Goal: Task Accomplishment & Management: Manage account settings

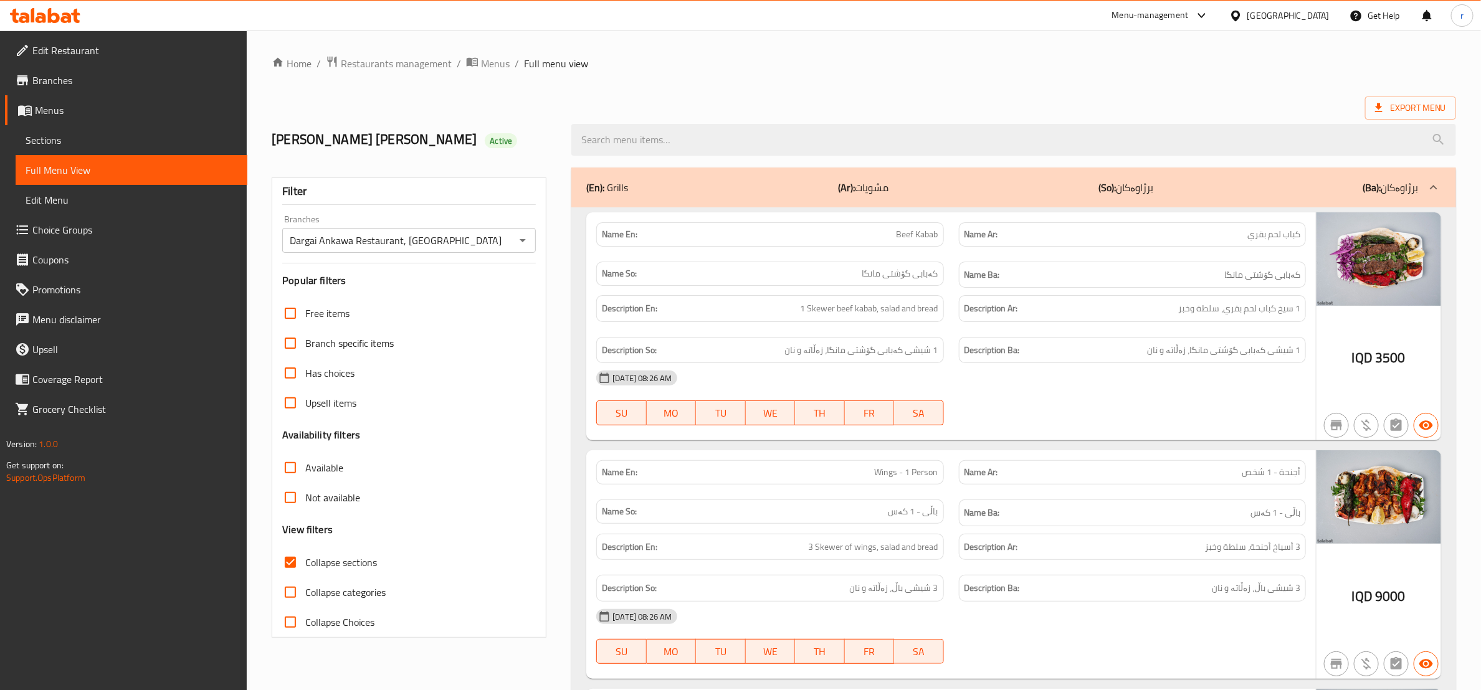
click at [50, 7] on div at bounding box center [45, 15] width 90 height 25
click at [60, 10] on icon at bounding box center [45, 15] width 70 height 15
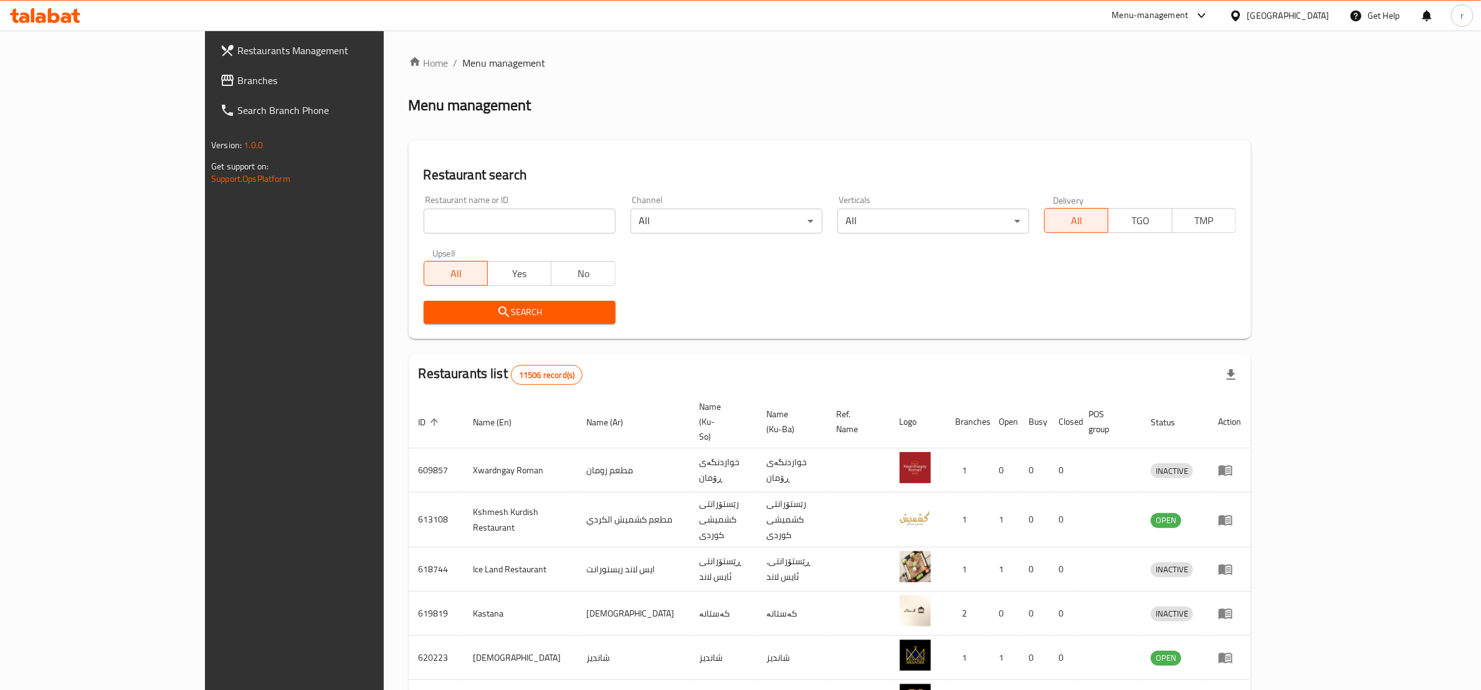
click at [210, 90] on link "Branches" at bounding box center [331, 80] width 242 height 30
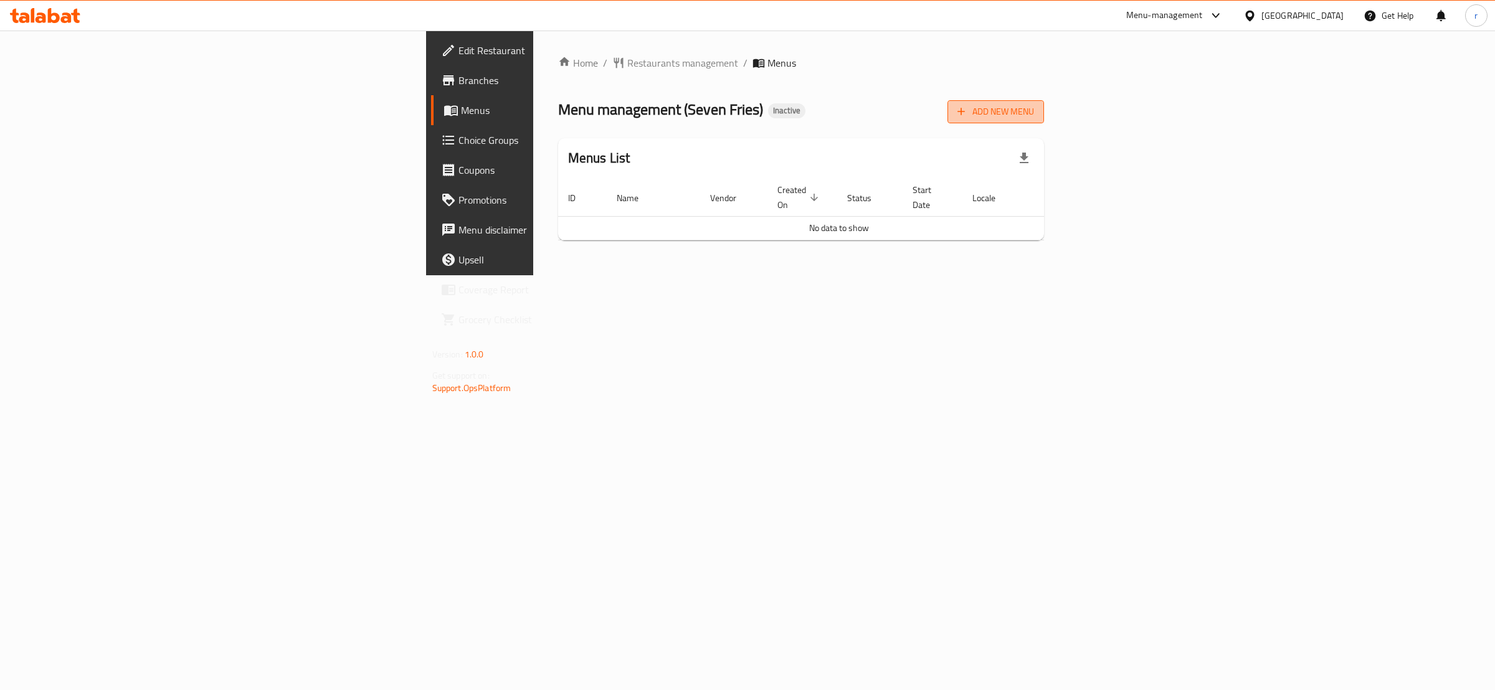
click at [1034, 110] on span "Add New Menu" at bounding box center [996, 112] width 77 height 16
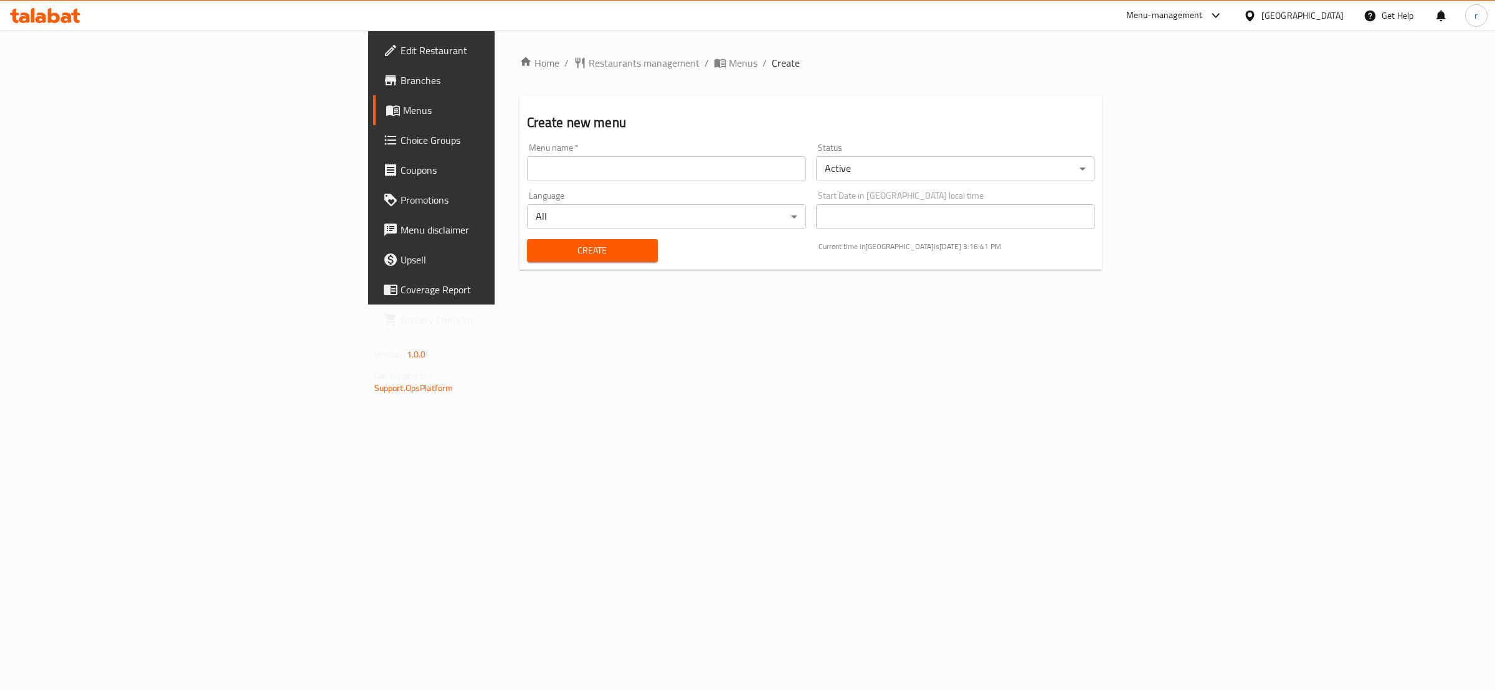
click at [527, 167] on input "text" at bounding box center [666, 168] width 279 height 25
type input "rahma"
click at [537, 254] on span "Create" at bounding box center [592, 251] width 111 height 16
click at [403, 115] on span "Menus" at bounding box center [505, 110] width 205 height 15
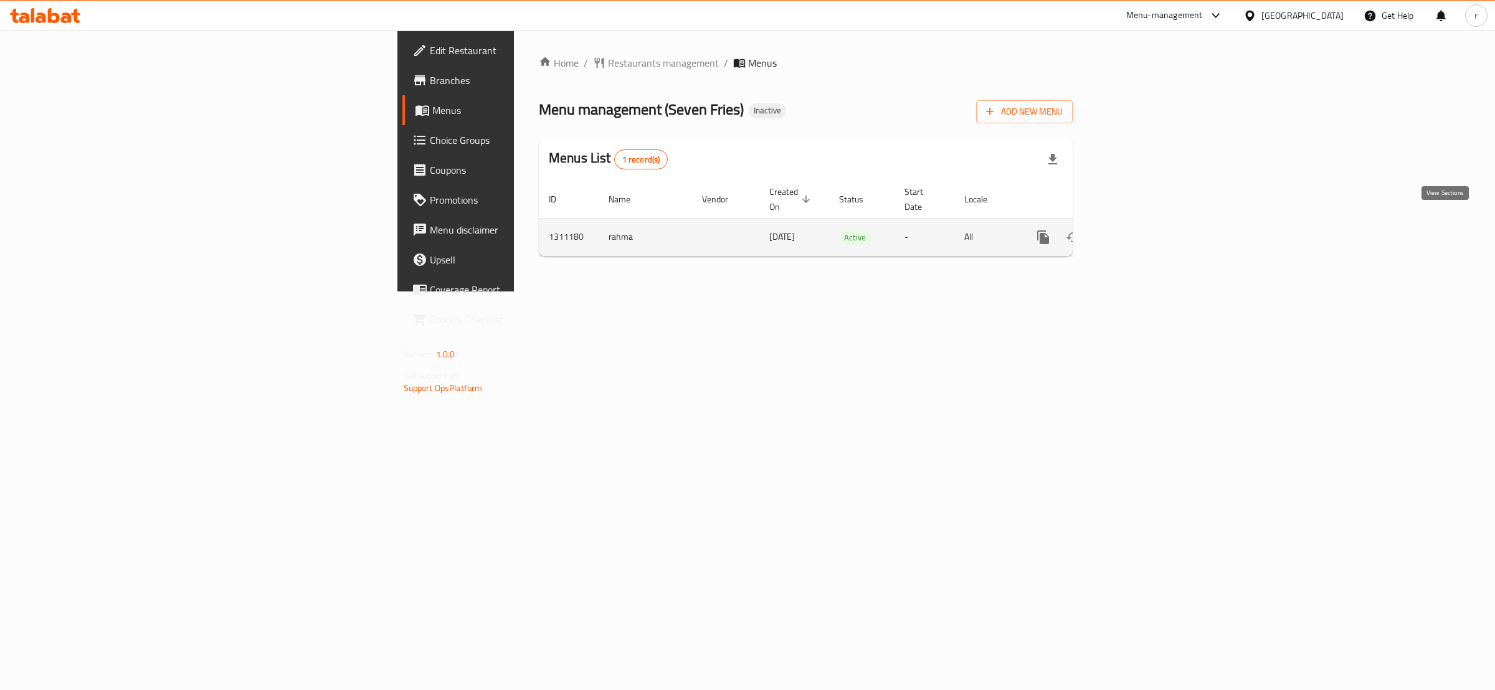
click at [1141, 230] on icon "enhanced table" at bounding box center [1133, 237] width 15 height 15
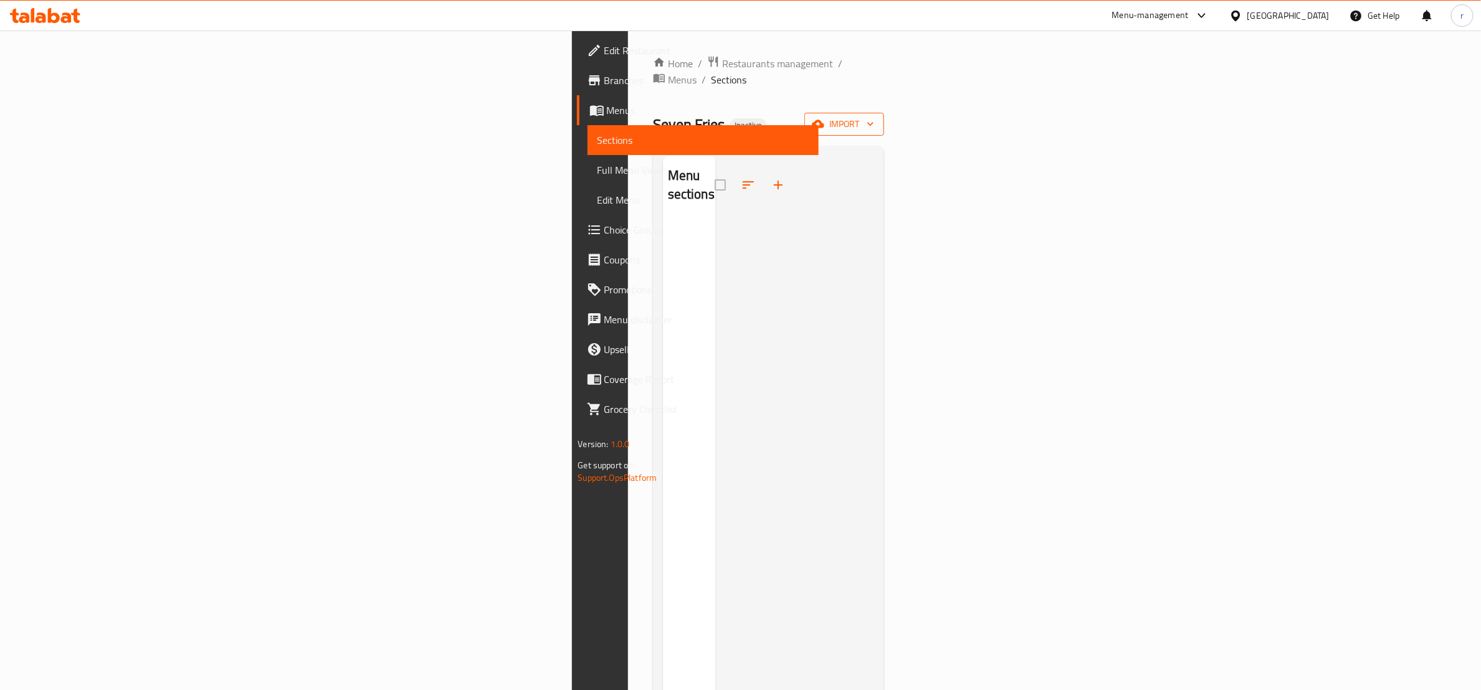
click at [874, 117] on span "import" at bounding box center [844, 125] width 60 height 16
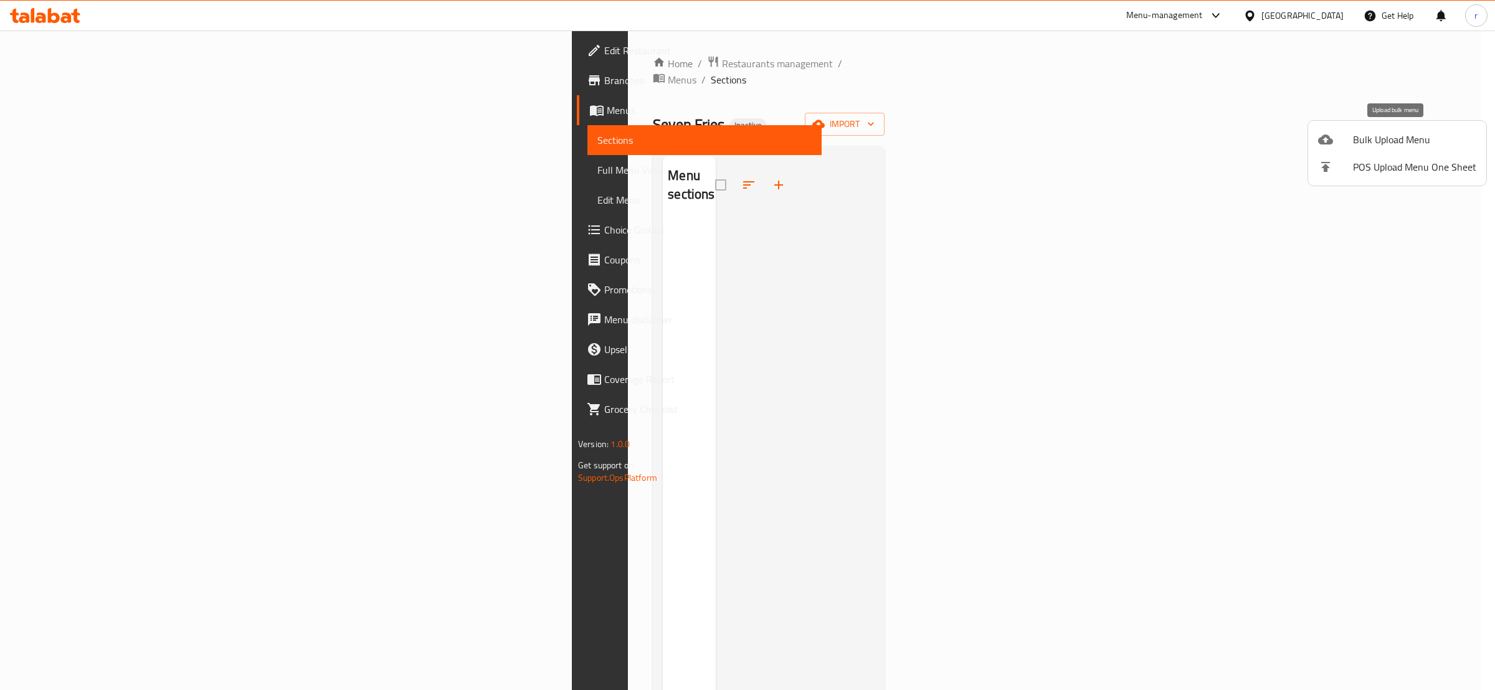
click at [1350, 140] on div at bounding box center [1335, 139] width 35 height 15
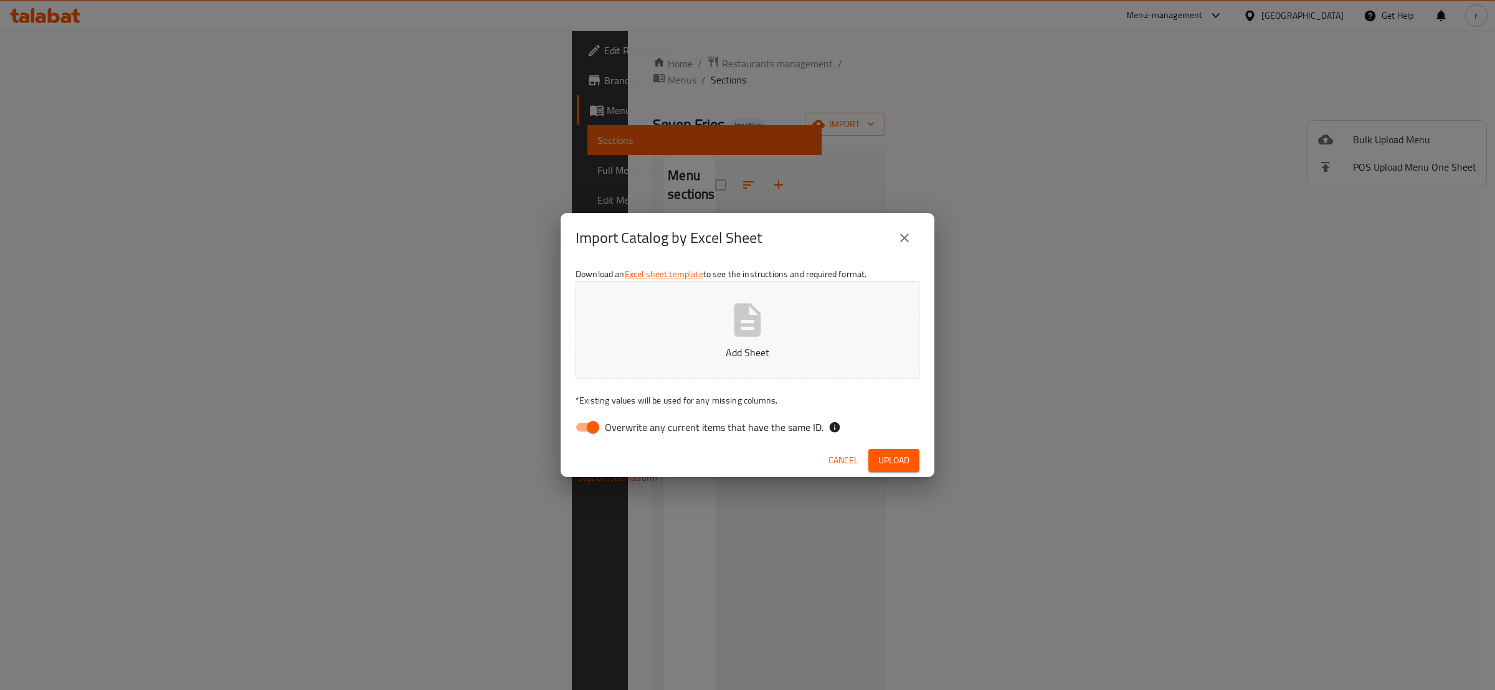
click at [591, 430] on input "Overwrite any current items that have the same ID." at bounding box center [593, 428] width 71 height 24
checkbox input "false"
click at [634, 365] on button "Add Sheet" at bounding box center [748, 330] width 344 height 98
click at [911, 465] on button "Upload" at bounding box center [894, 460] width 51 height 23
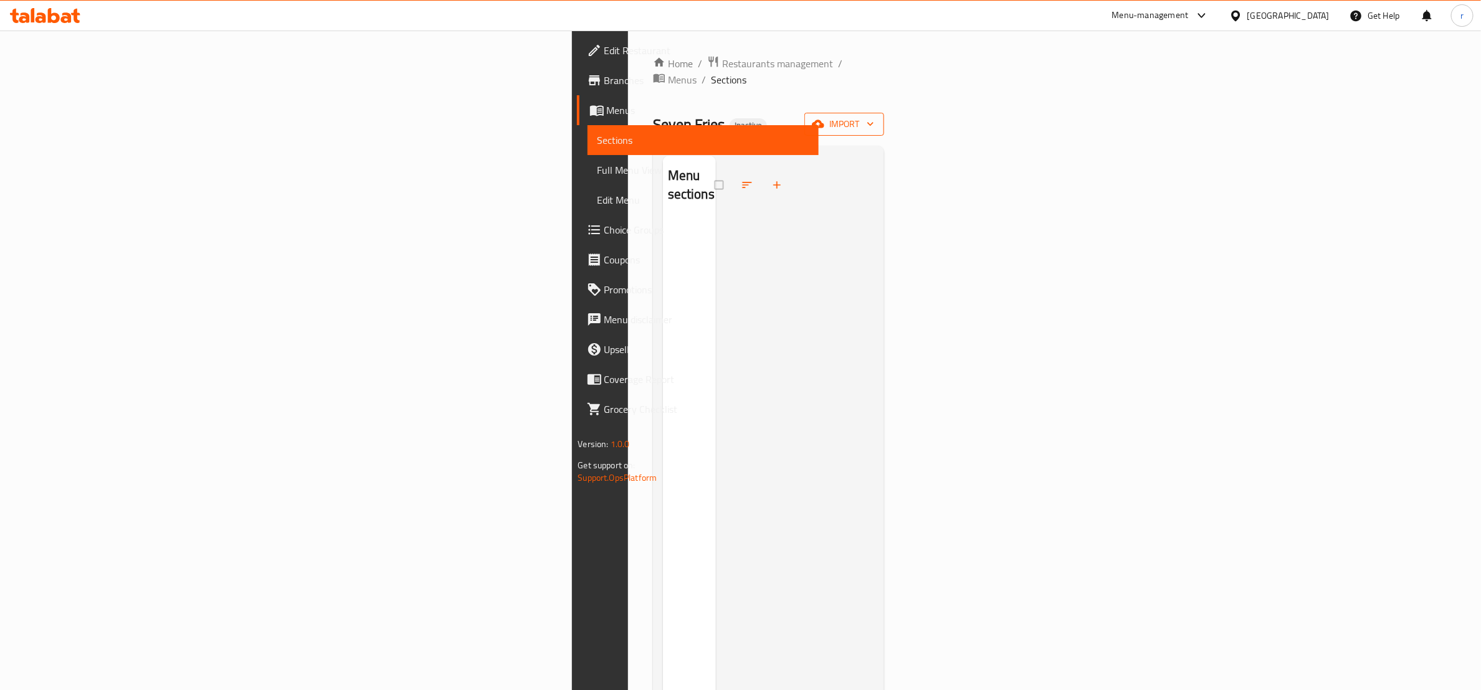
click at [874, 117] on span "import" at bounding box center [844, 125] width 60 height 16
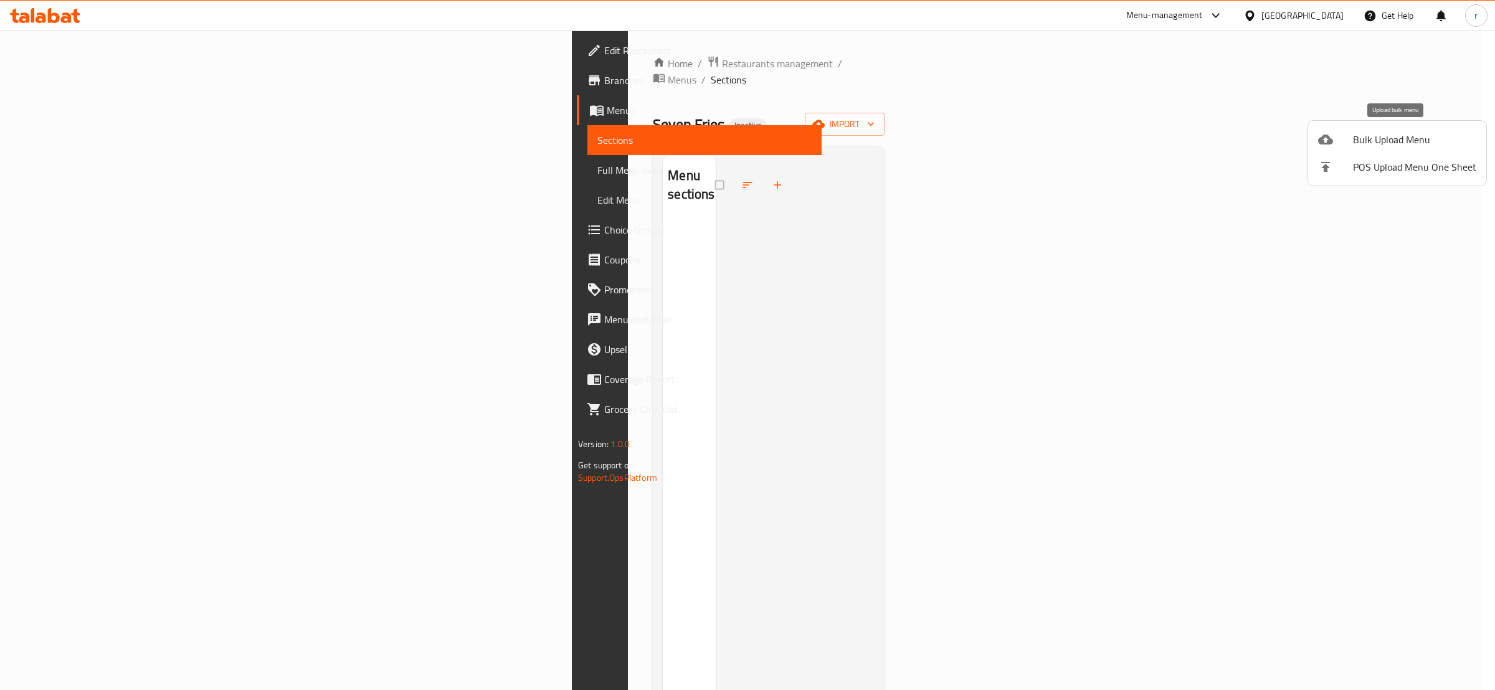
click at [1386, 144] on span "Bulk Upload Menu" at bounding box center [1414, 139] width 123 height 15
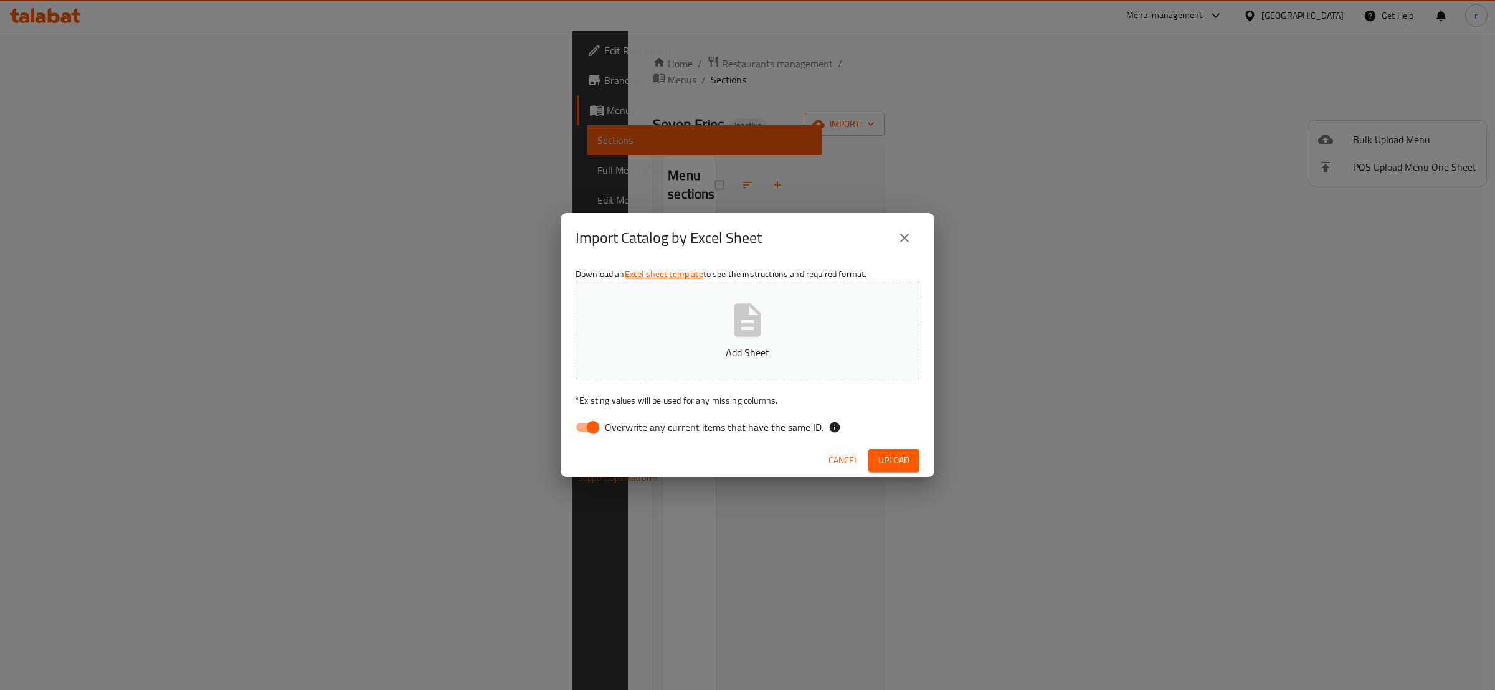
click at [725, 348] on p "Add Sheet" at bounding box center [747, 352] width 305 height 15
click at [591, 426] on input "Overwrite any current items that have the same ID." at bounding box center [593, 428] width 71 height 24
checkbox input "false"
click at [890, 460] on span "Upload" at bounding box center [894, 461] width 31 height 16
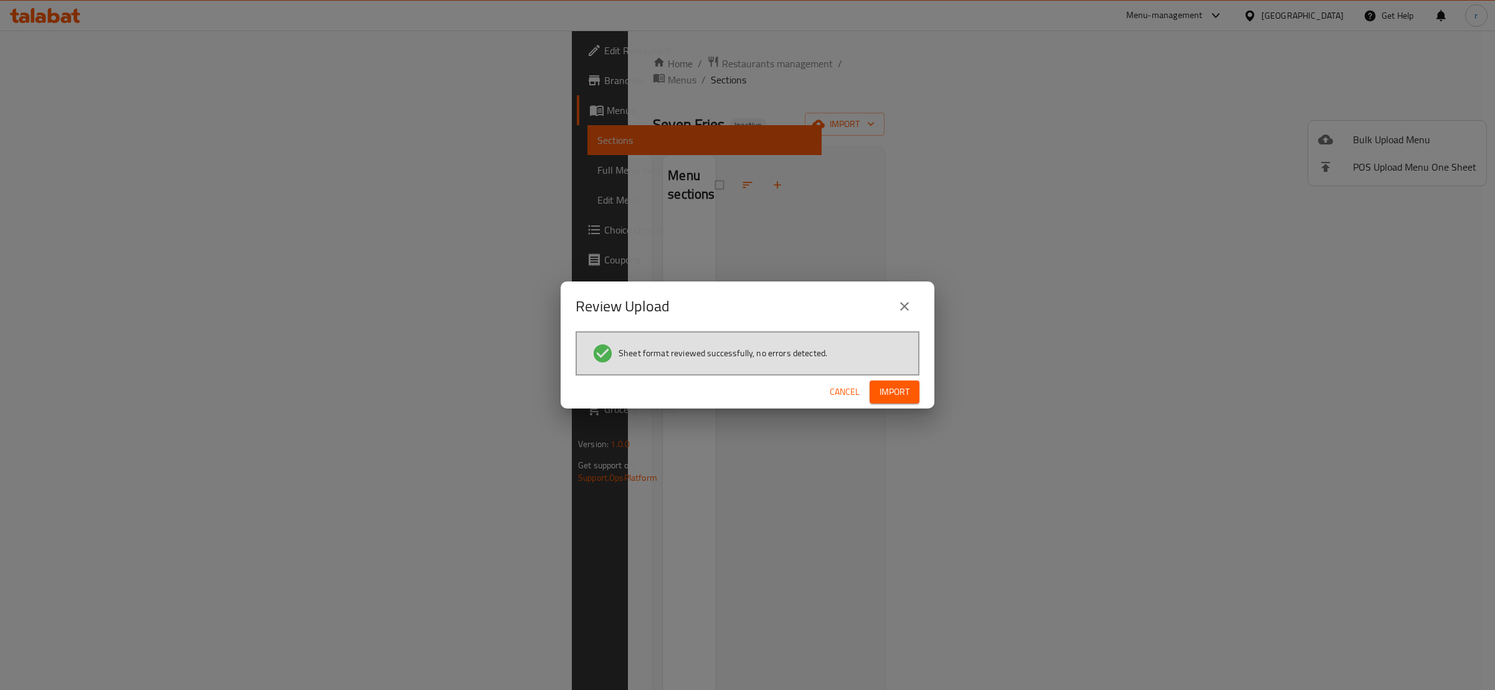
click at [904, 396] on span "Import" at bounding box center [895, 392] width 30 height 16
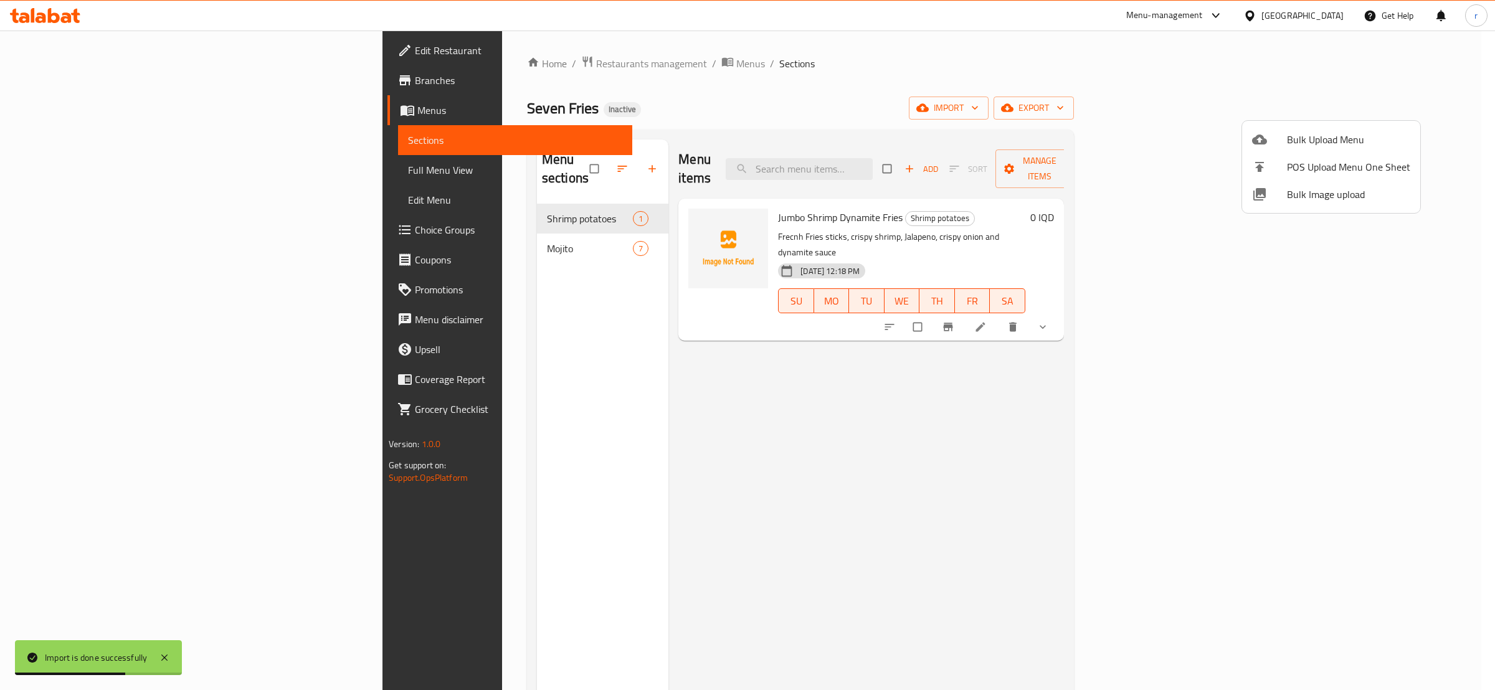
click at [630, 231] on div at bounding box center [747, 345] width 1495 height 690
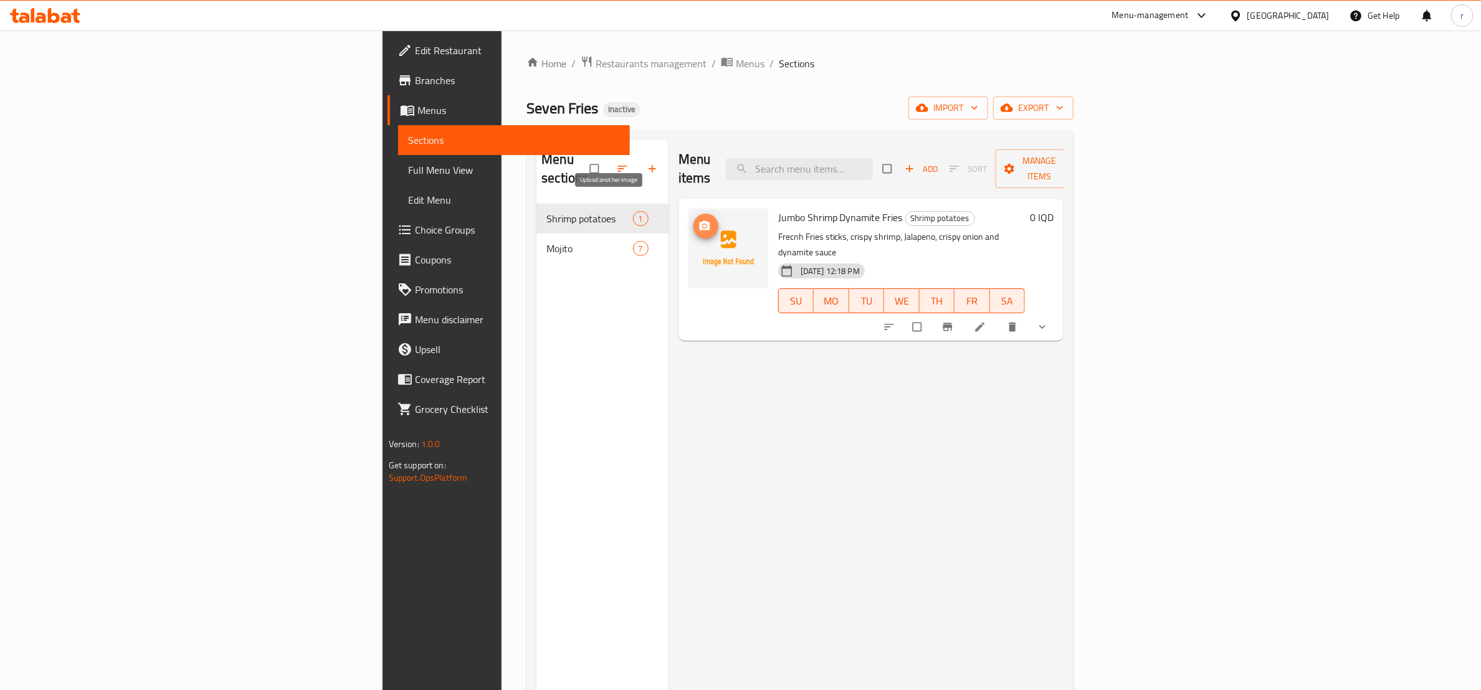
click at [699, 220] on icon "upload picture" at bounding box center [705, 226] width 12 height 12
drag, startPoint x: 682, startPoint y: 196, endPoint x: 804, endPoint y: 201, distance: 122.2
click at [804, 208] on span "Jumbo Shrimp Dynamite Fries" at bounding box center [840, 217] width 125 height 19
copy span "Jumbo Shrimp Dynamite Fries"
click at [699, 221] on icon "upload picture" at bounding box center [704, 225] width 11 height 9
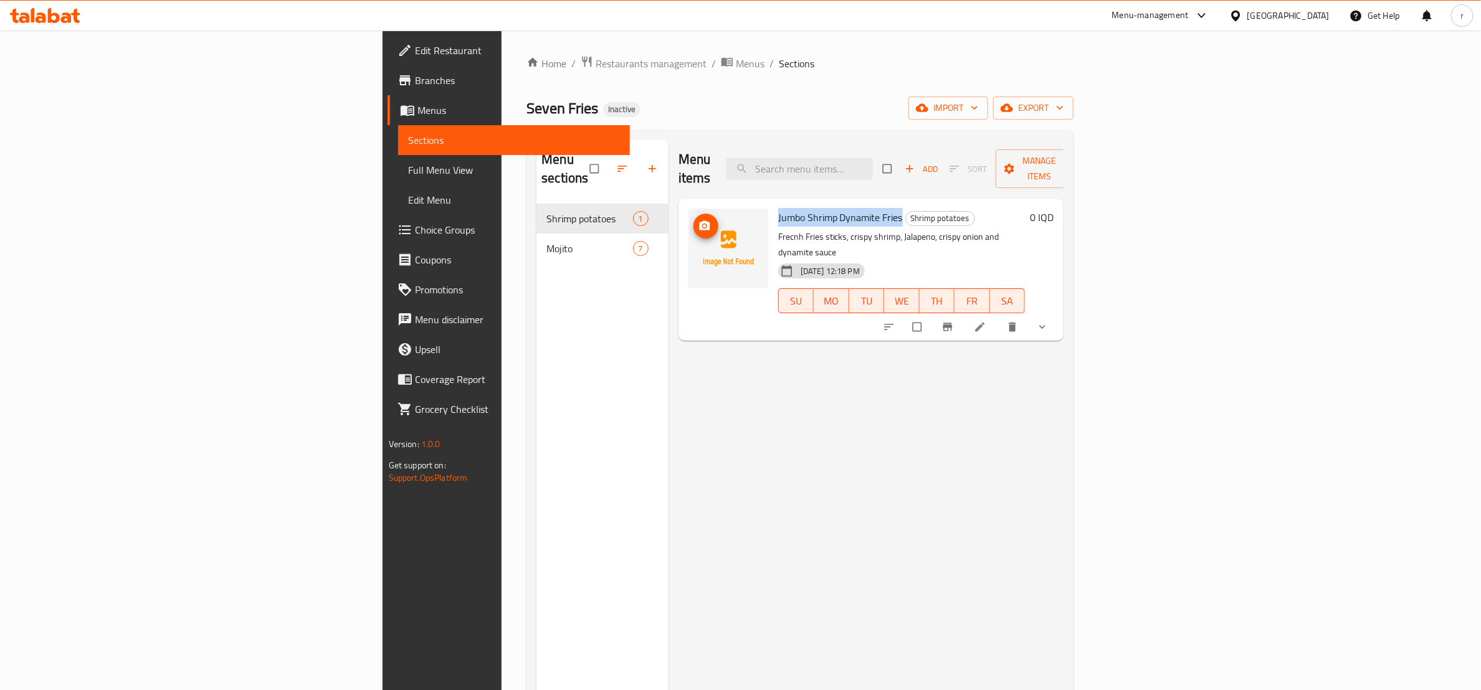
click at [689, 231] on img at bounding box center [729, 249] width 80 height 80
click at [699, 220] on icon "upload picture" at bounding box center [705, 226] width 12 height 12
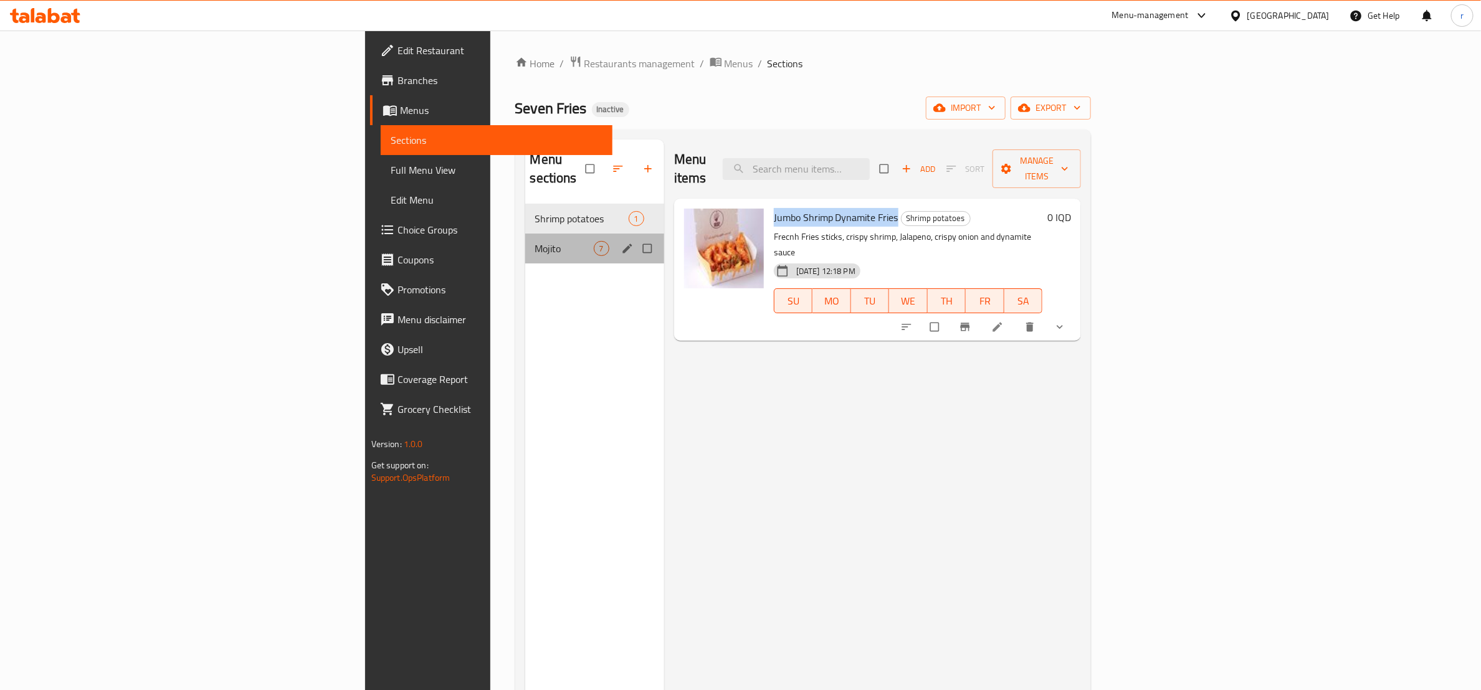
click at [525, 239] on div "Mojito 7" at bounding box center [594, 249] width 139 height 30
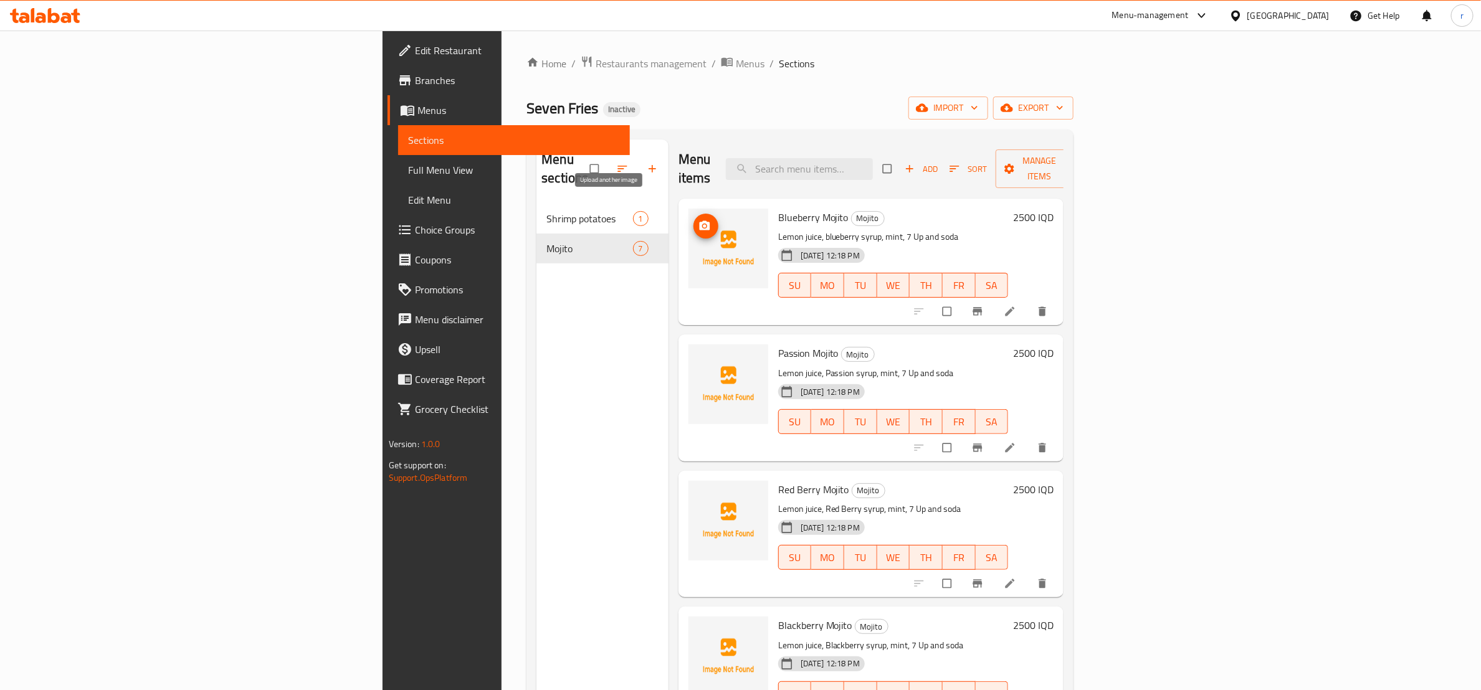
click at [699, 220] on icon "upload picture" at bounding box center [705, 226] width 12 height 12
click at [694, 356] on span "upload picture" at bounding box center [706, 362] width 25 height 12
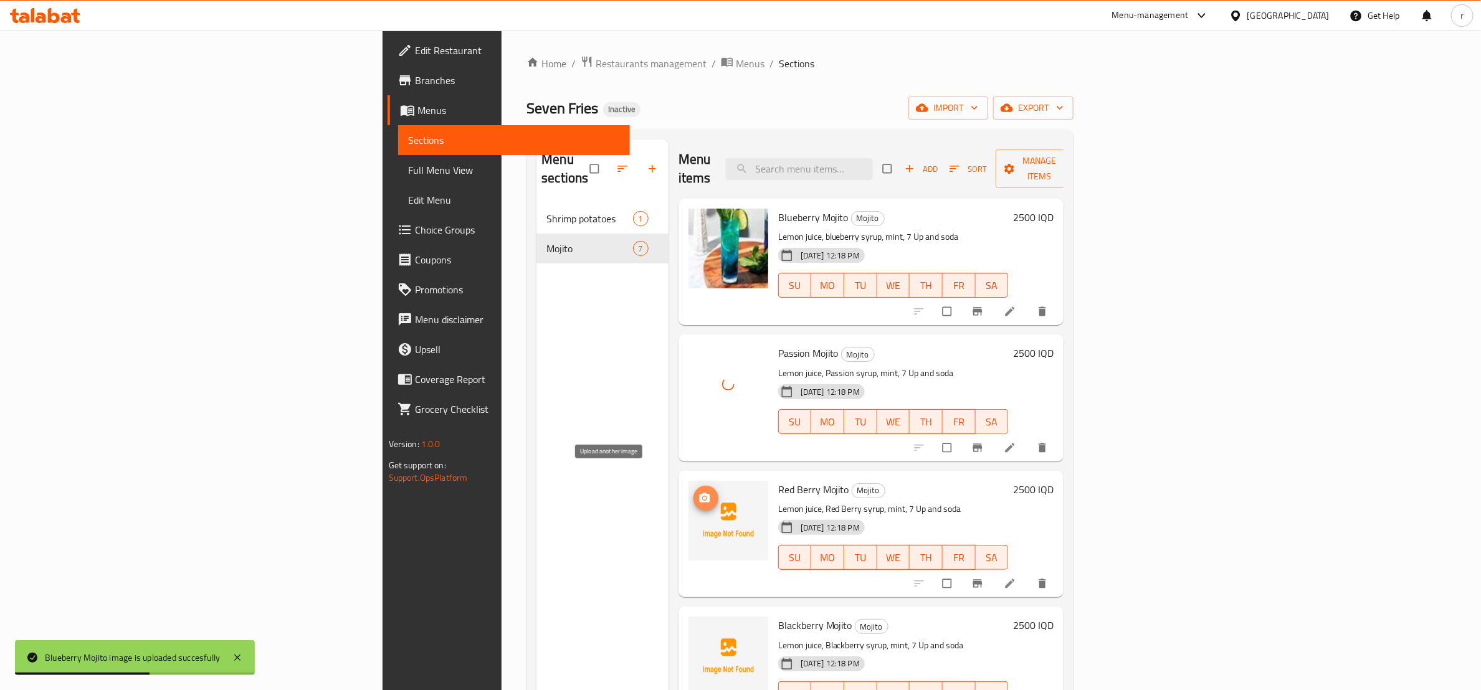
click at [699, 493] on icon "upload picture" at bounding box center [704, 497] width 11 height 9
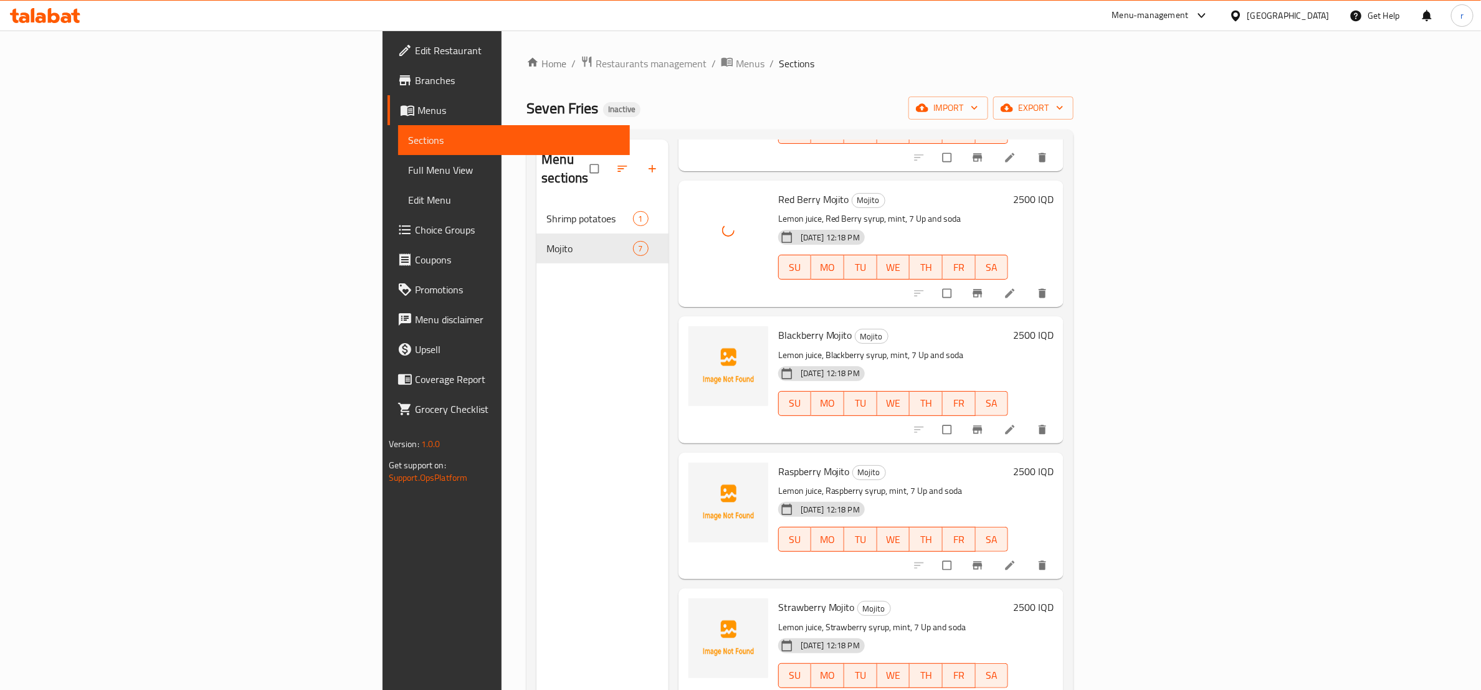
scroll to position [292, 0]
click at [699, 336] on icon "upload picture" at bounding box center [705, 342] width 12 height 12
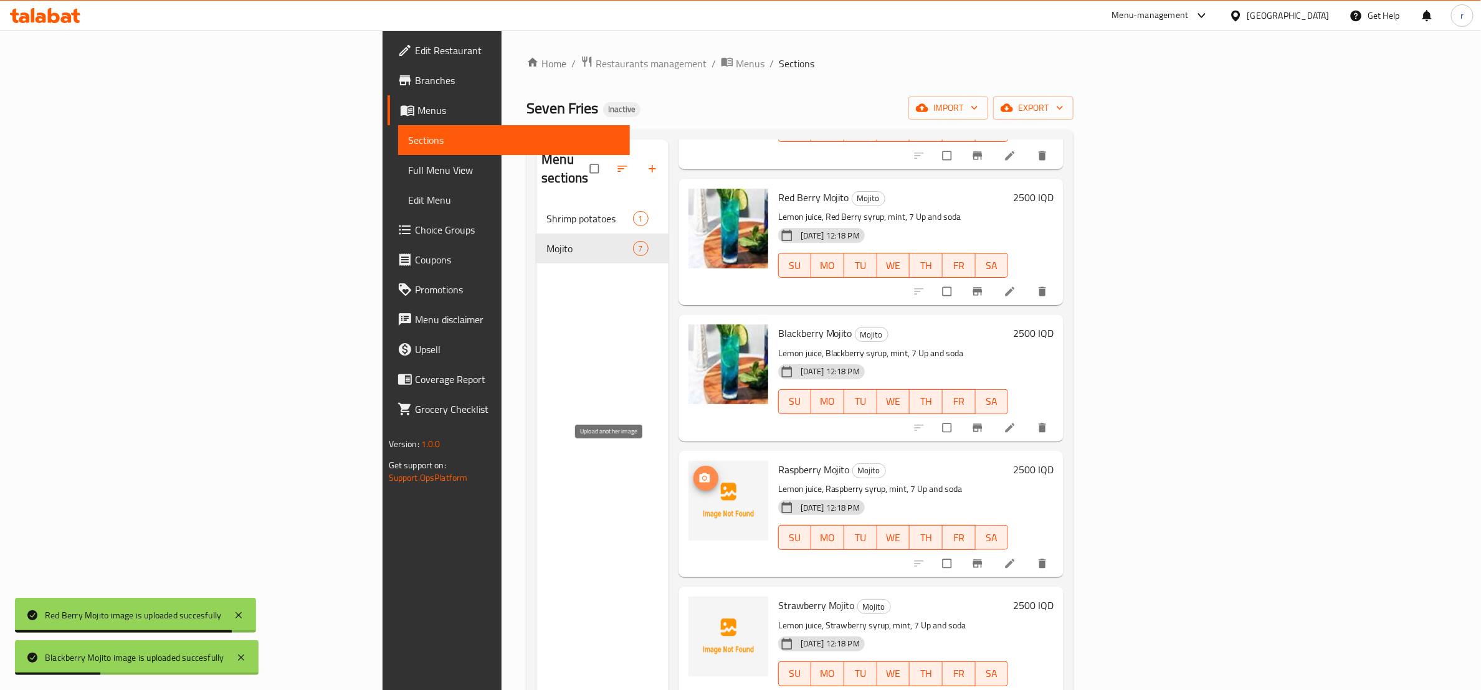
click at [694, 470] on button "upload picture" at bounding box center [706, 478] width 25 height 25
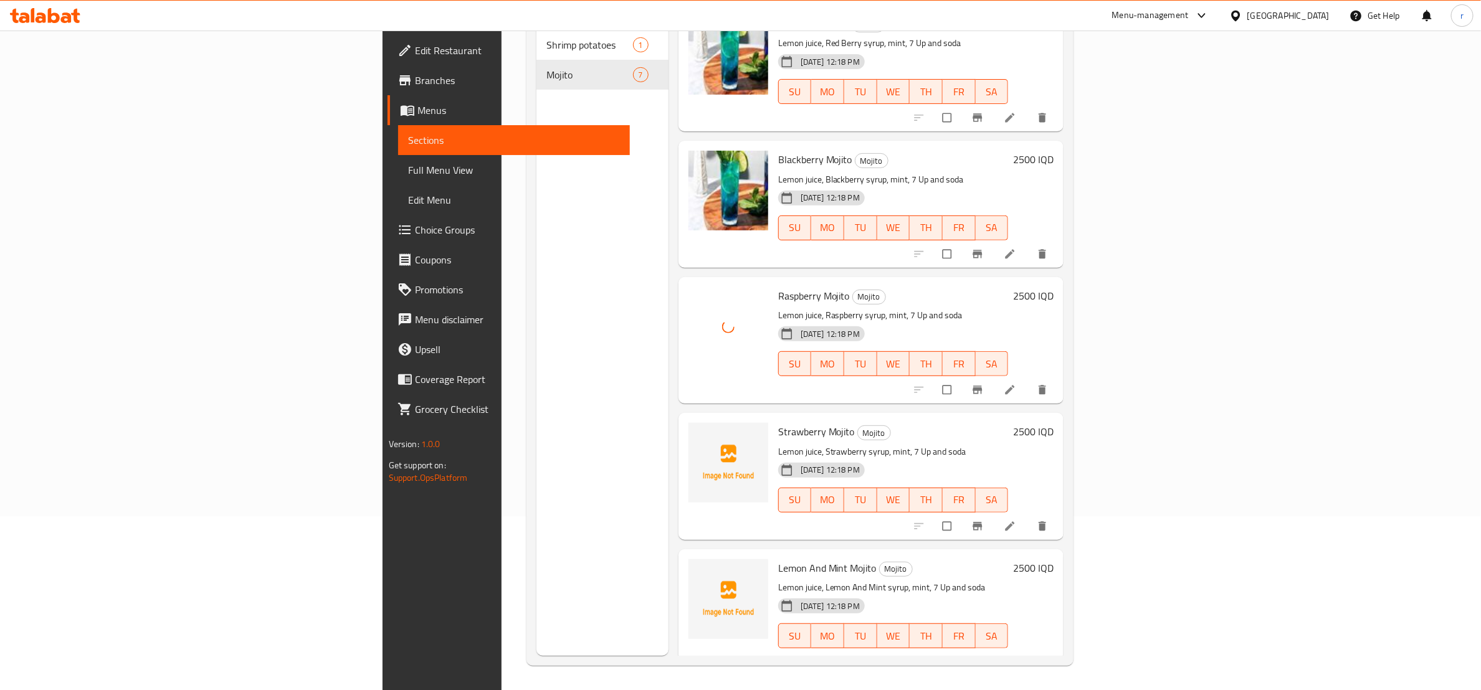
scroll to position [174, 0]
click at [694, 434] on span "upload picture" at bounding box center [706, 440] width 25 height 12
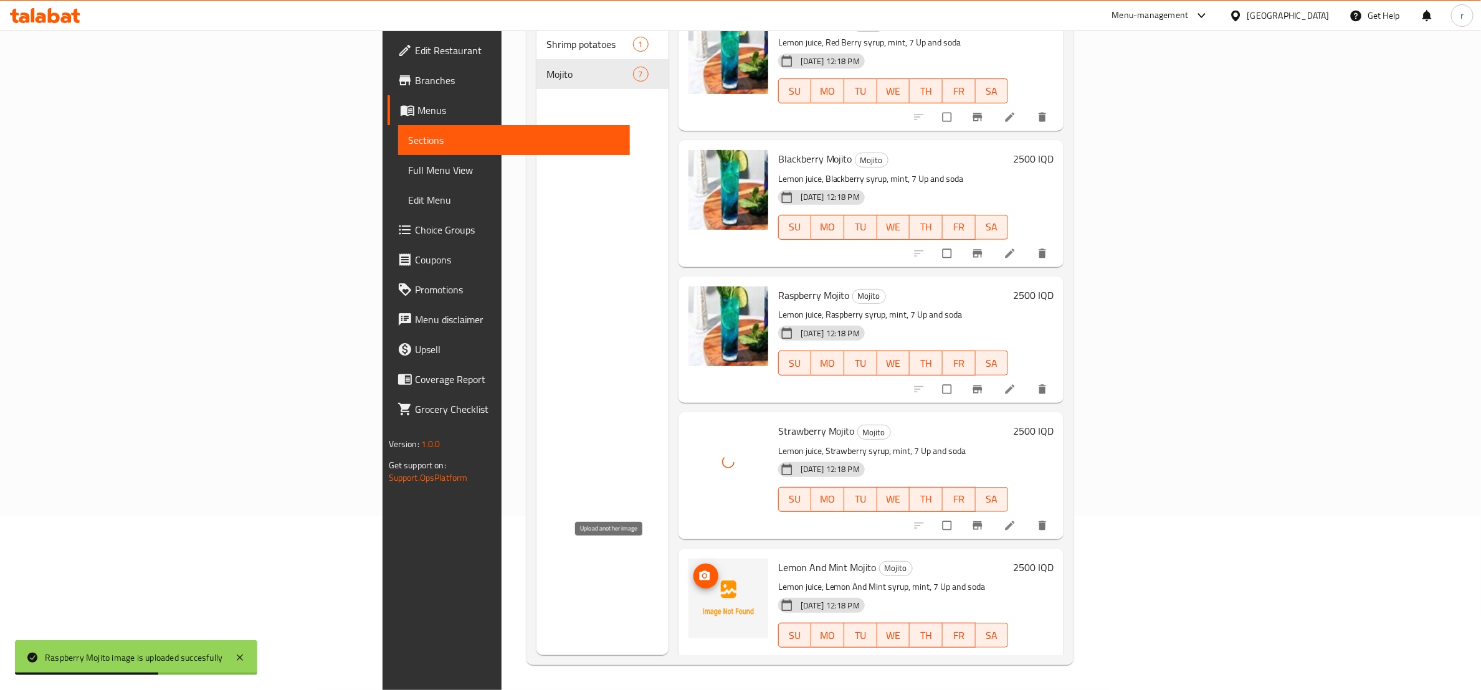
click at [699, 571] on icon "upload picture" at bounding box center [704, 575] width 11 height 9
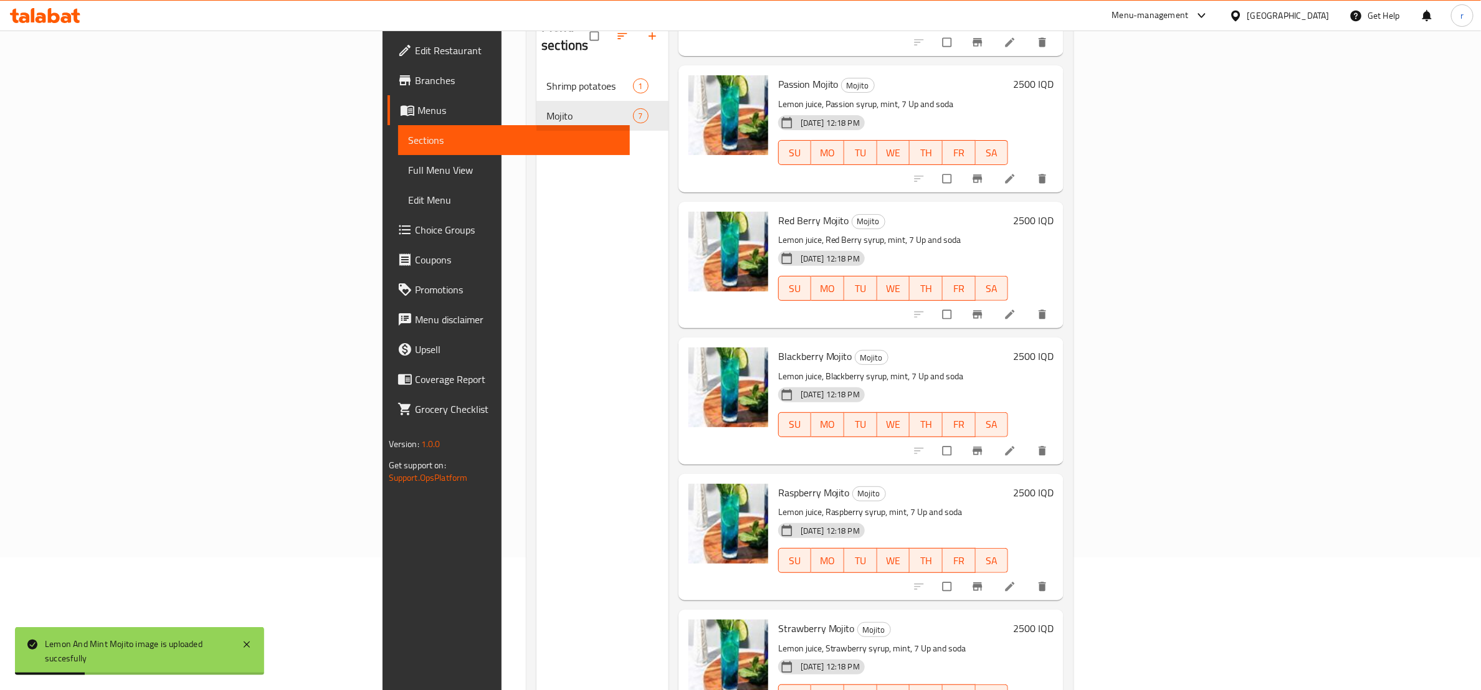
scroll to position [0, 0]
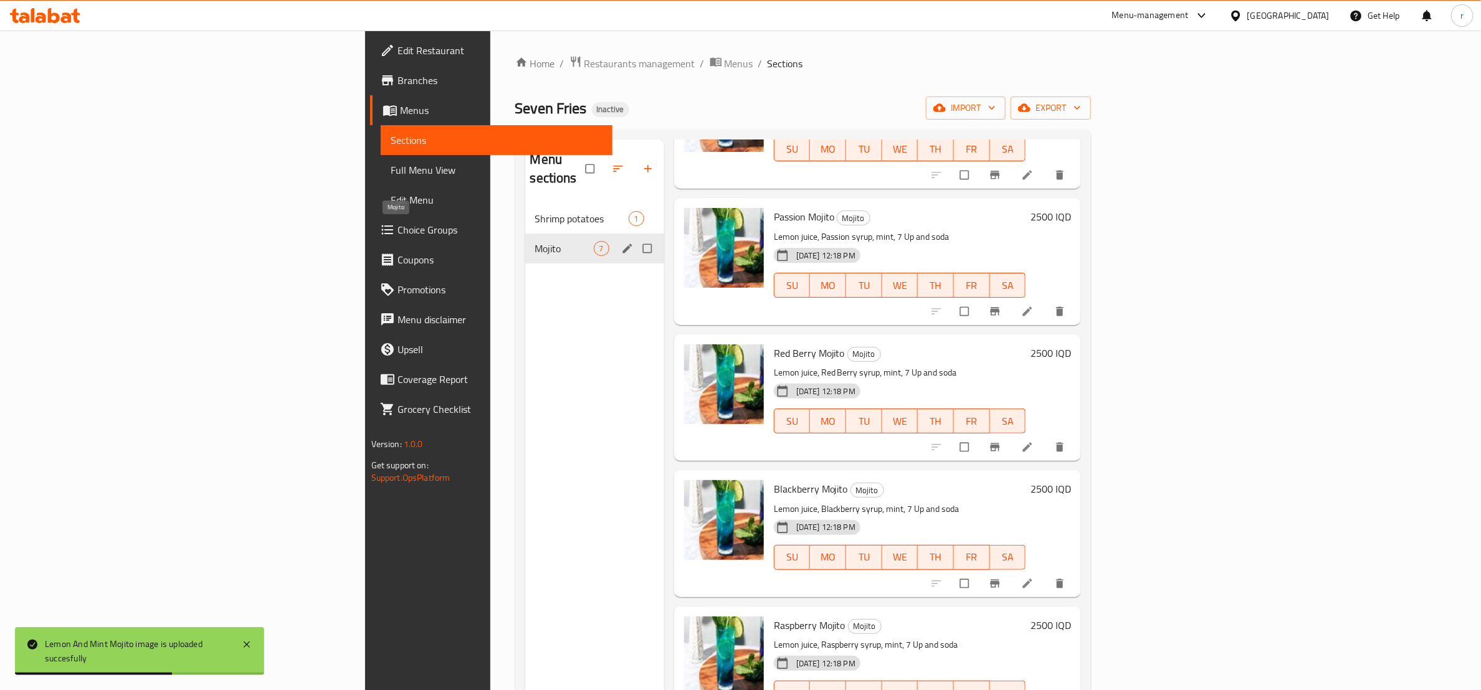
click at [535, 241] on span "Mojito" at bounding box center [564, 248] width 59 height 15
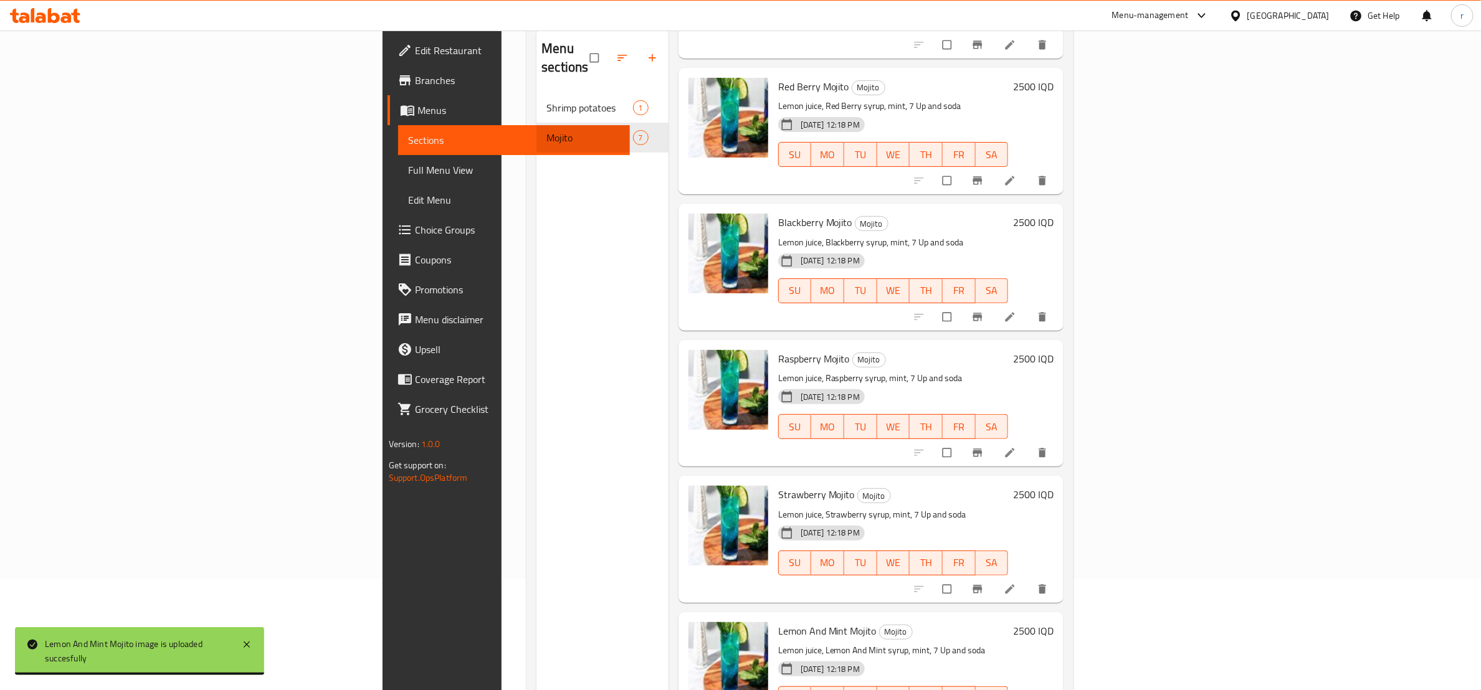
scroll to position [156, 0]
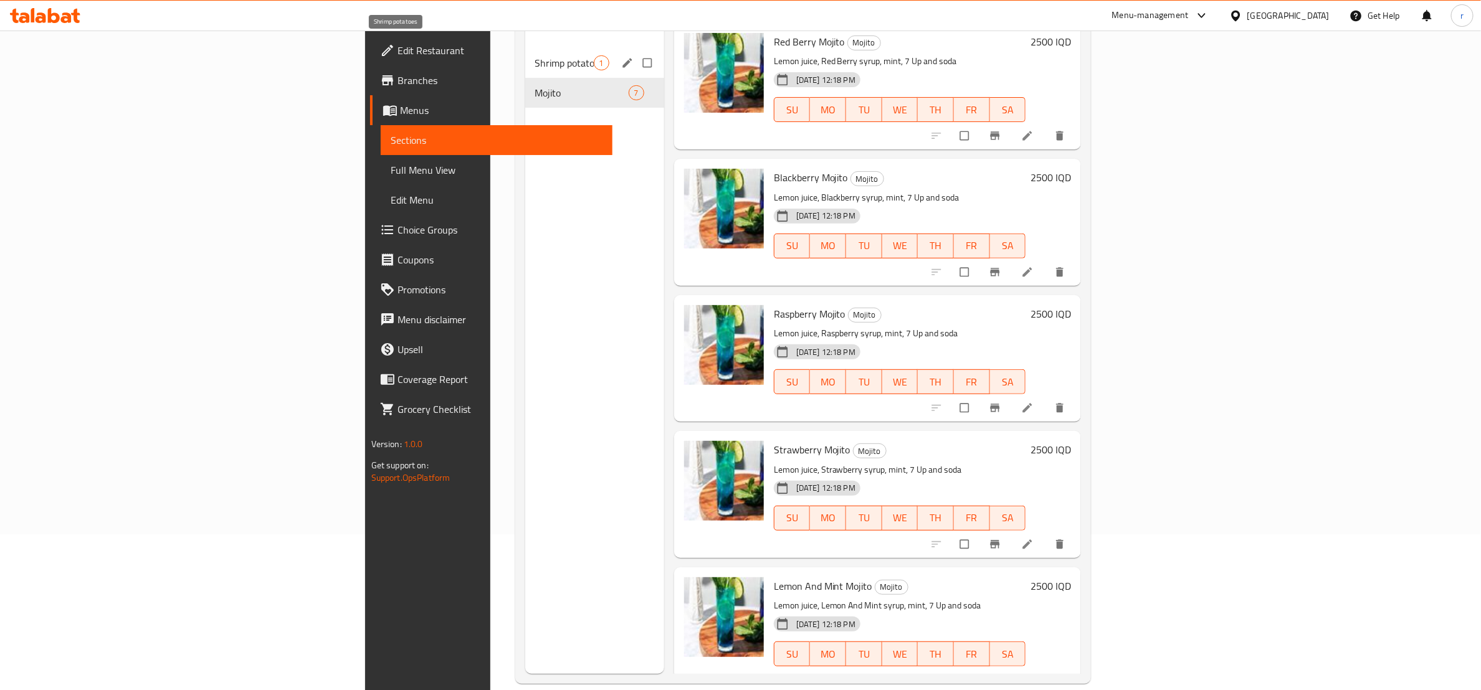
click at [535, 55] on span "Shrimp potatoes" at bounding box center [564, 62] width 59 height 15
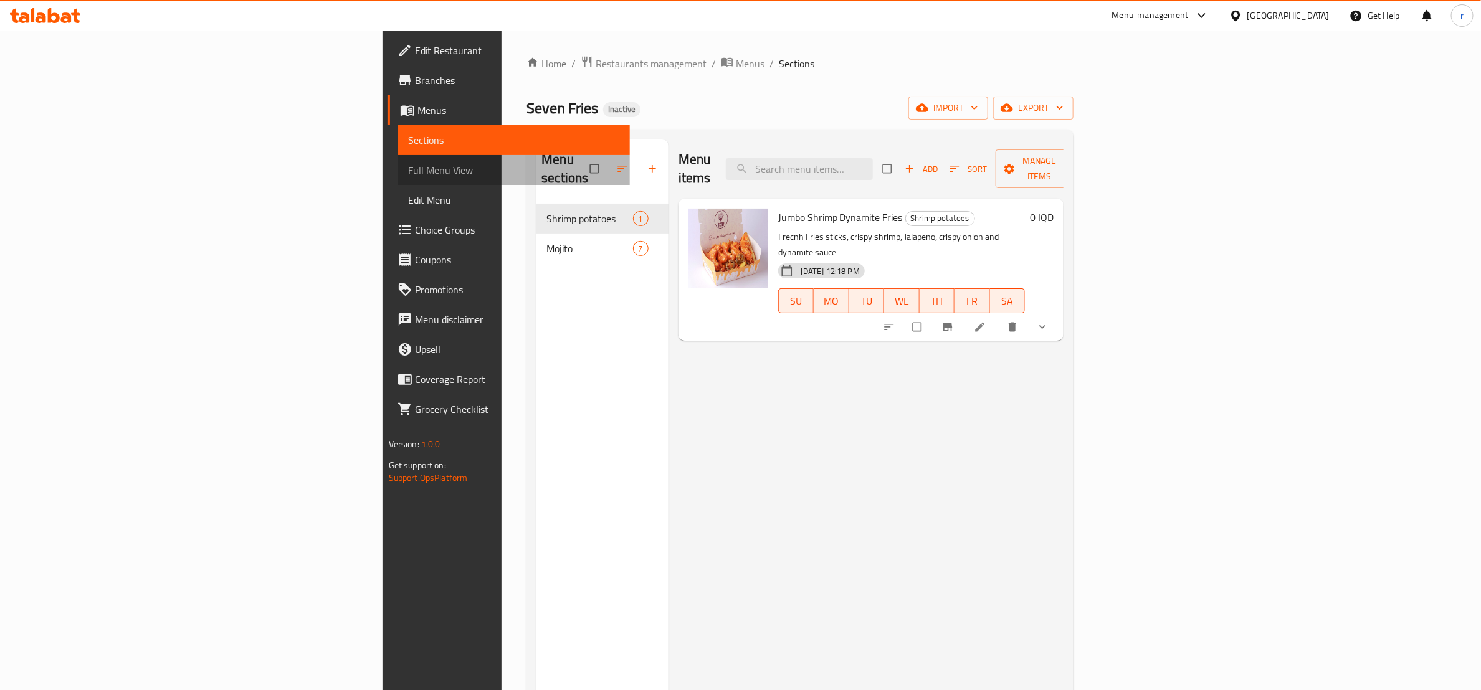
click at [408, 172] on span "Full Menu View" at bounding box center [514, 170] width 212 height 15
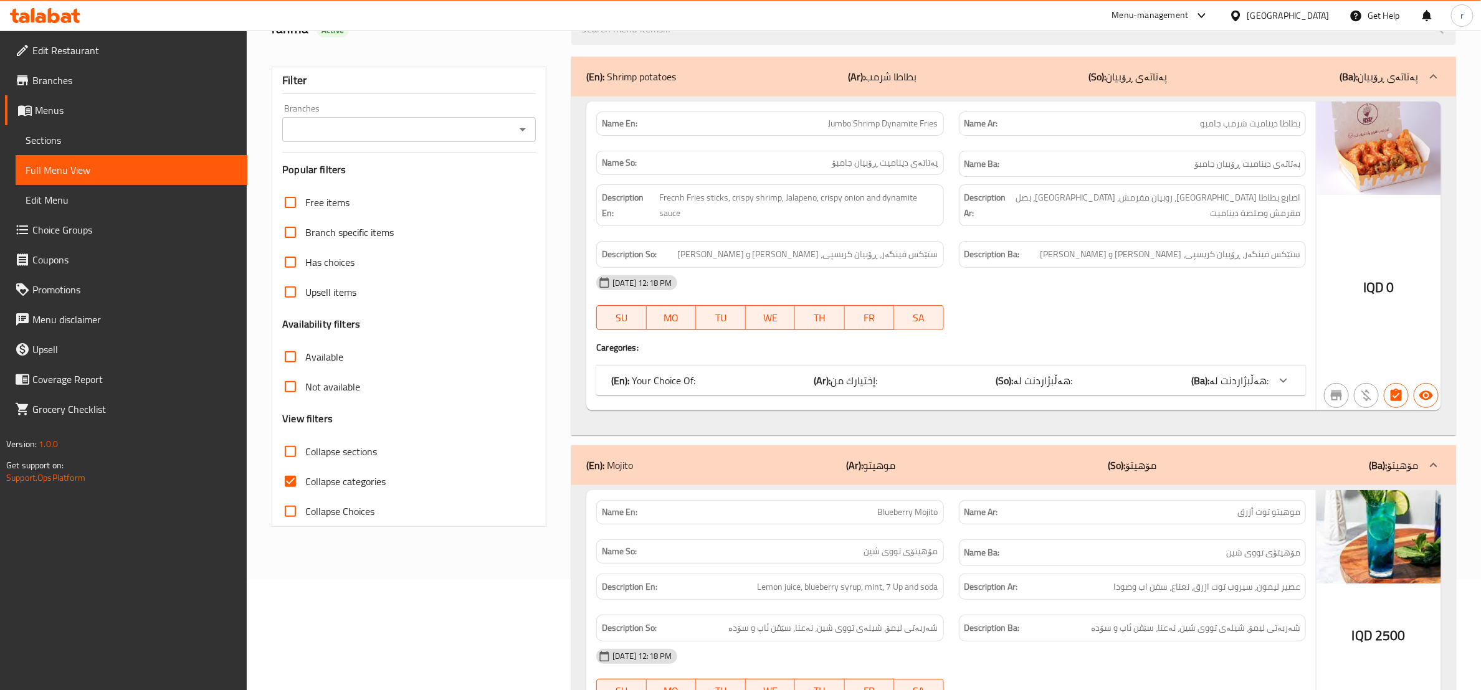
scroll to position [156, 0]
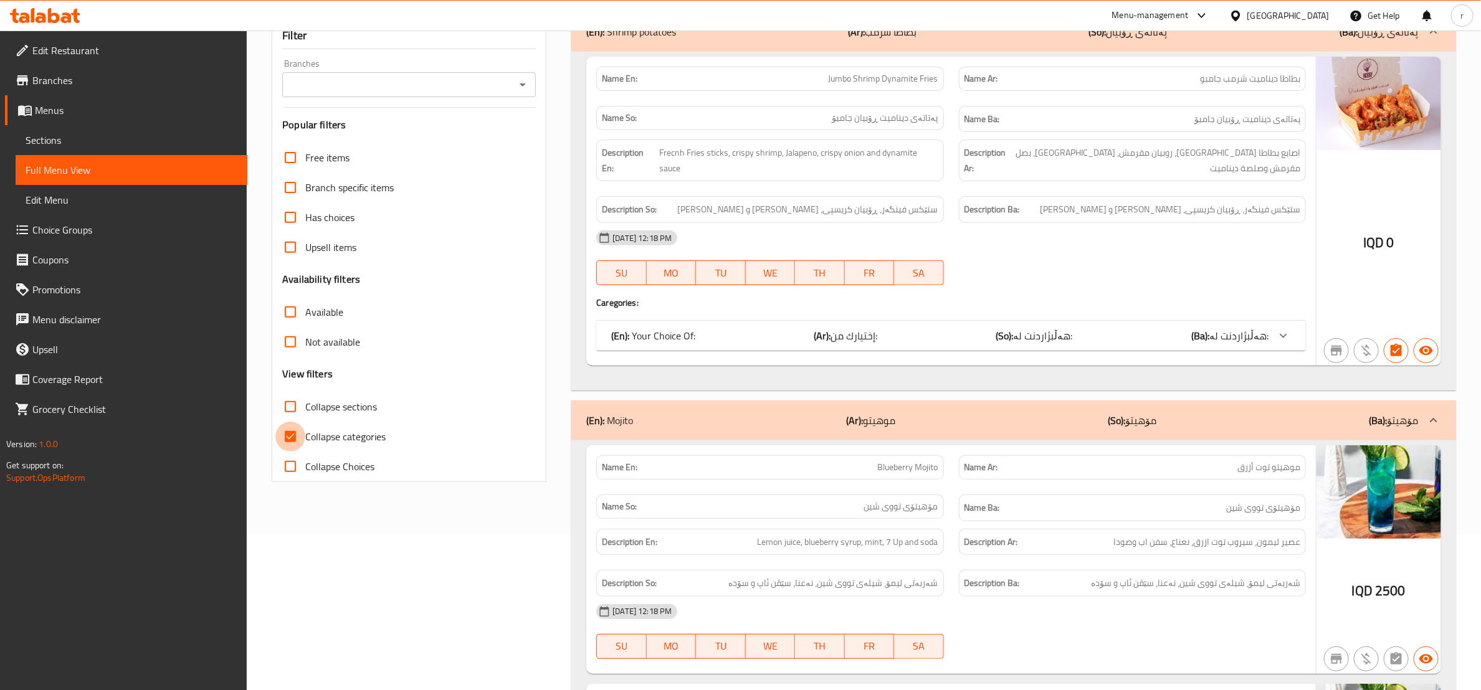
click at [287, 436] on input "Collapse categories" at bounding box center [290, 437] width 30 height 30
checkbox input "false"
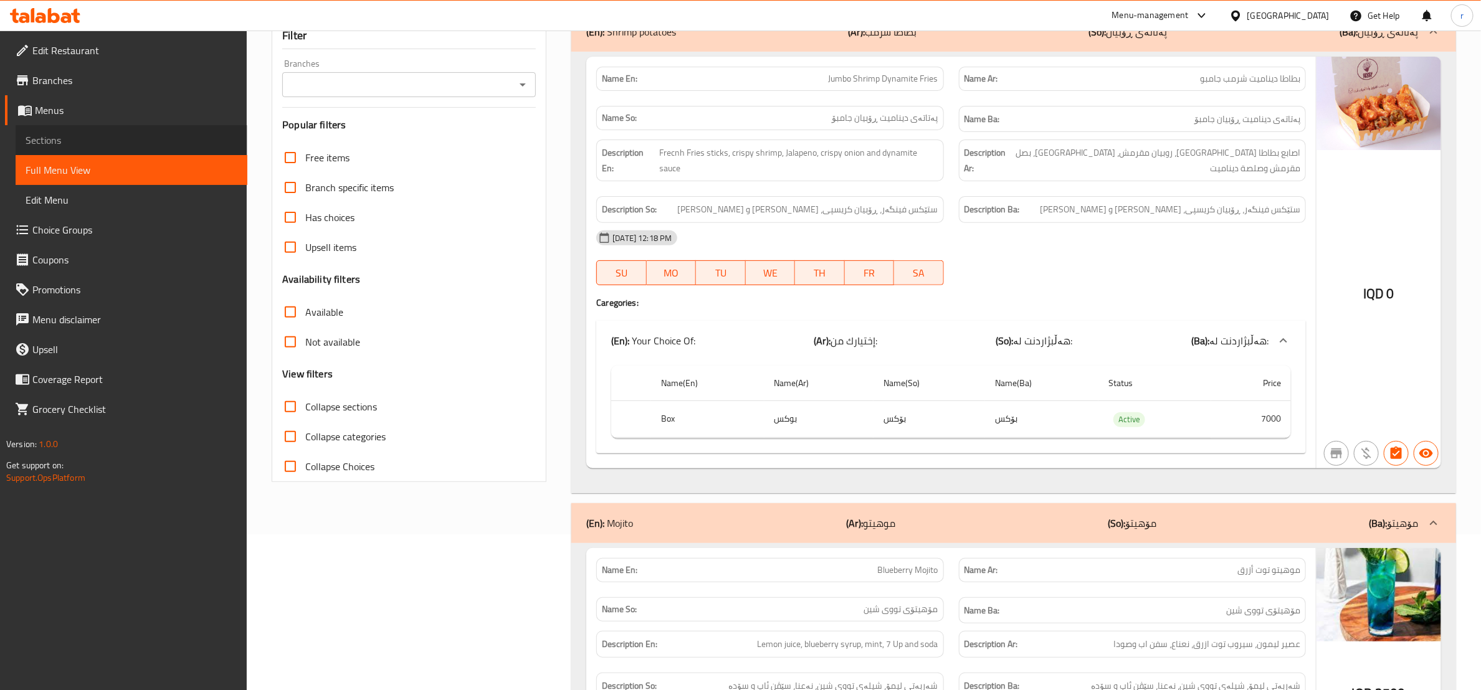
click at [101, 125] on link "Sections" at bounding box center [132, 140] width 232 height 30
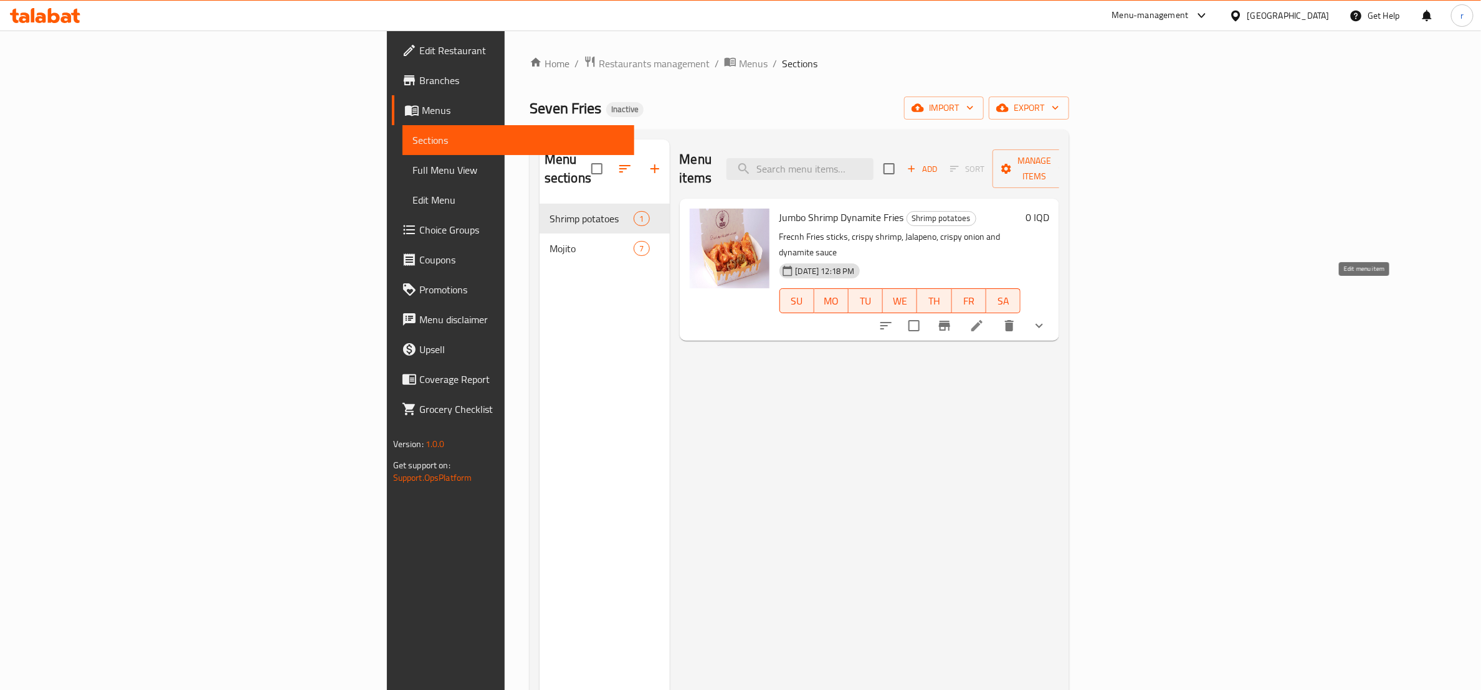
click at [985, 318] on icon at bounding box center [977, 325] width 15 height 15
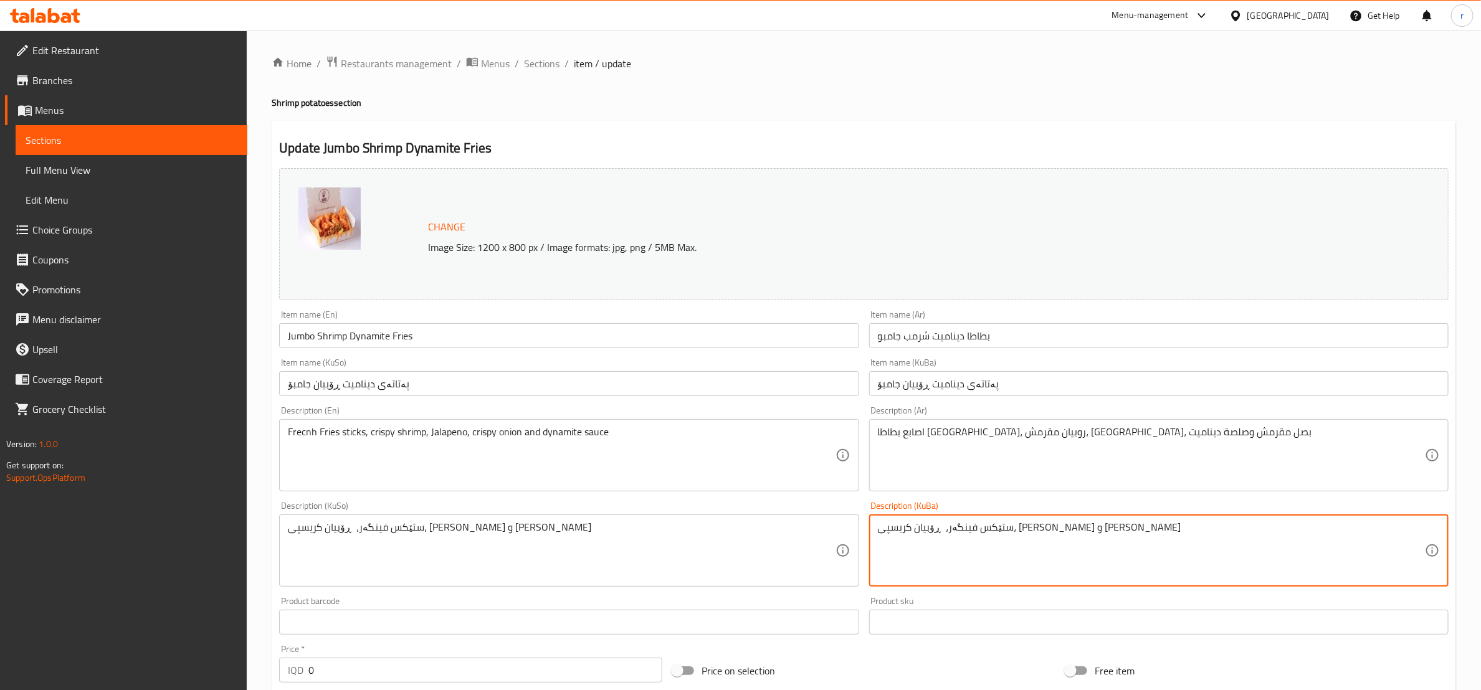
paste textarea "هالەپینۆ"
click at [1043, 529] on textarea "ستێکس فینگەر، ڕۆبیان کریسپی،هالەپینۆ پیازی کریسپی و سۆسی ديناميت" at bounding box center [1151, 551] width 547 height 59
click at [1013, 529] on textarea "ستێکس فینگەر، ڕۆبیان کریسپی، هالەپینۆ پیازی کریسپی و سۆسی ديناميت" at bounding box center [1151, 551] width 547 height 59
click at [1046, 537] on textarea "ستێکس فینگەر، ڕۆبیان کریسپی، هالەپینۆ، پیازی کریسپی و سۆسی ديناميت" at bounding box center [1151, 551] width 547 height 59
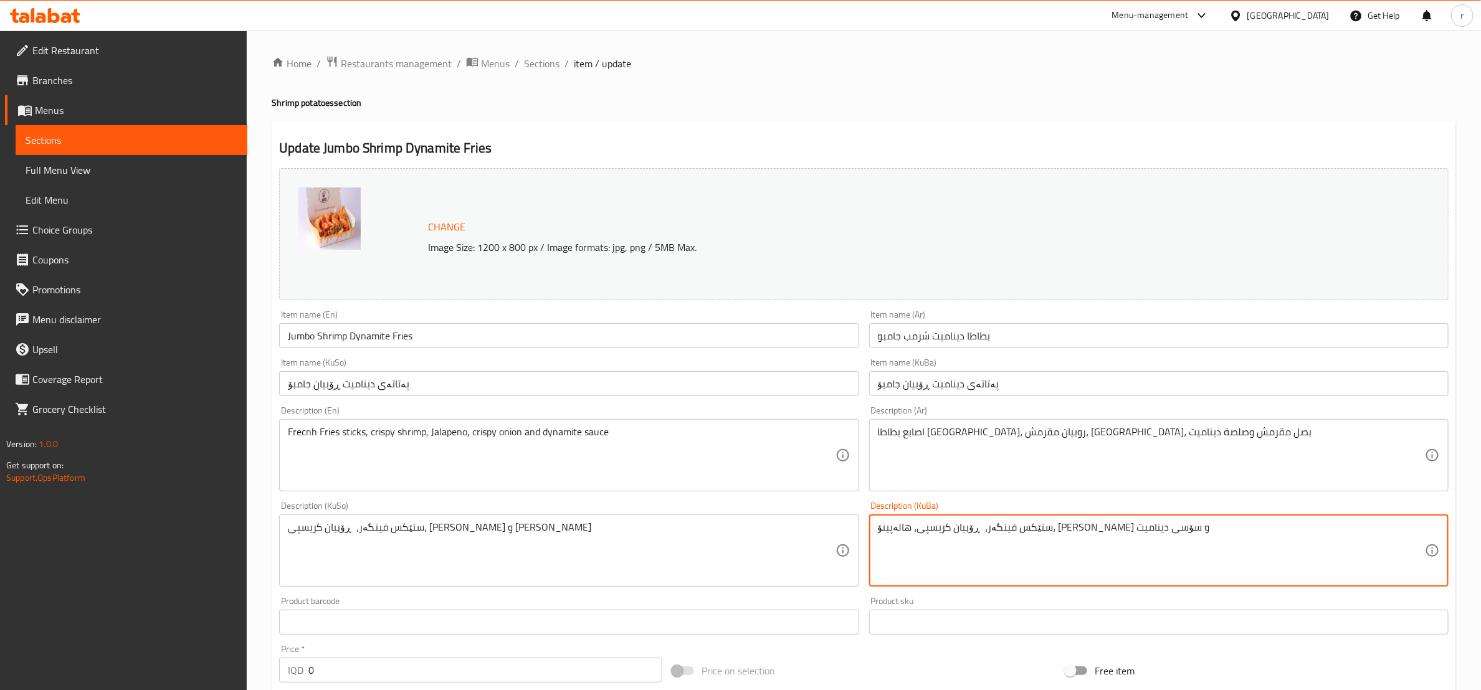
click at [1046, 537] on textarea "ستێکس فینگەر، ڕۆبیان کریسپی، هالەپینۆ، پیازی کریسپی و سۆسی ديناميت" at bounding box center [1151, 551] width 547 height 59
type textarea "ستێکس فینگەر، ڕۆبیان کریسپی، هالەپینۆ، پیازی کریسپی و سۆسی ديناميت"
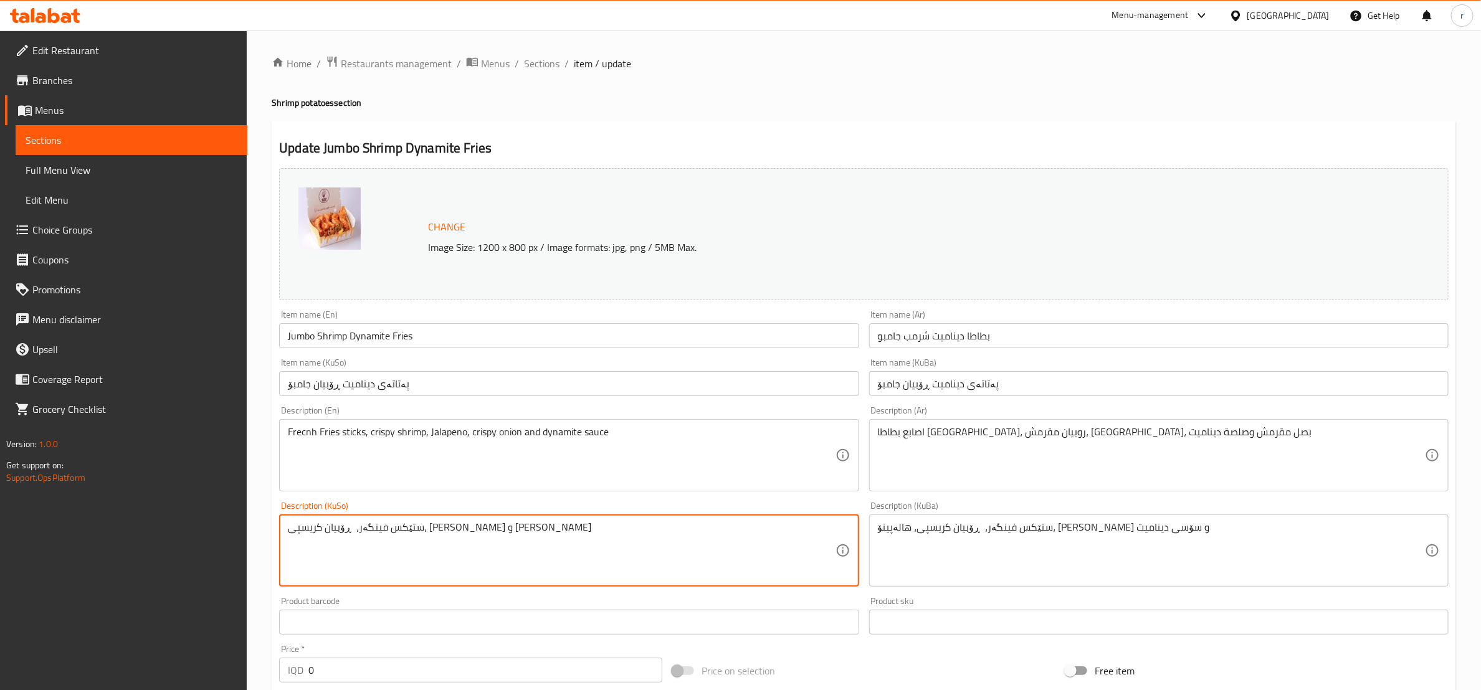
click at [402, 526] on textarea "ستێکس فینگەر، ڕۆبیان کریسپی، [PERSON_NAME] و [PERSON_NAME]" at bounding box center [561, 551] width 547 height 59
paste textarea "الەپینۆ،"
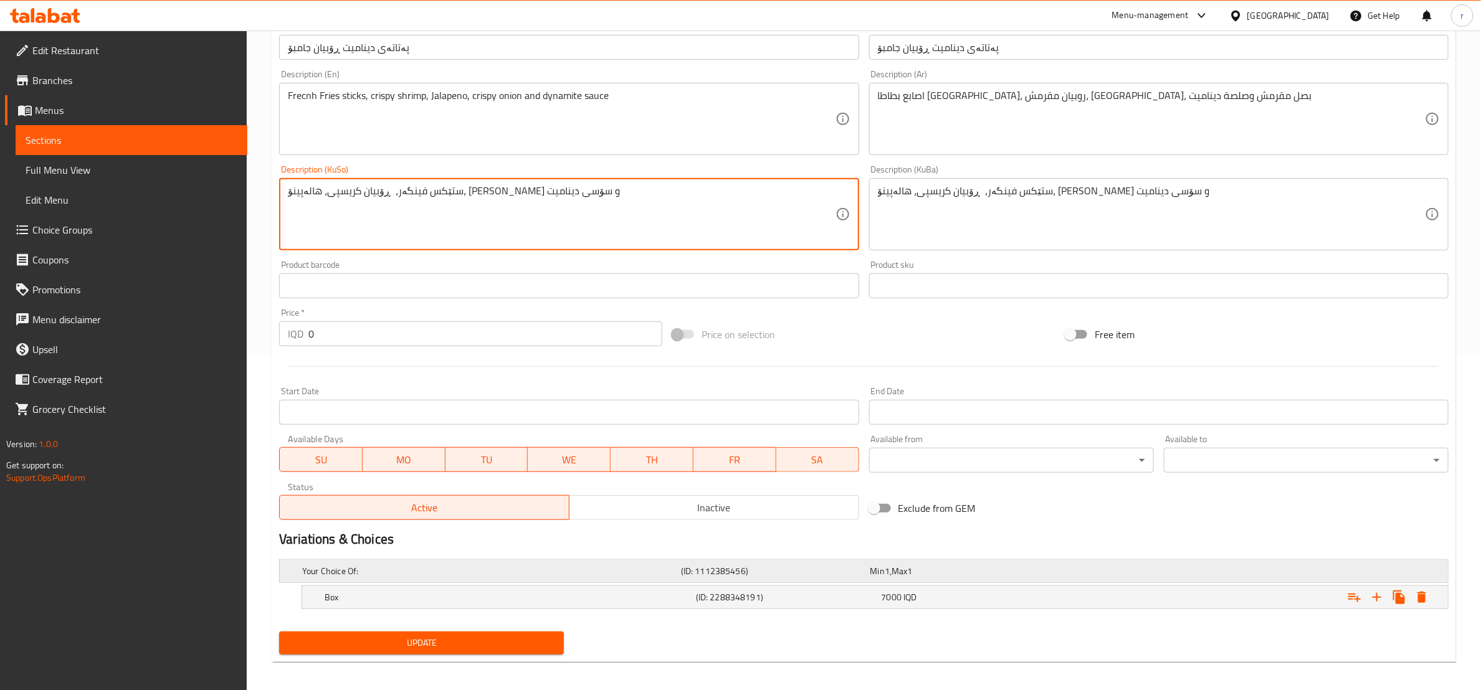
scroll to position [344, 0]
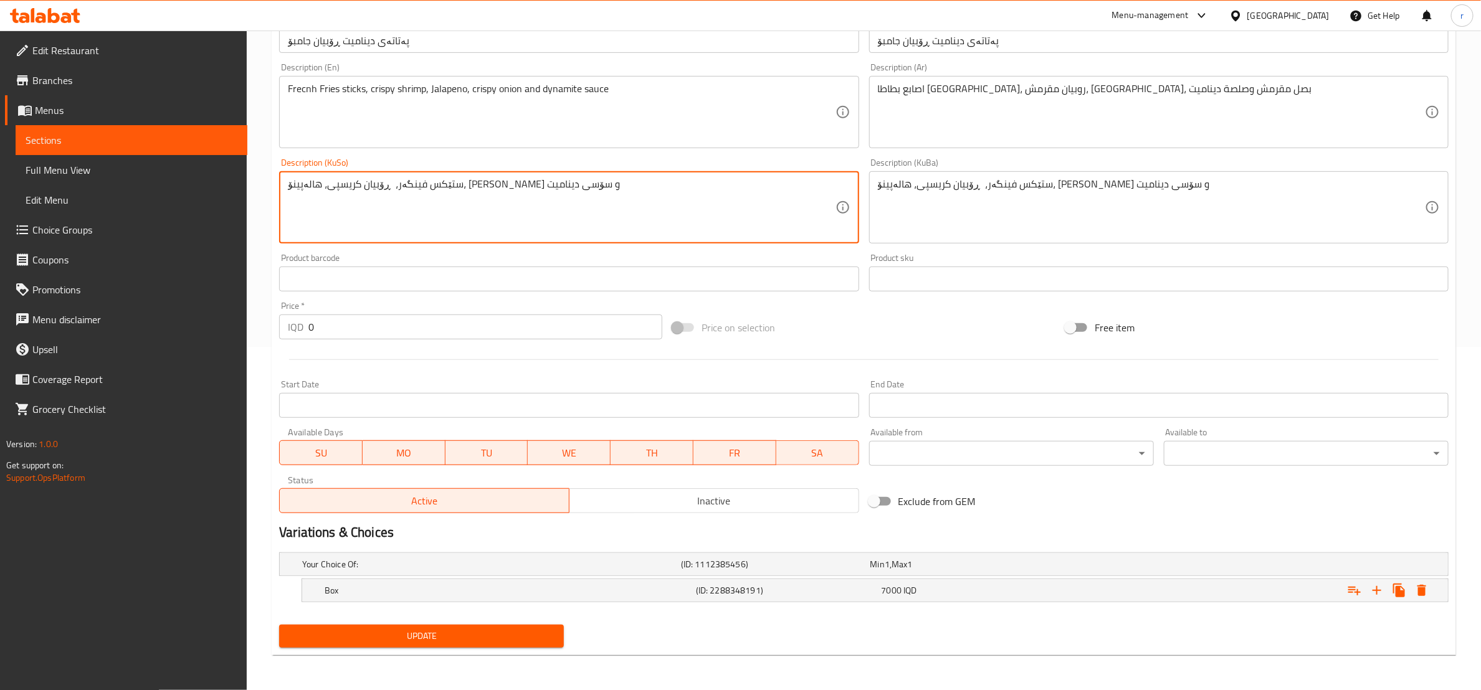
type textarea "ستێکس فینگەر، ڕۆبیان کریسپی، هالەپینۆ، پیازی کریسپی و سۆسی ديناميت"
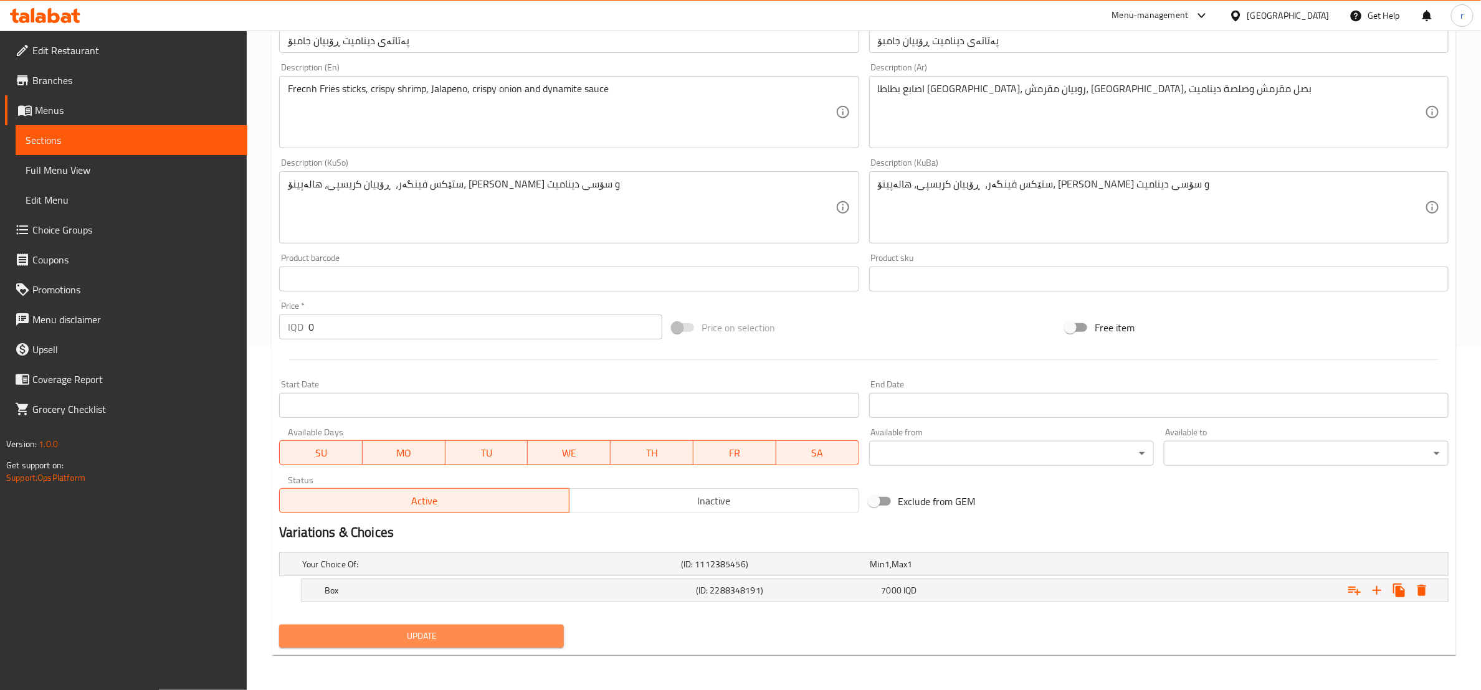
click at [385, 636] on span "Update" at bounding box center [421, 637] width 265 height 16
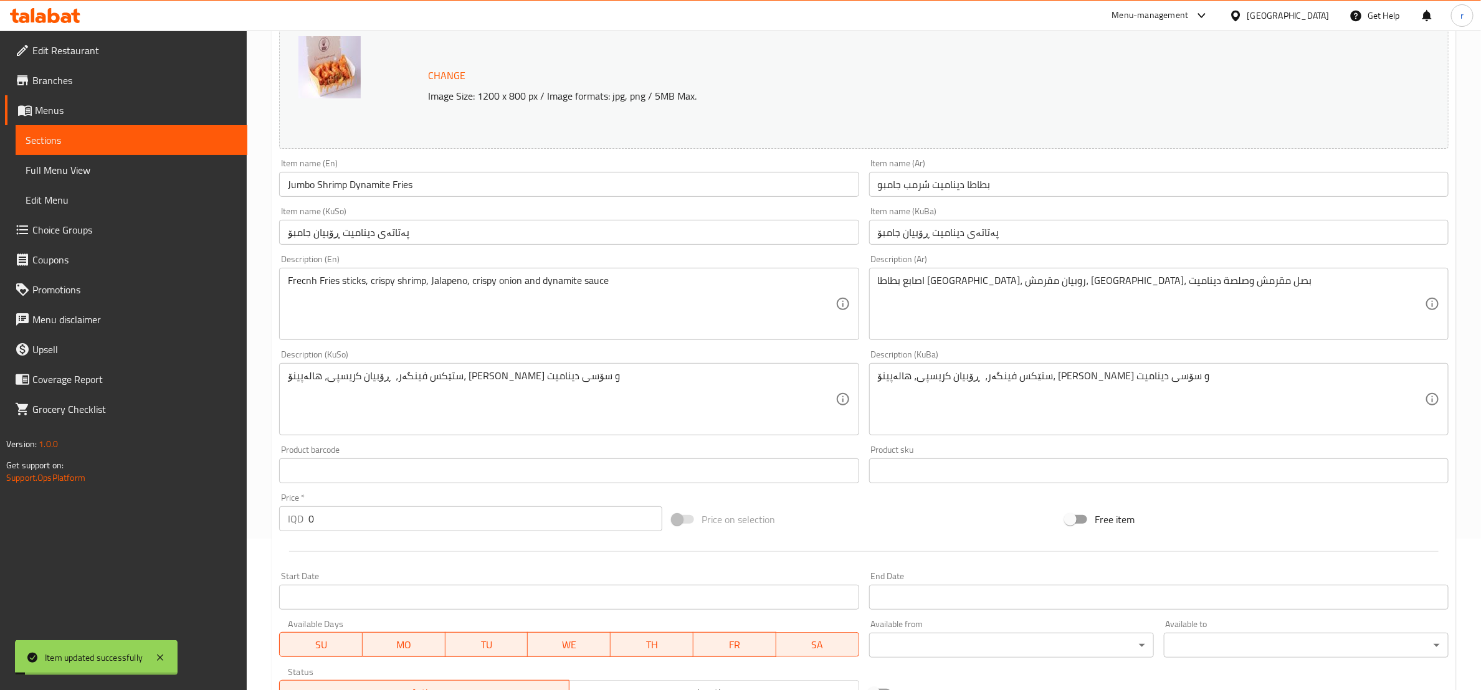
scroll to position [0, 0]
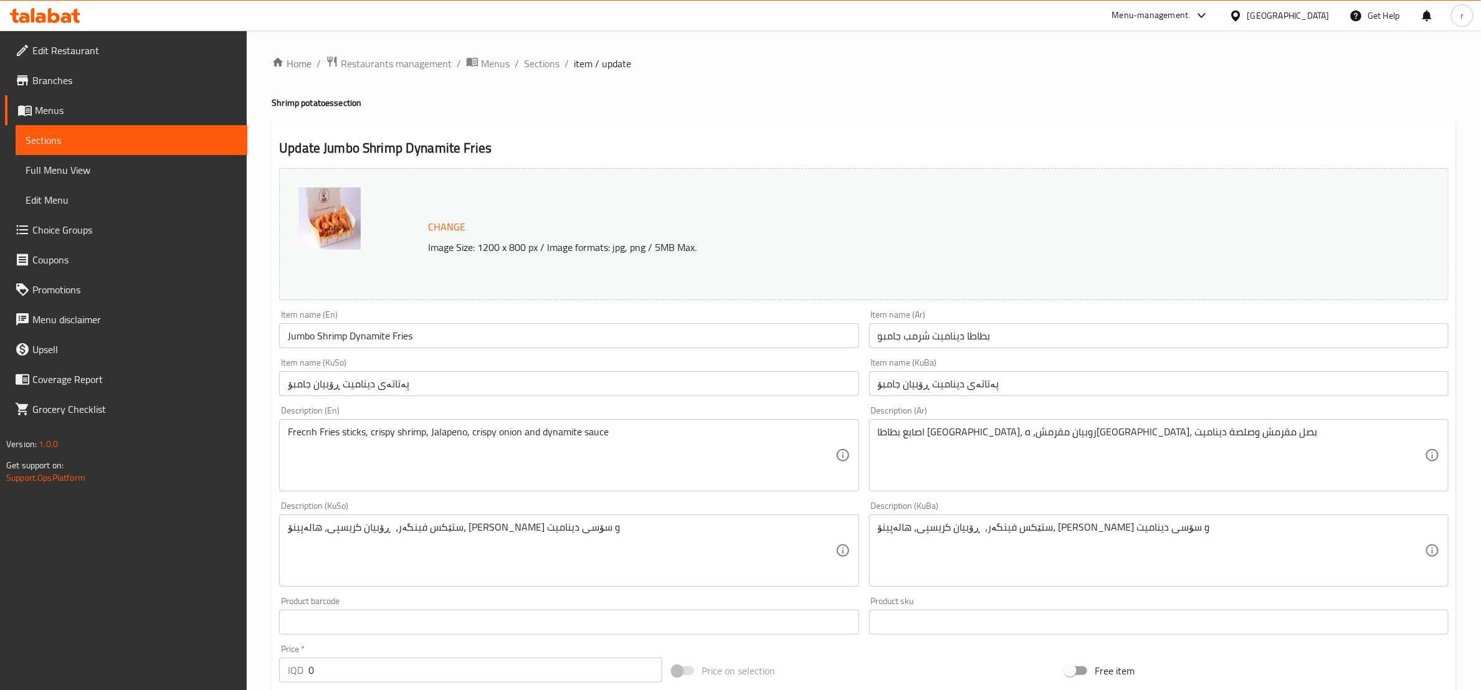
click at [137, 167] on span "Full Menu View" at bounding box center [132, 170] width 212 height 15
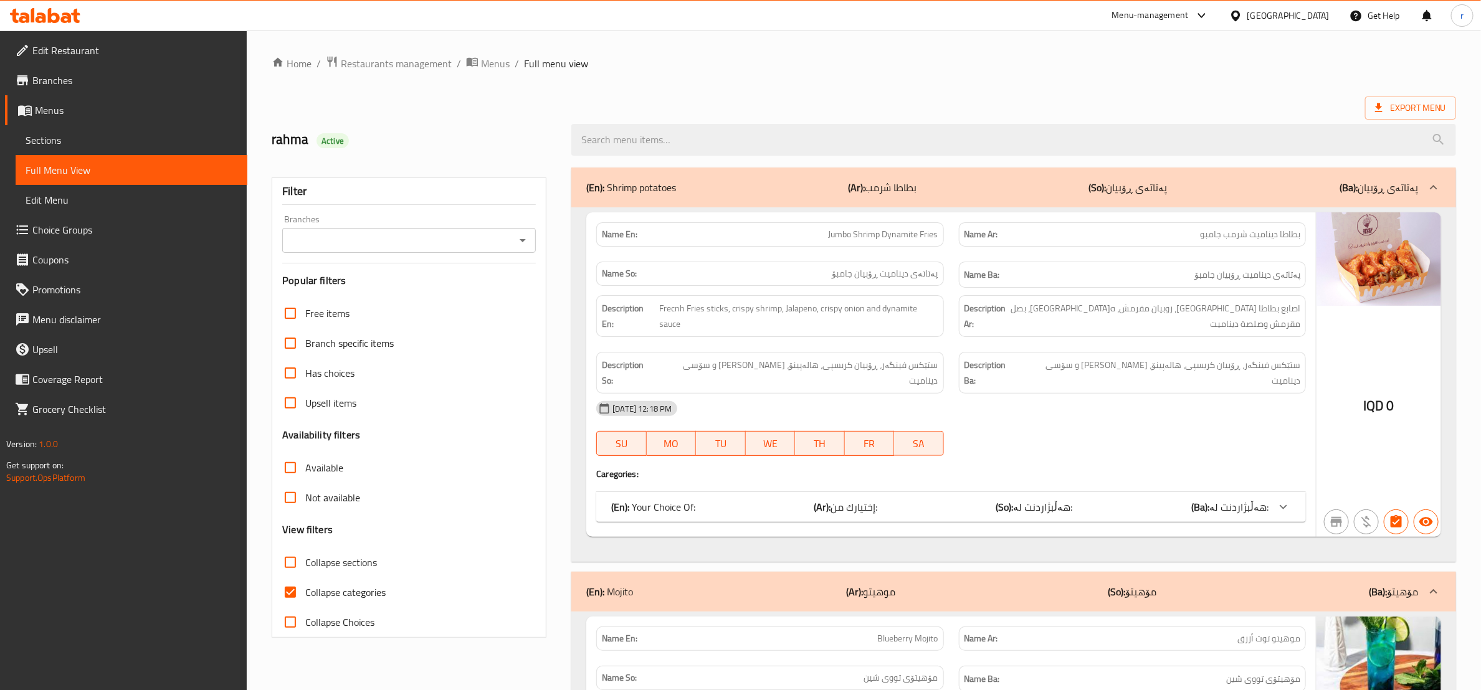
click at [290, 588] on input "Collapse categories" at bounding box center [290, 593] width 30 height 30
checkbox input "false"
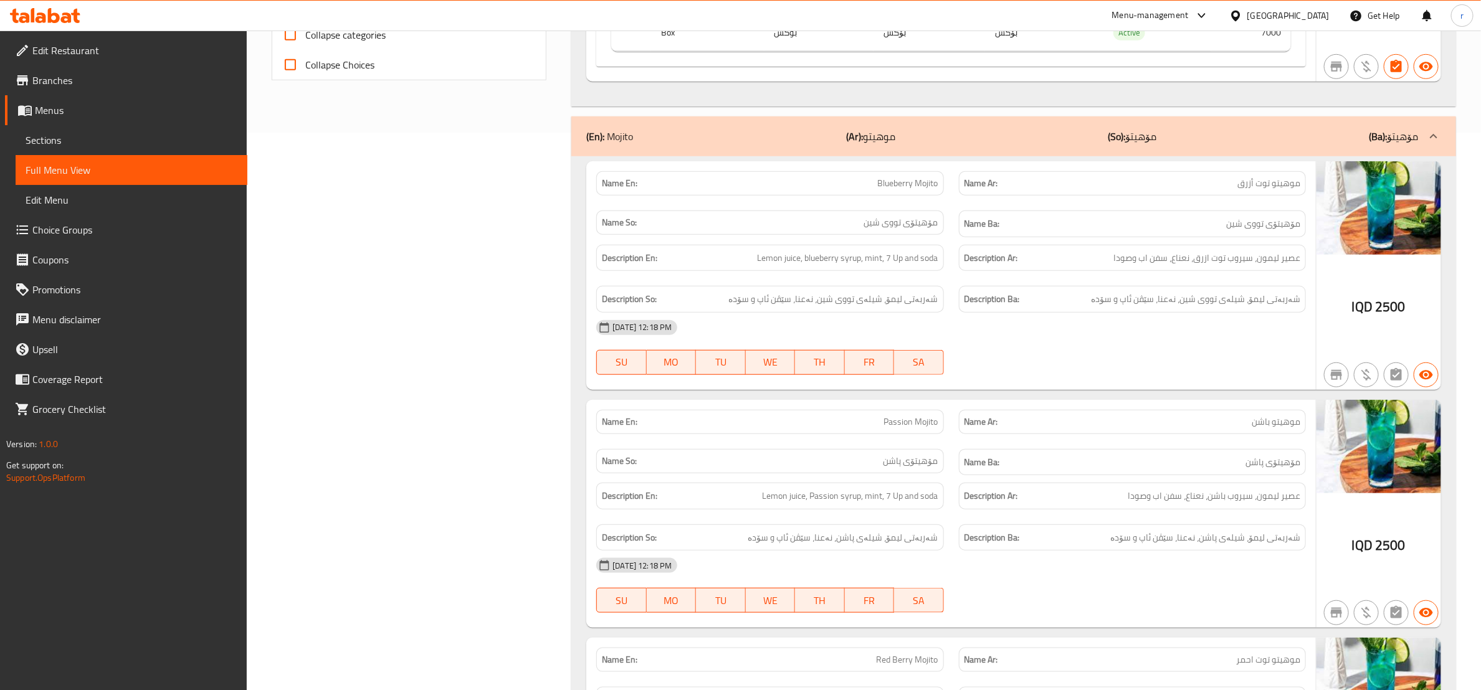
scroll to position [623, 0]
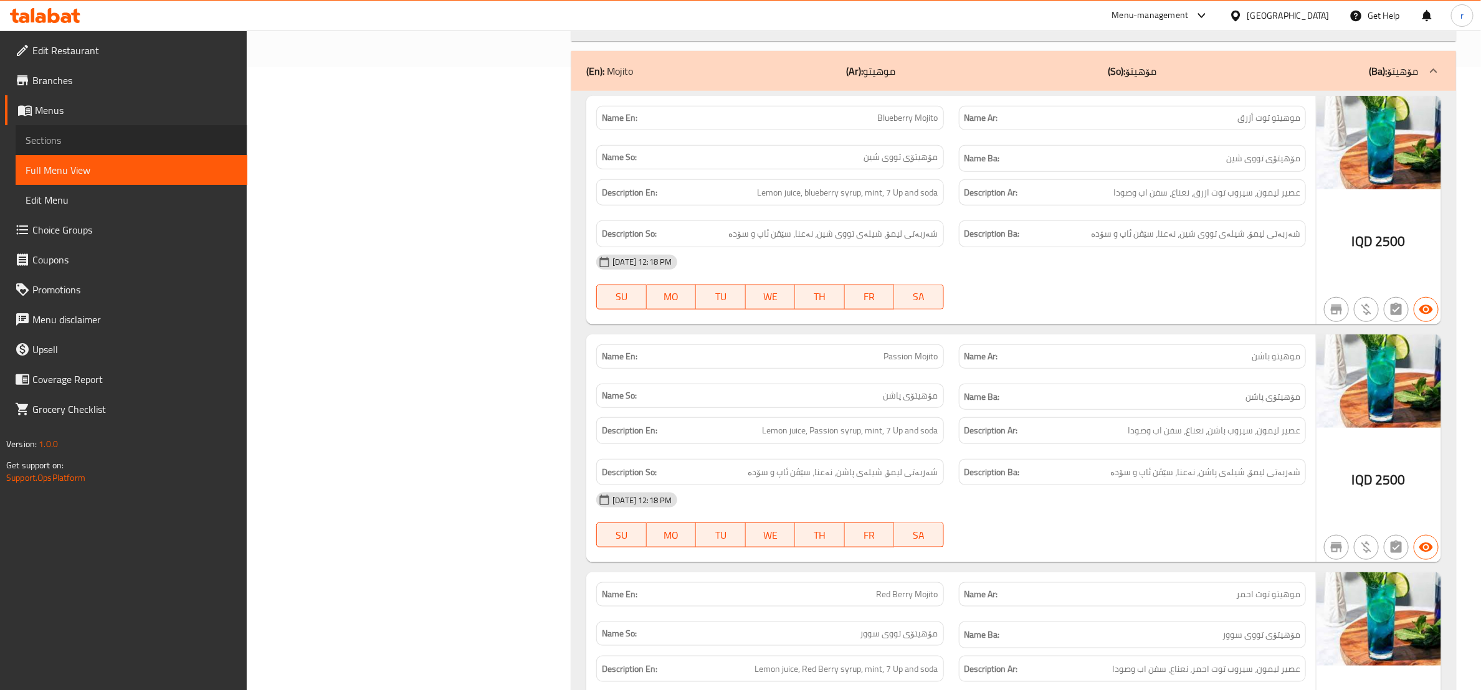
click at [118, 133] on span "Sections" at bounding box center [132, 140] width 212 height 15
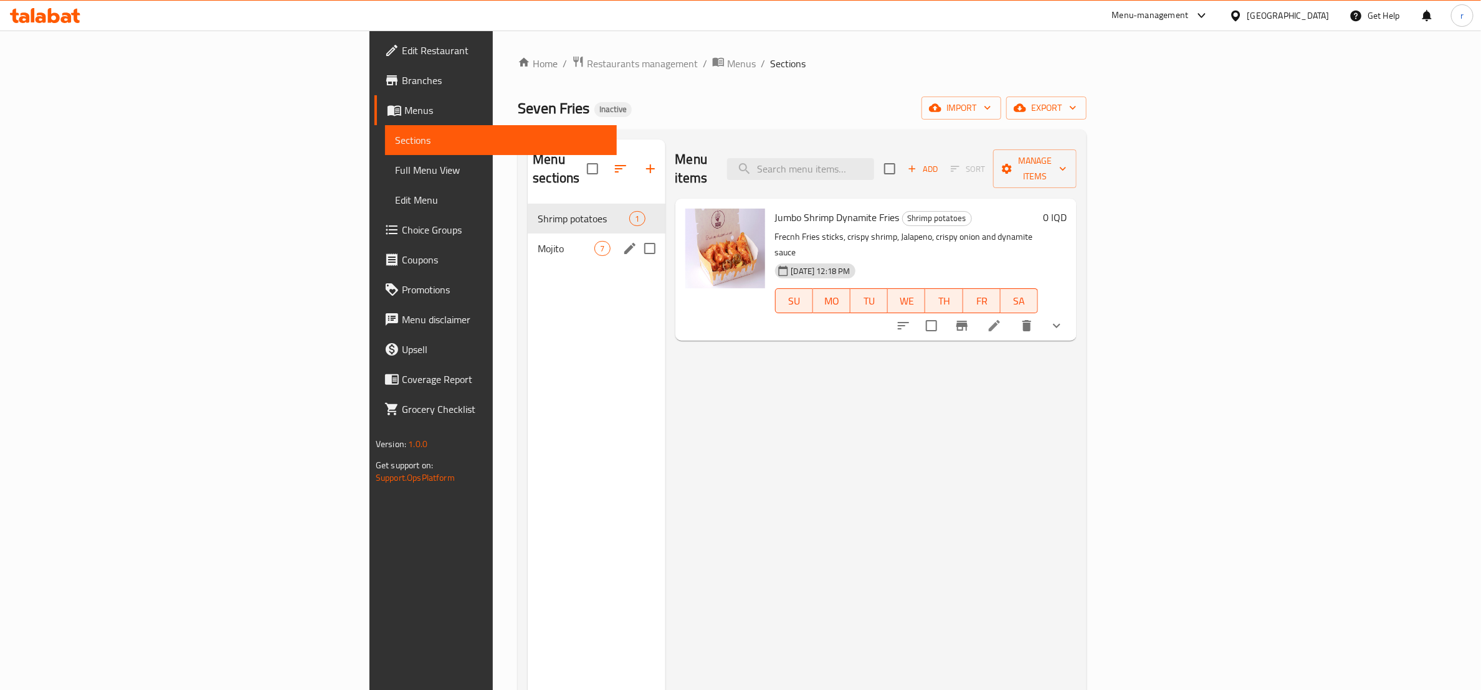
click at [528, 234] on div "Mojito 7" at bounding box center [596, 249] width 137 height 30
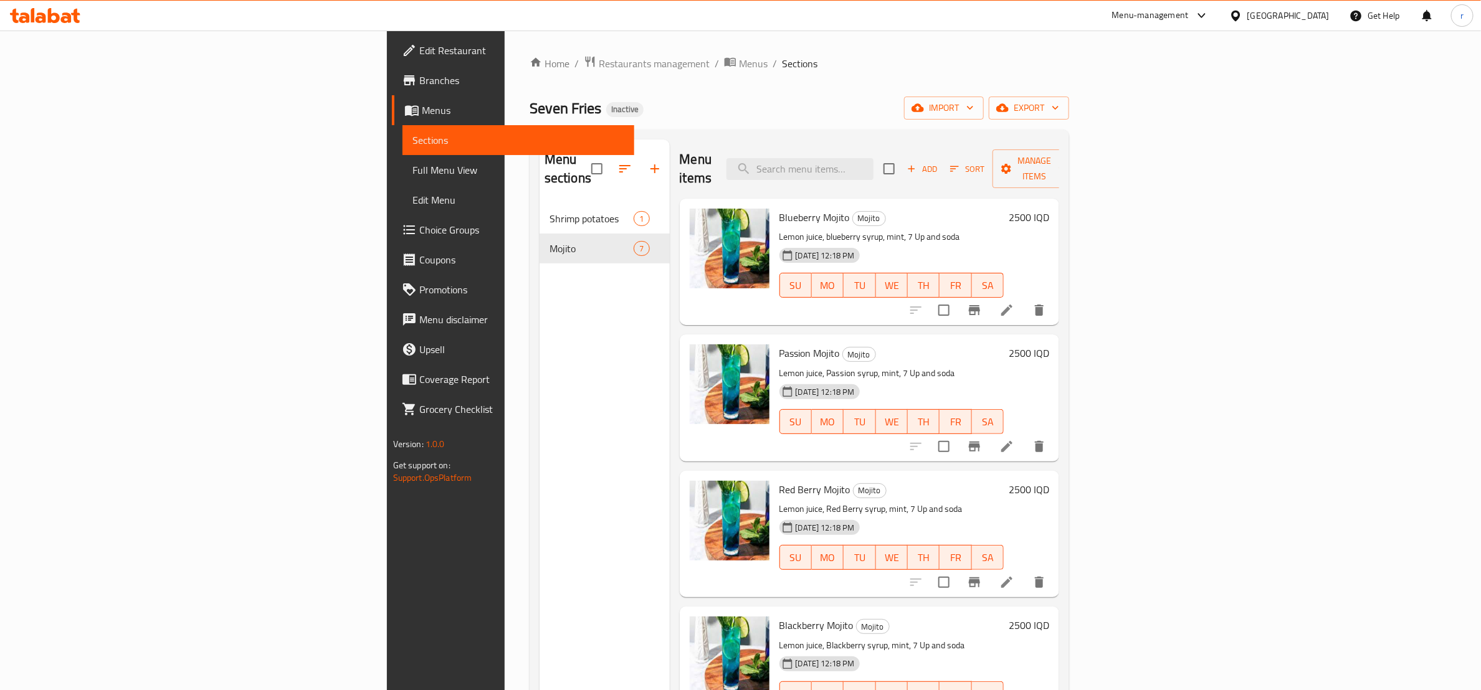
click at [1024, 436] on li at bounding box center [1006, 447] width 35 height 22
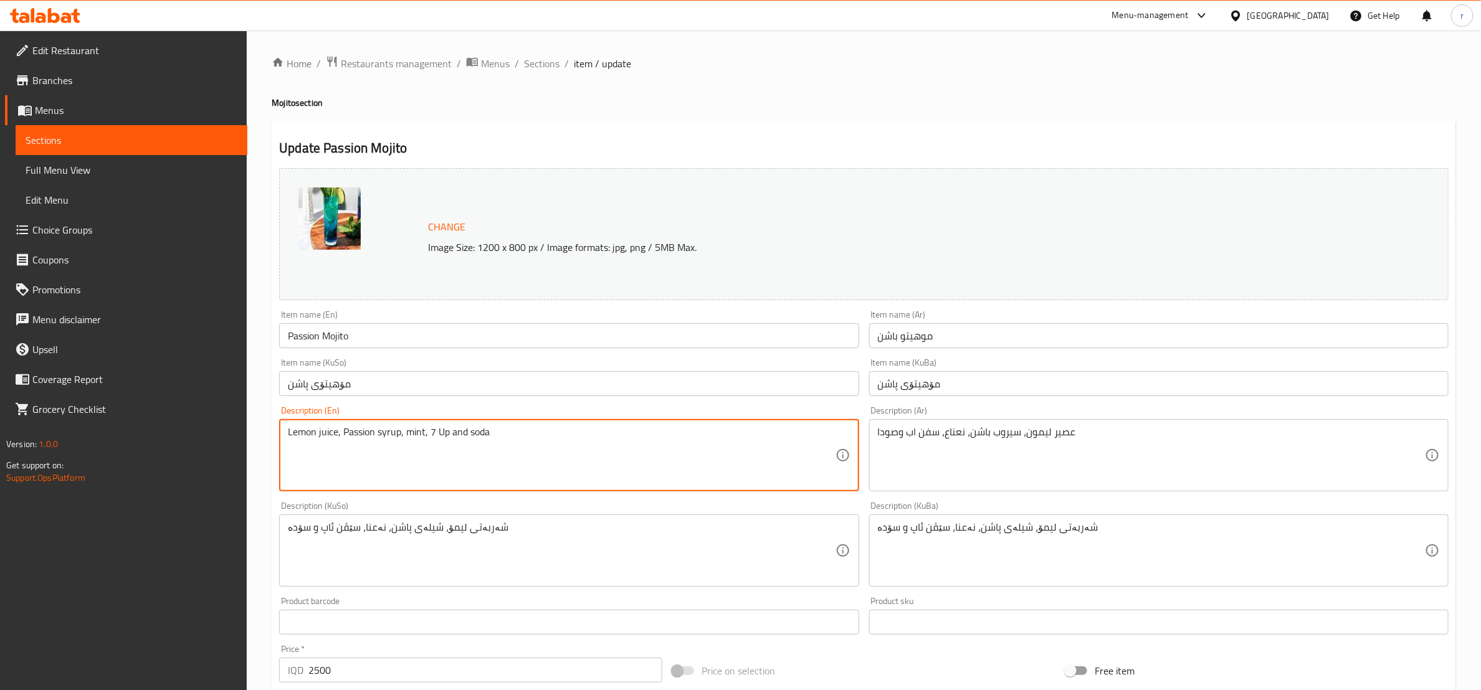
click at [367, 441] on textarea "Lemon juice, Passion syrup, mint, 7 Up and soda" at bounding box center [561, 455] width 547 height 59
paste textarea "passion syrup, mint, 7 u"
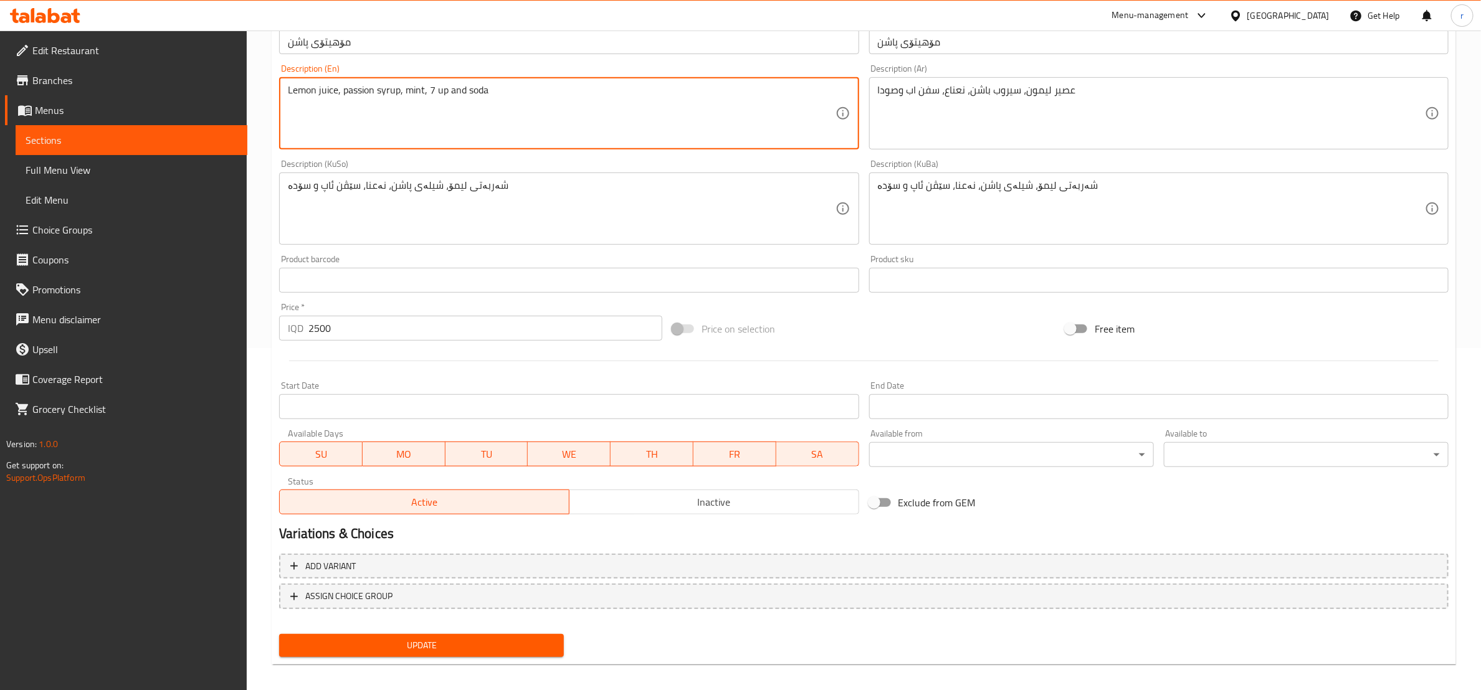
scroll to position [350, 0]
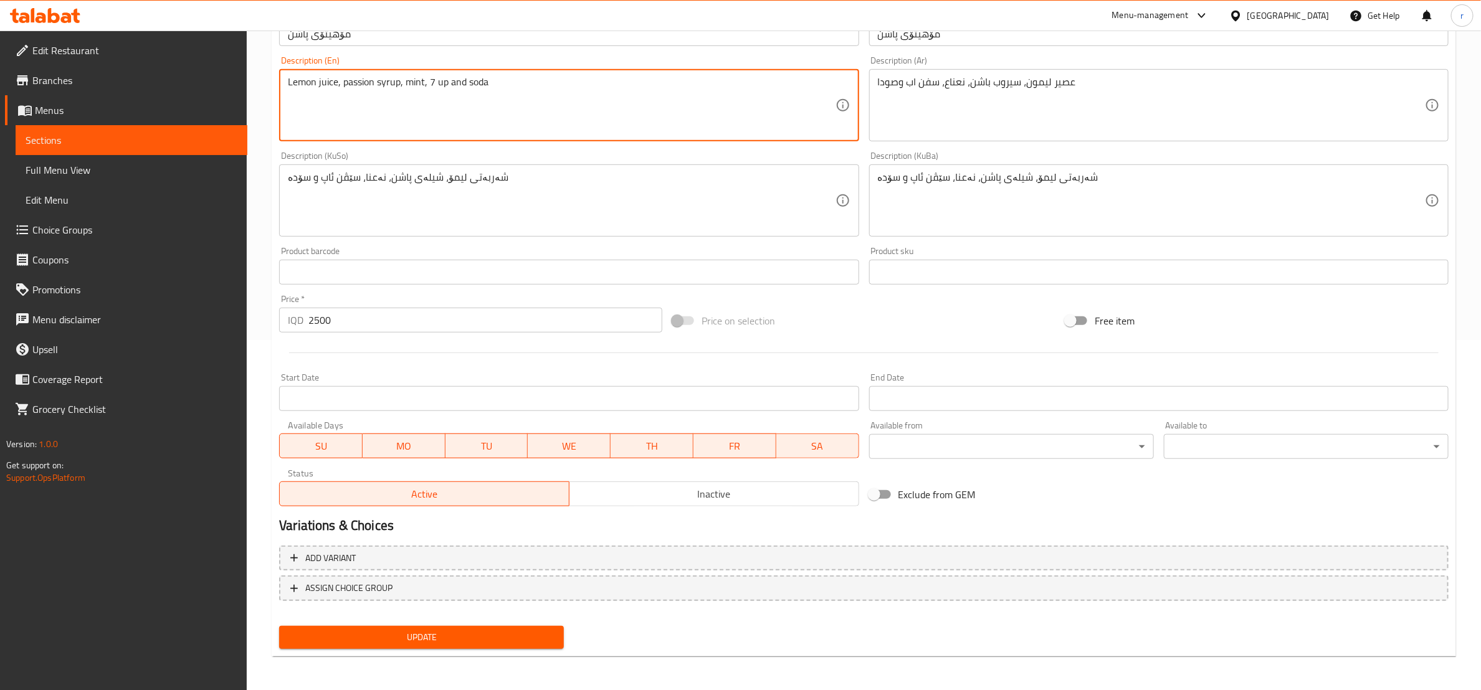
type textarea "Lemon juice, passion syrup, mint, 7 up and soda"
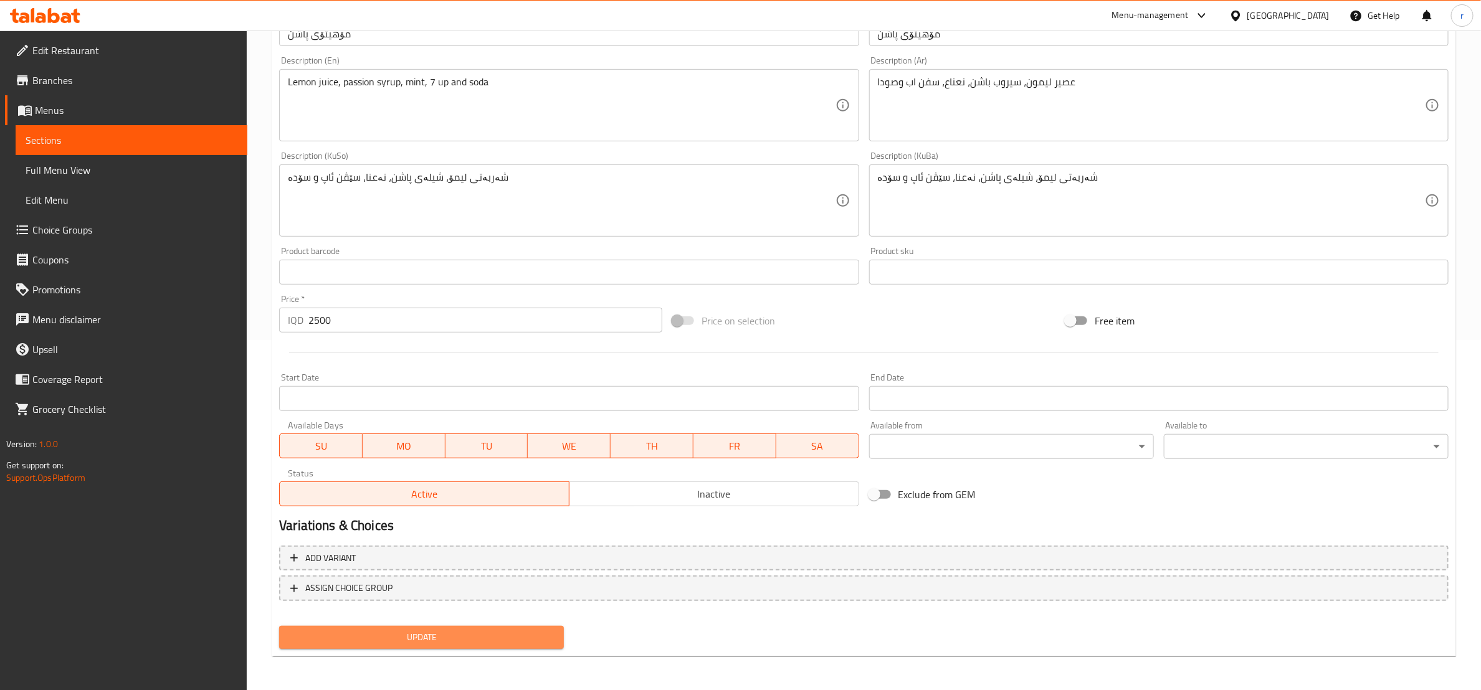
click at [371, 627] on button "Update" at bounding box center [421, 637] width 285 height 23
click at [424, 634] on span "Update" at bounding box center [421, 638] width 265 height 16
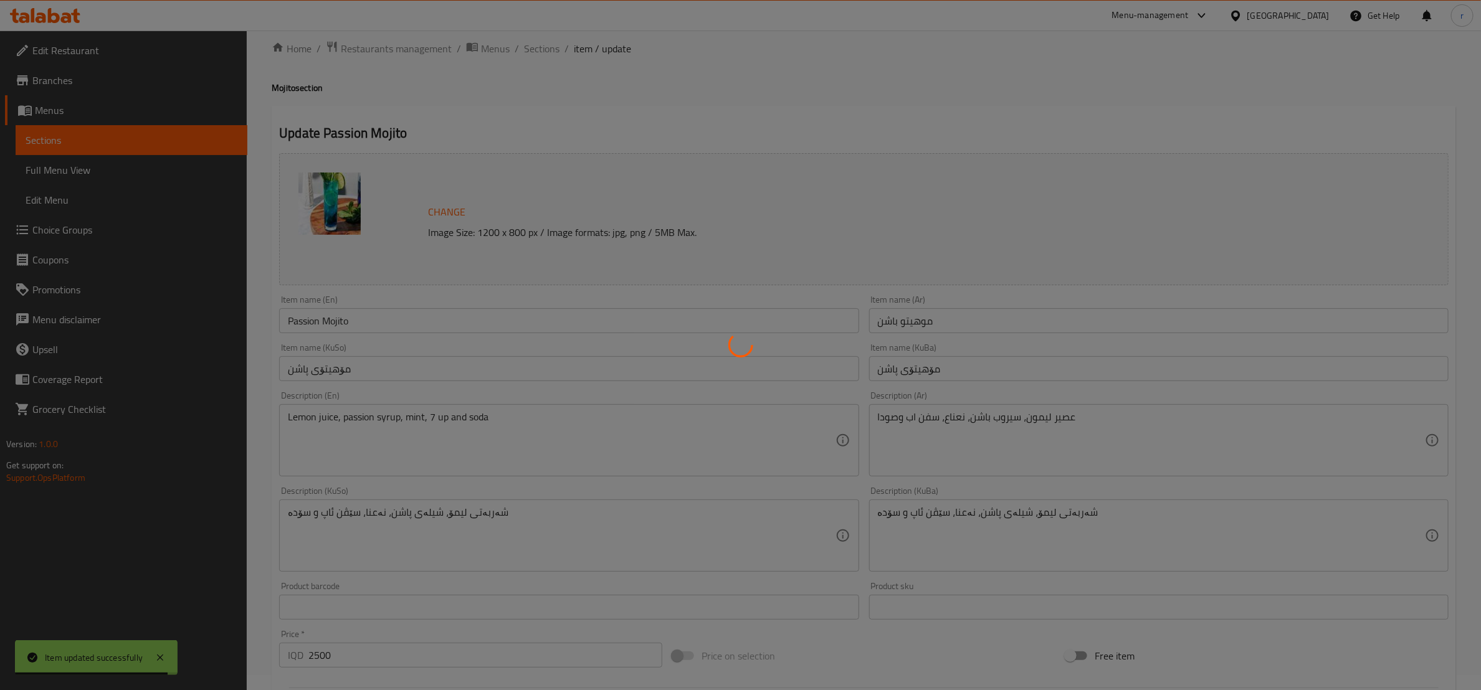
scroll to position [0, 0]
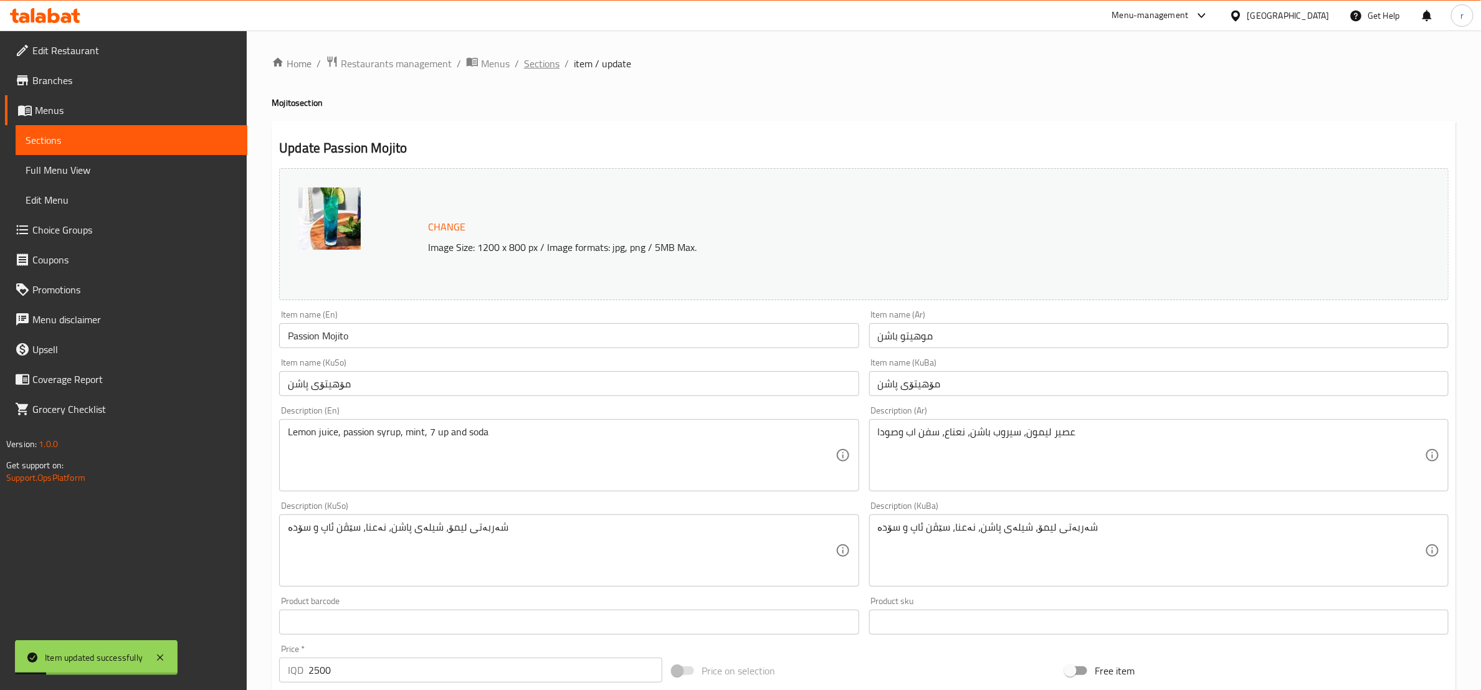
click at [546, 64] on span "Sections" at bounding box center [542, 63] width 36 height 15
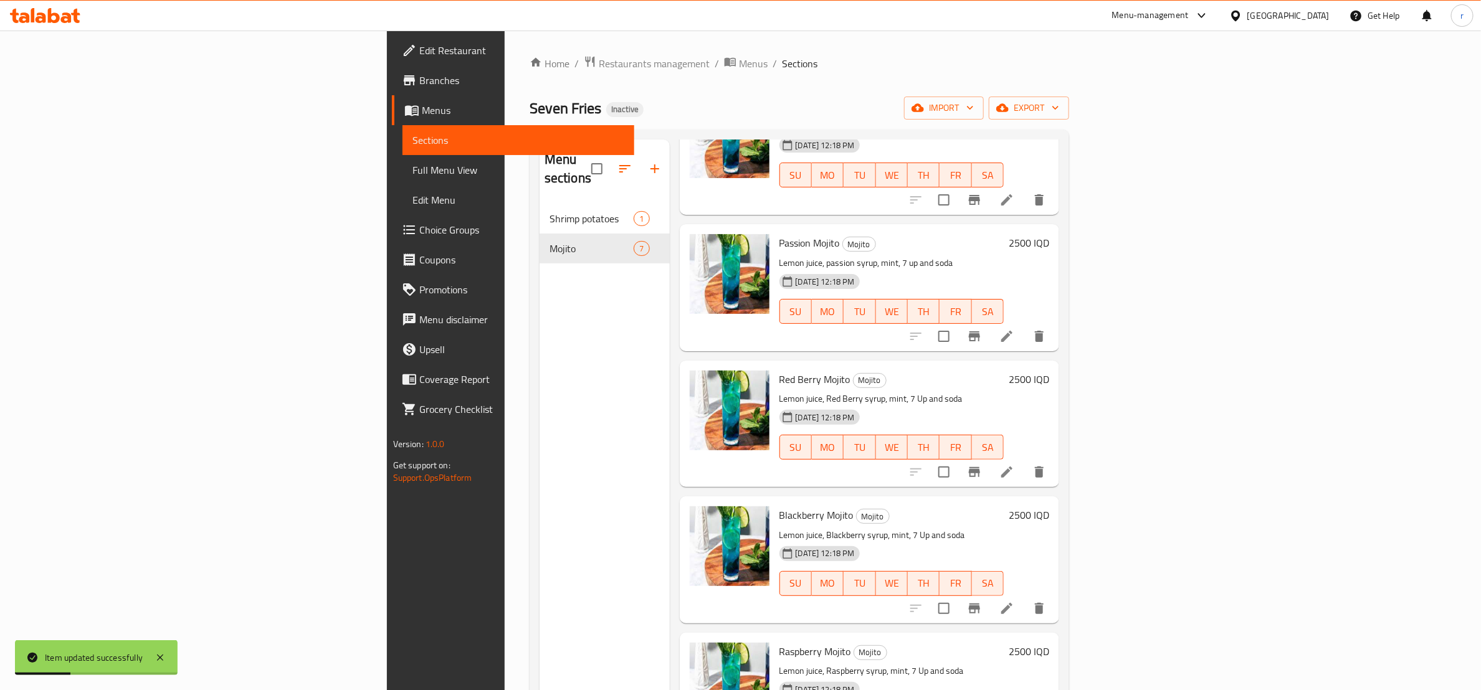
scroll to position [156, 0]
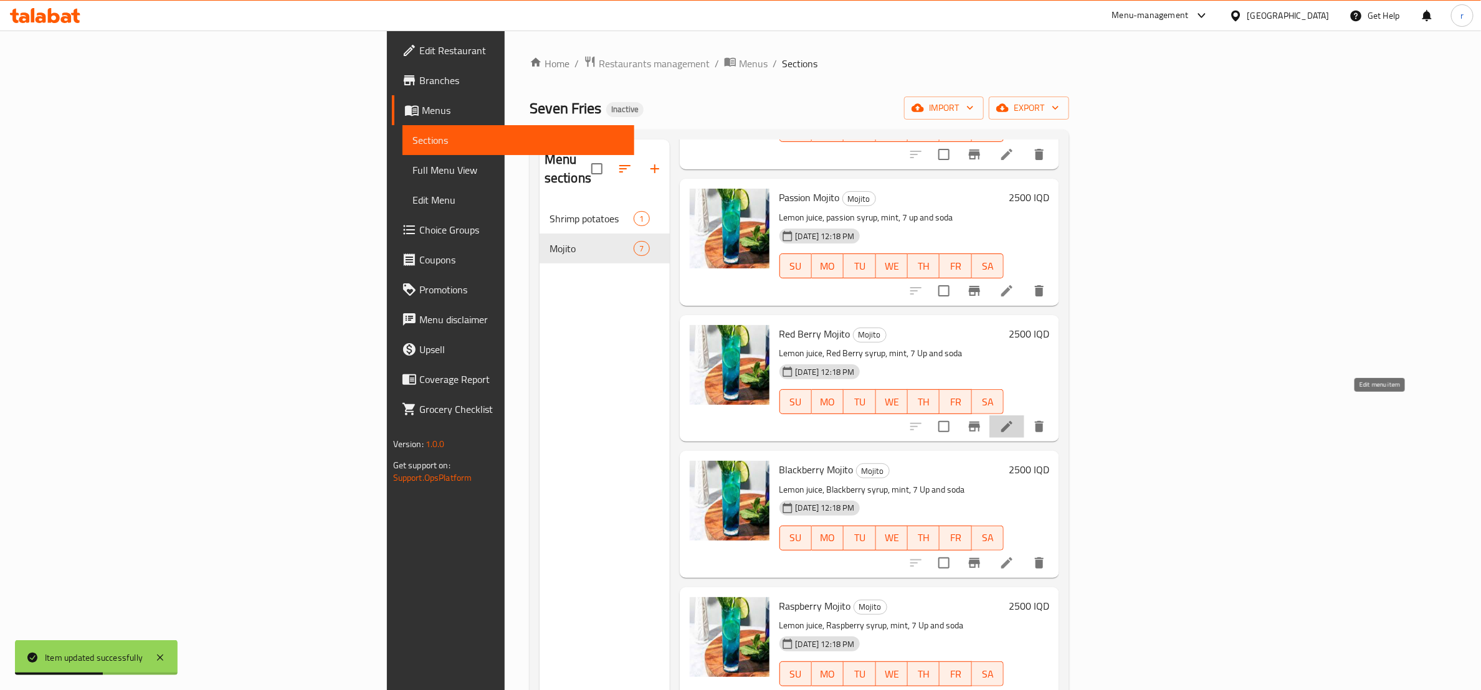
click at [1013, 421] on icon at bounding box center [1006, 426] width 11 height 11
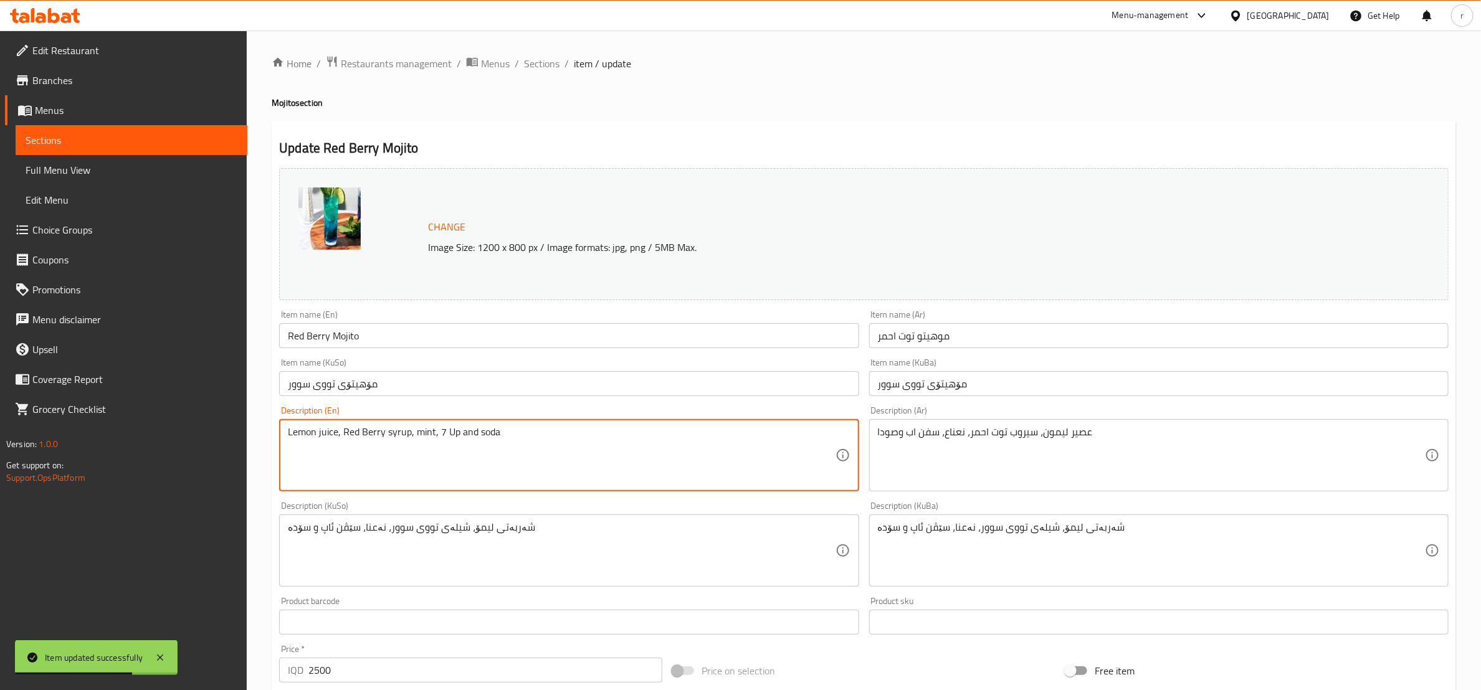
click at [350, 434] on textarea "Lemon juice, Red Berry syrup, mint, 7 Up and soda" at bounding box center [561, 455] width 547 height 59
paste textarea "red berry syrup, mint, 7 u"
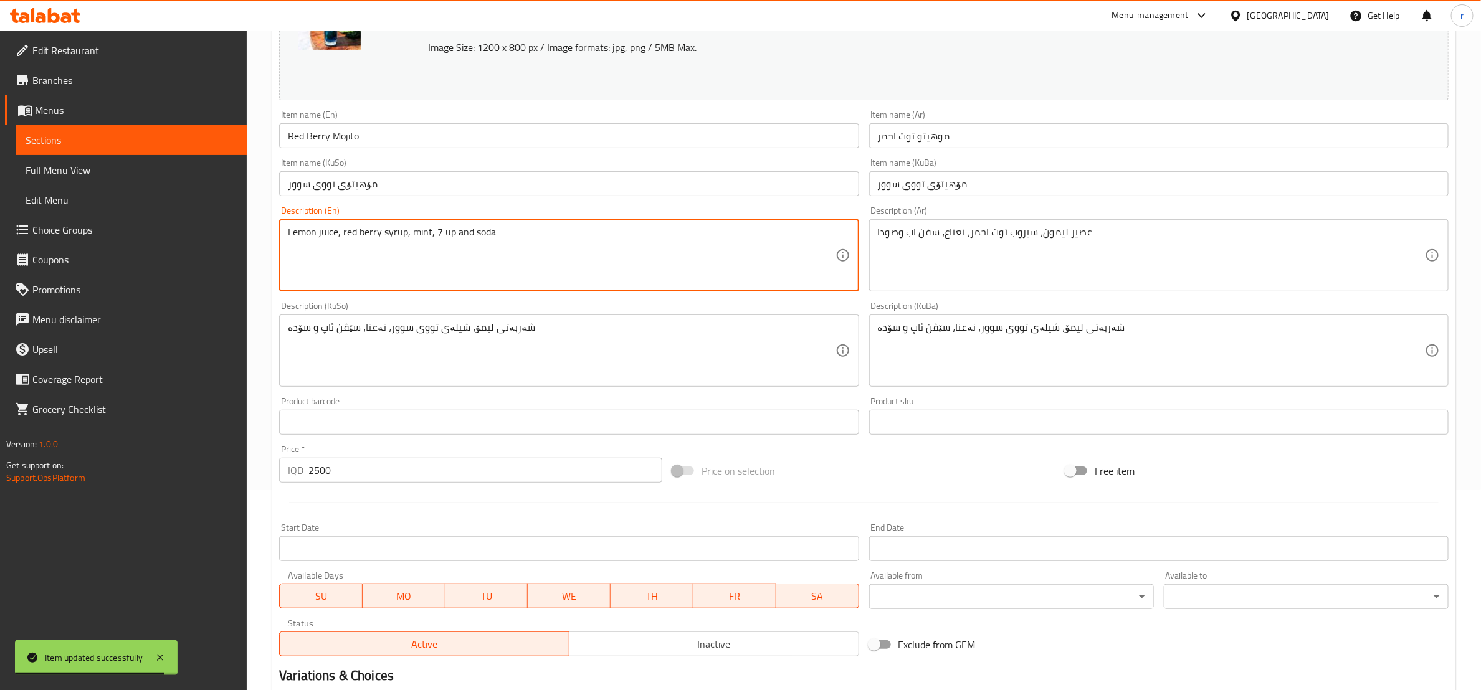
scroll to position [311, 0]
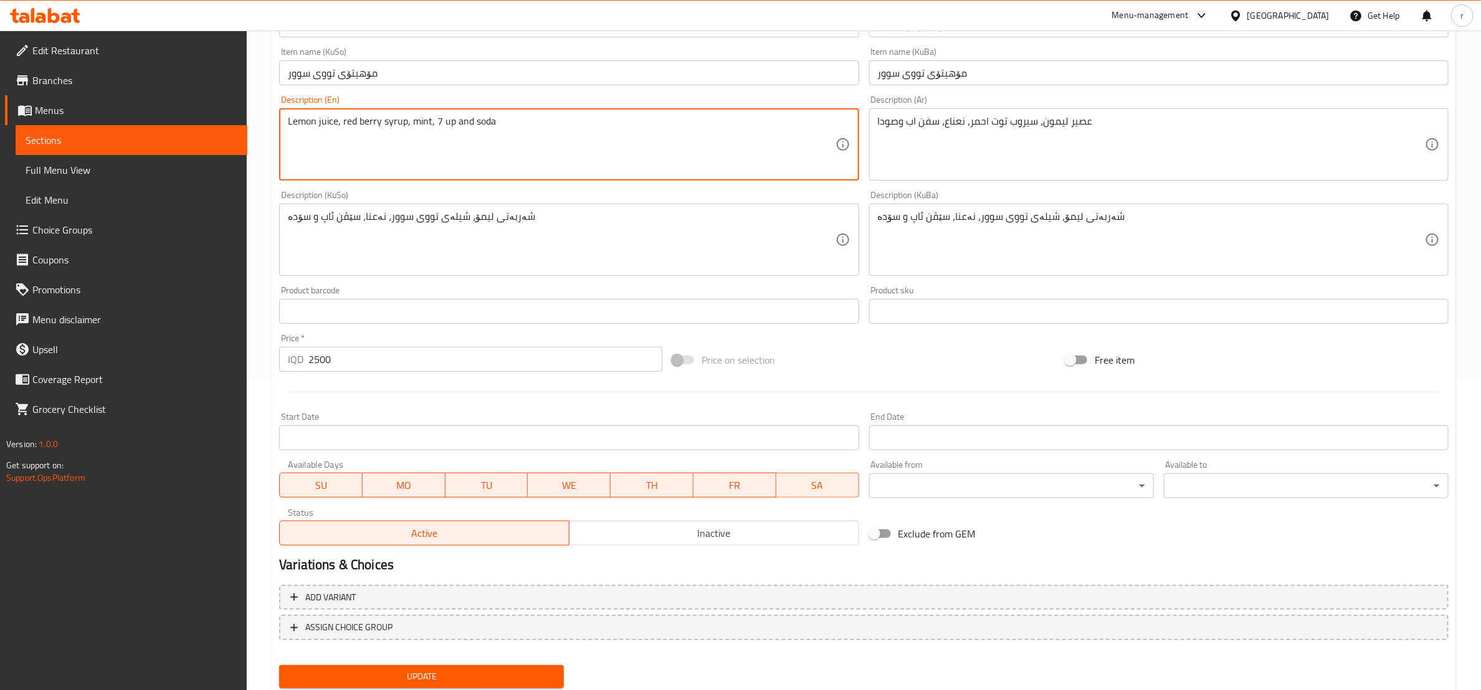
type textarea "Lemon juice, red berry syrup, mint, 7 up and soda"
click at [425, 677] on span "Update" at bounding box center [421, 677] width 265 height 16
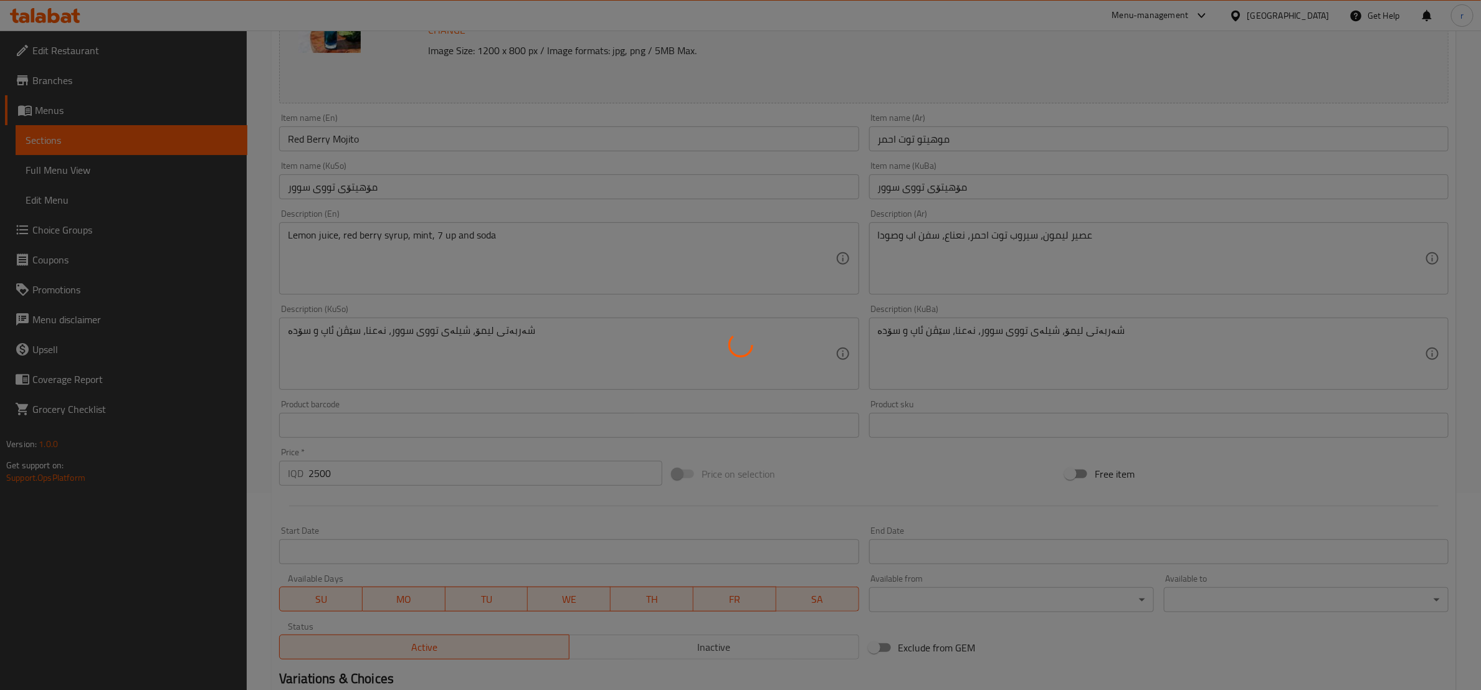
scroll to position [0, 0]
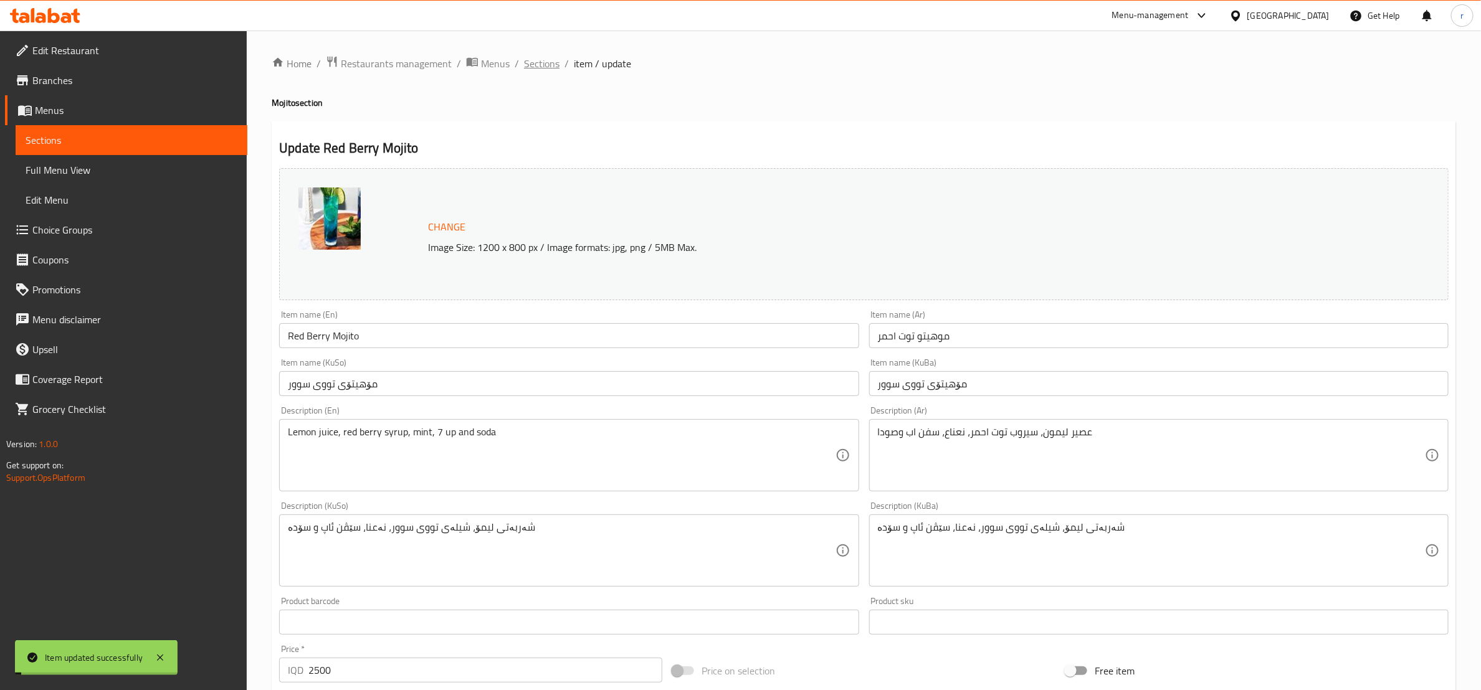
click at [545, 71] on span "Sections" at bounding box center [542, 63] width 36 height 15
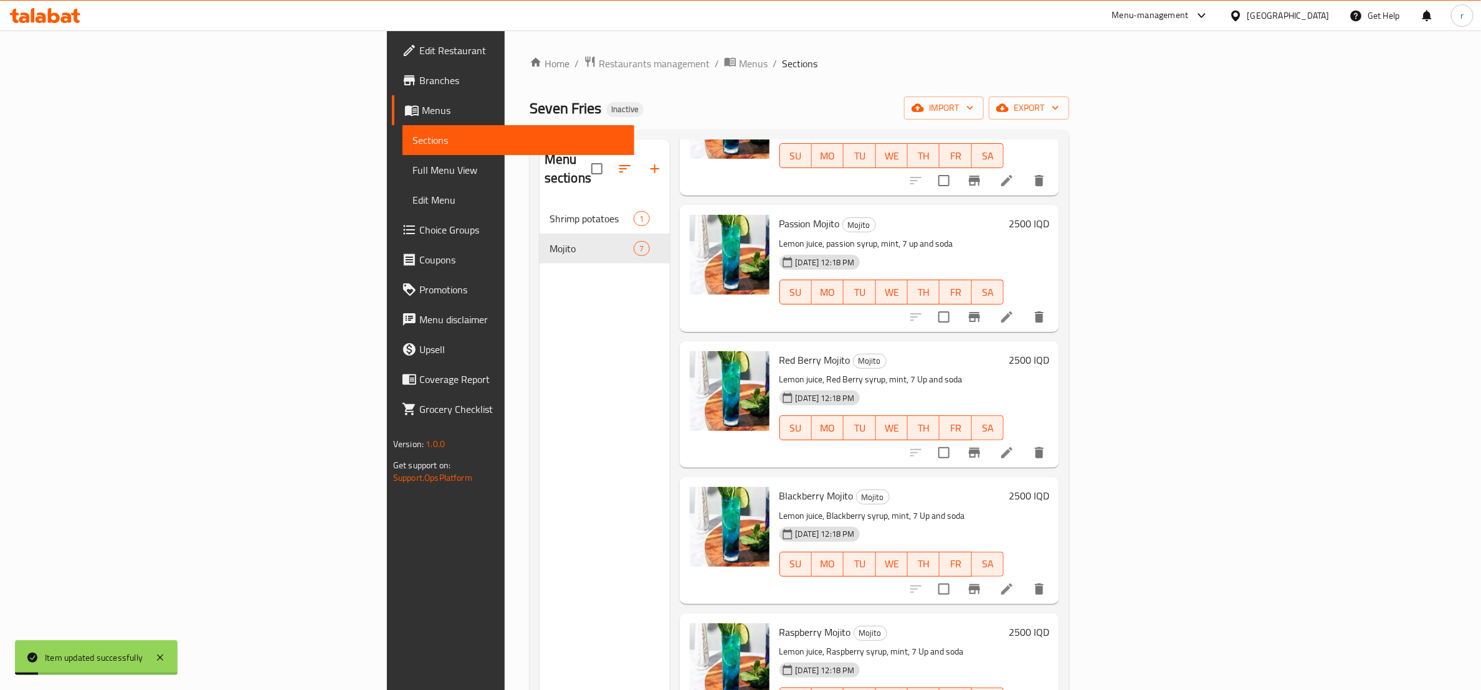
scroll to position [156, 0]
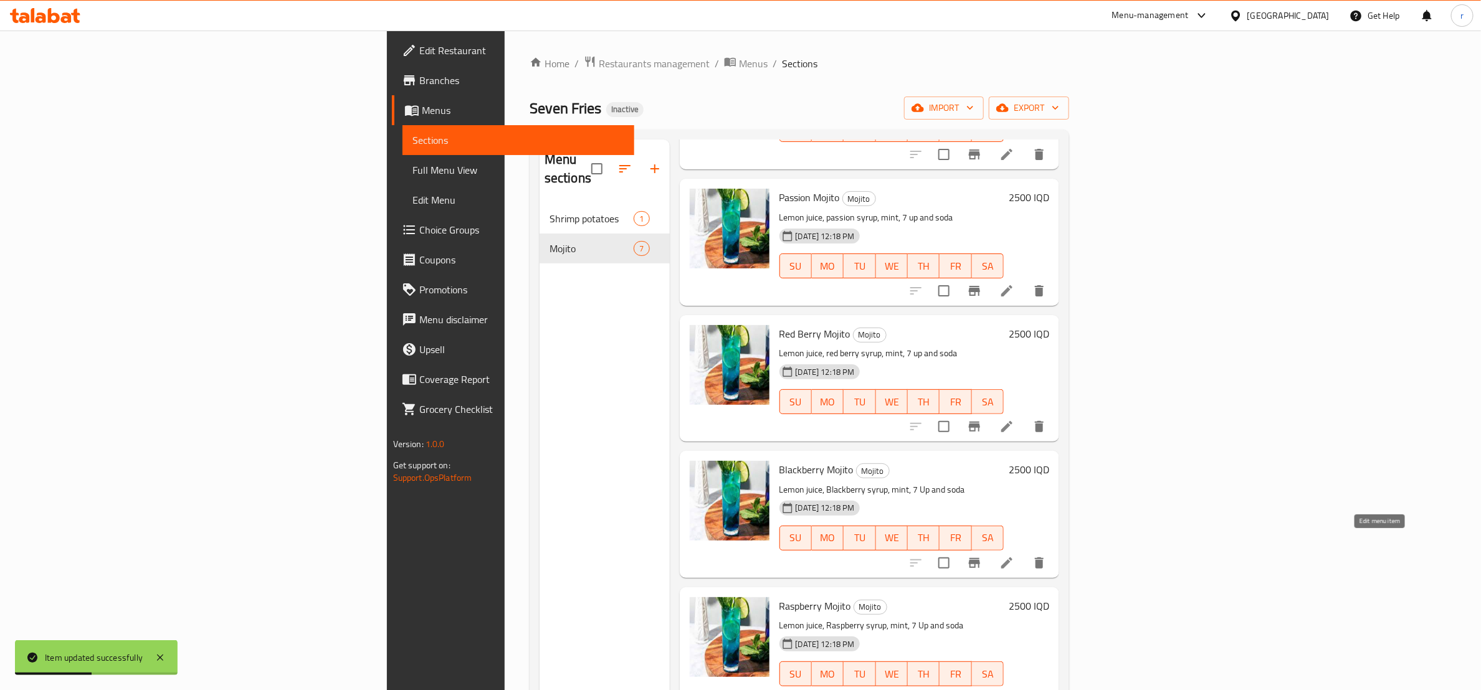
click at [1013, 558] on icon at bounding box center [1006, 563] width 11 height 11
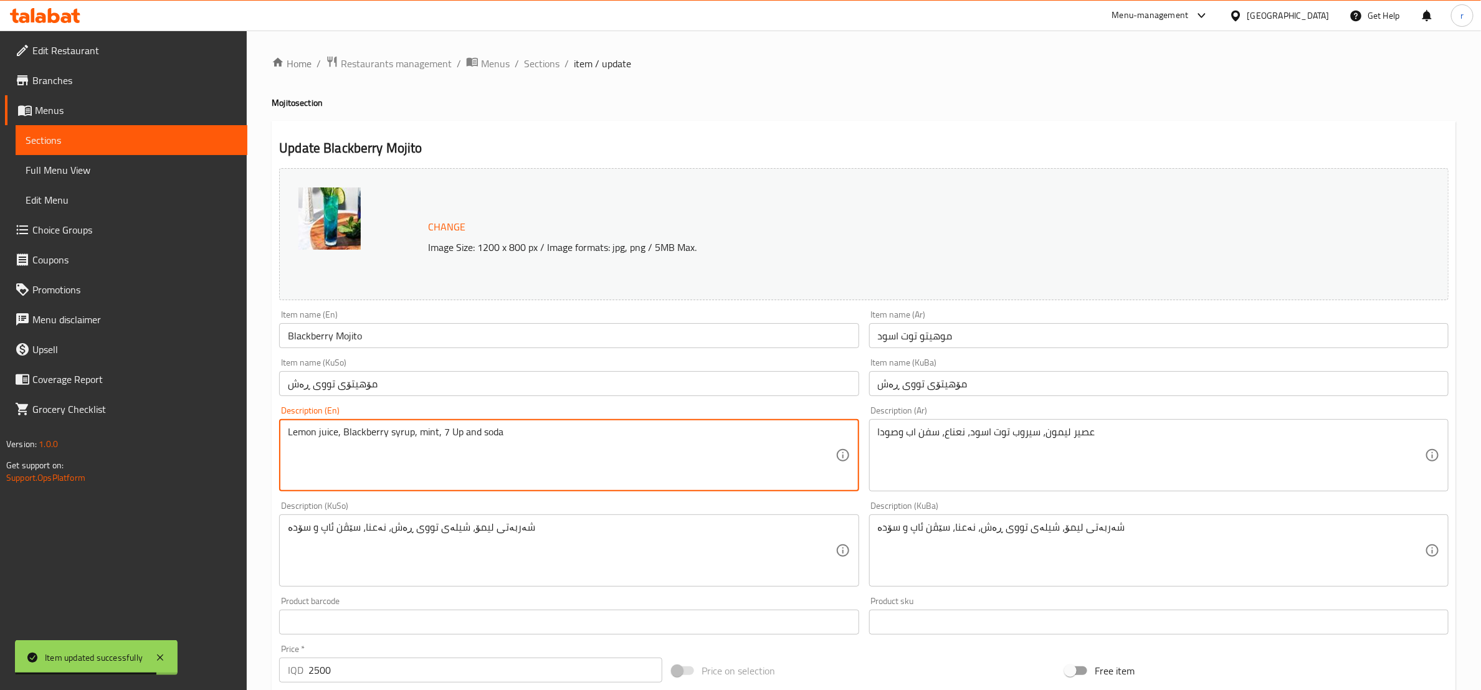
click at [328, 432] on textarea "Lemon juice, Blackberry syrup, mint, 7 Up and soda" at bounding box center [561, 455] width 547 height 59
paste textarea "blackberry syrup, mint, 7 u"
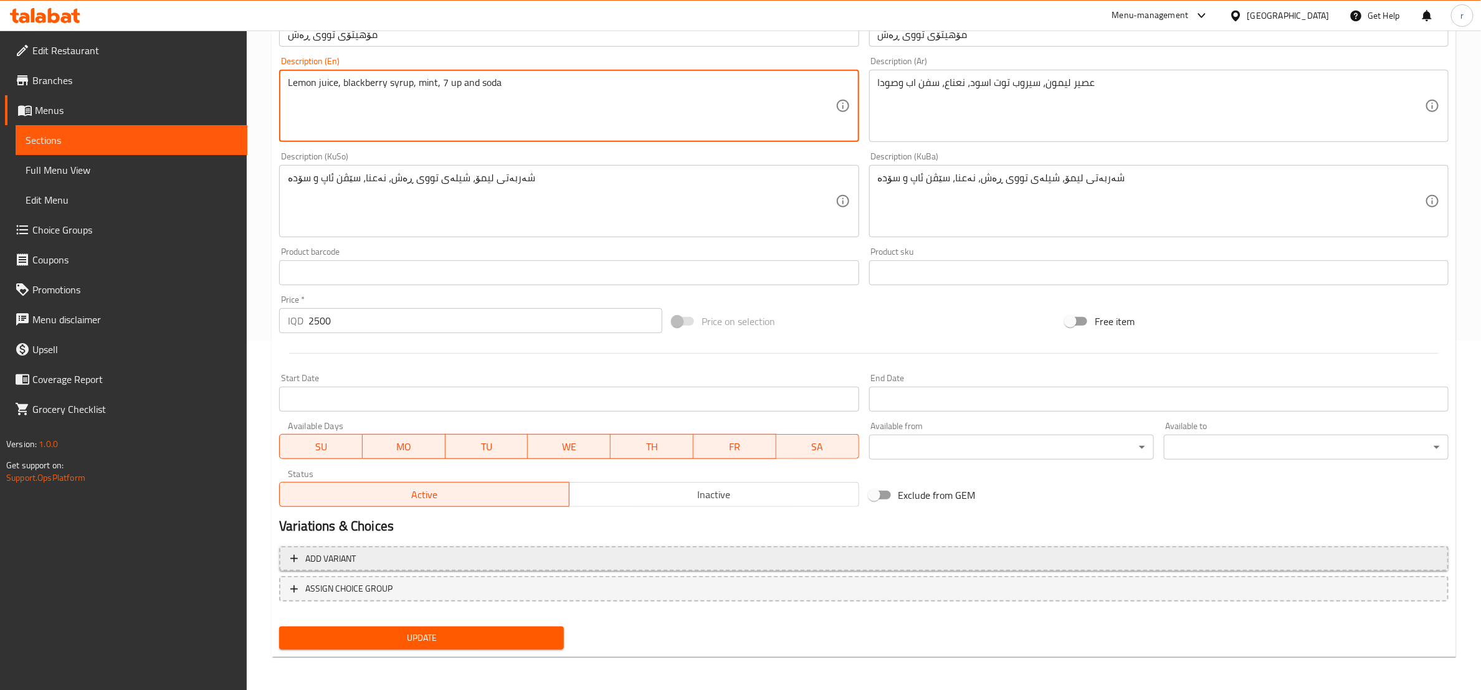
scroll to position [350, 0]
type textarea "Lemon juice, blackberry syrup, mint, 7 up and soda"
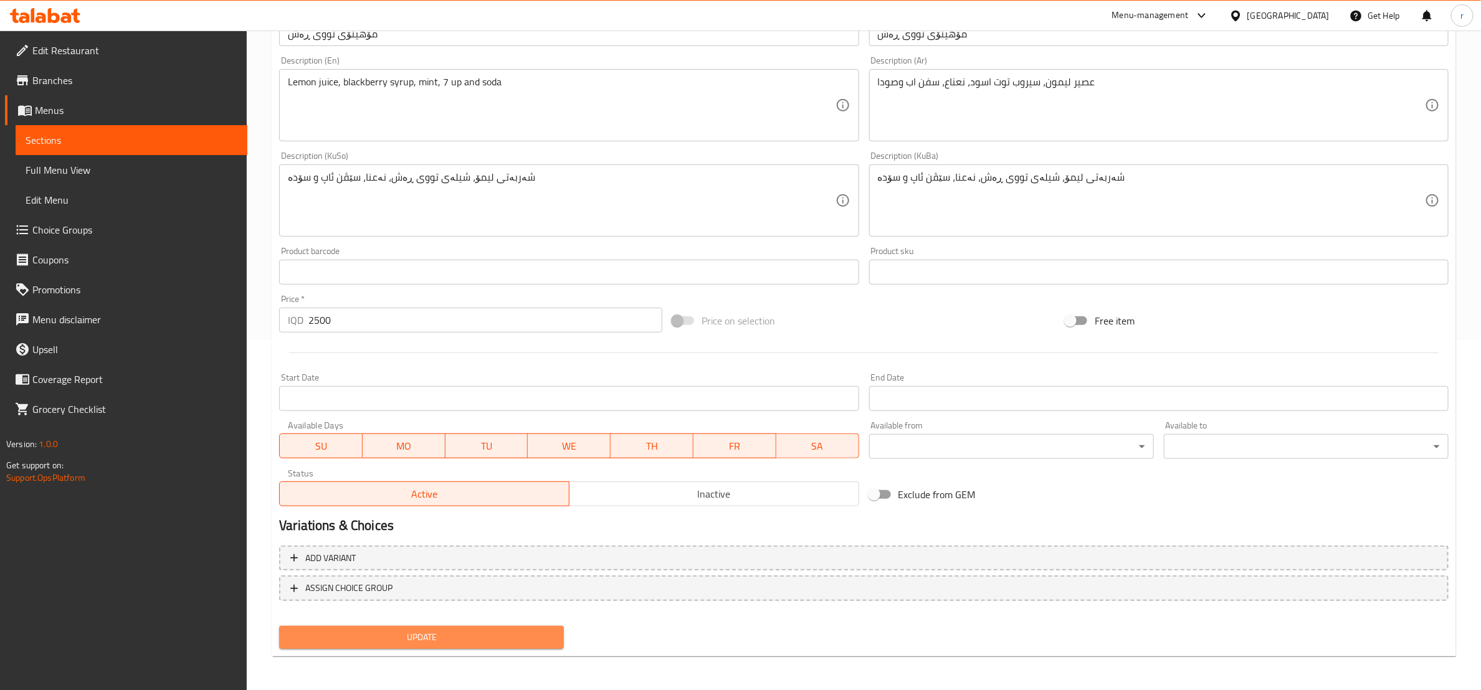
click at [429, 640] on span "Update" at bounding box center [421, 638] width 265 height 16
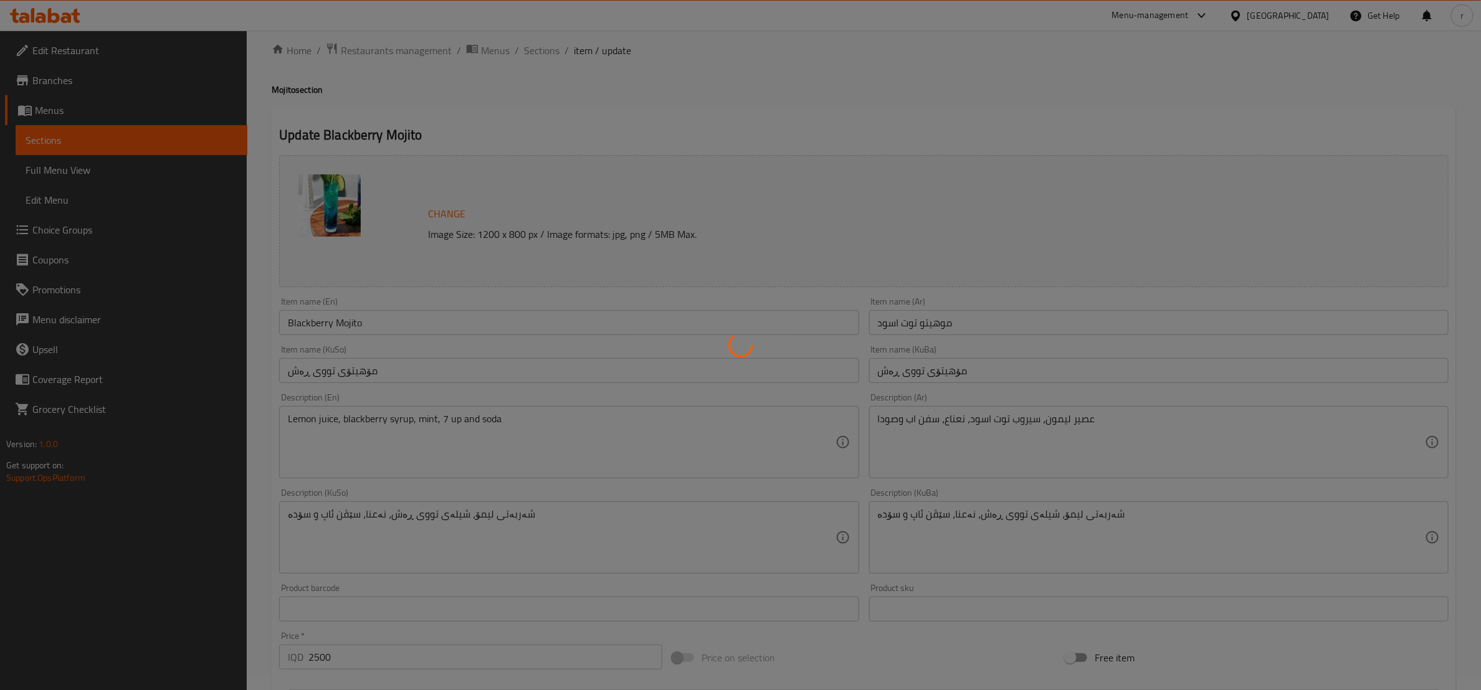
scroll to position [0, 0]
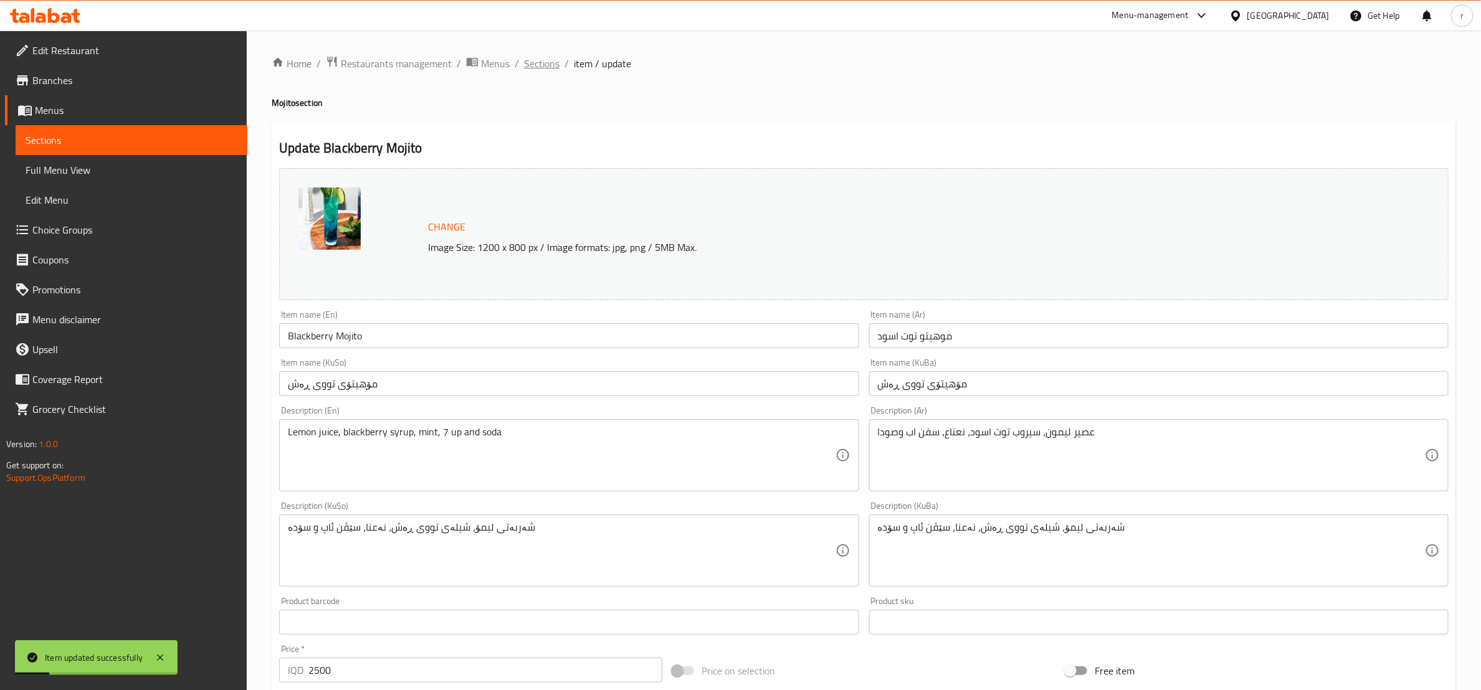
click at [538, 60] on span "Sections" at bounding box center [542, 63] width 36 height 15
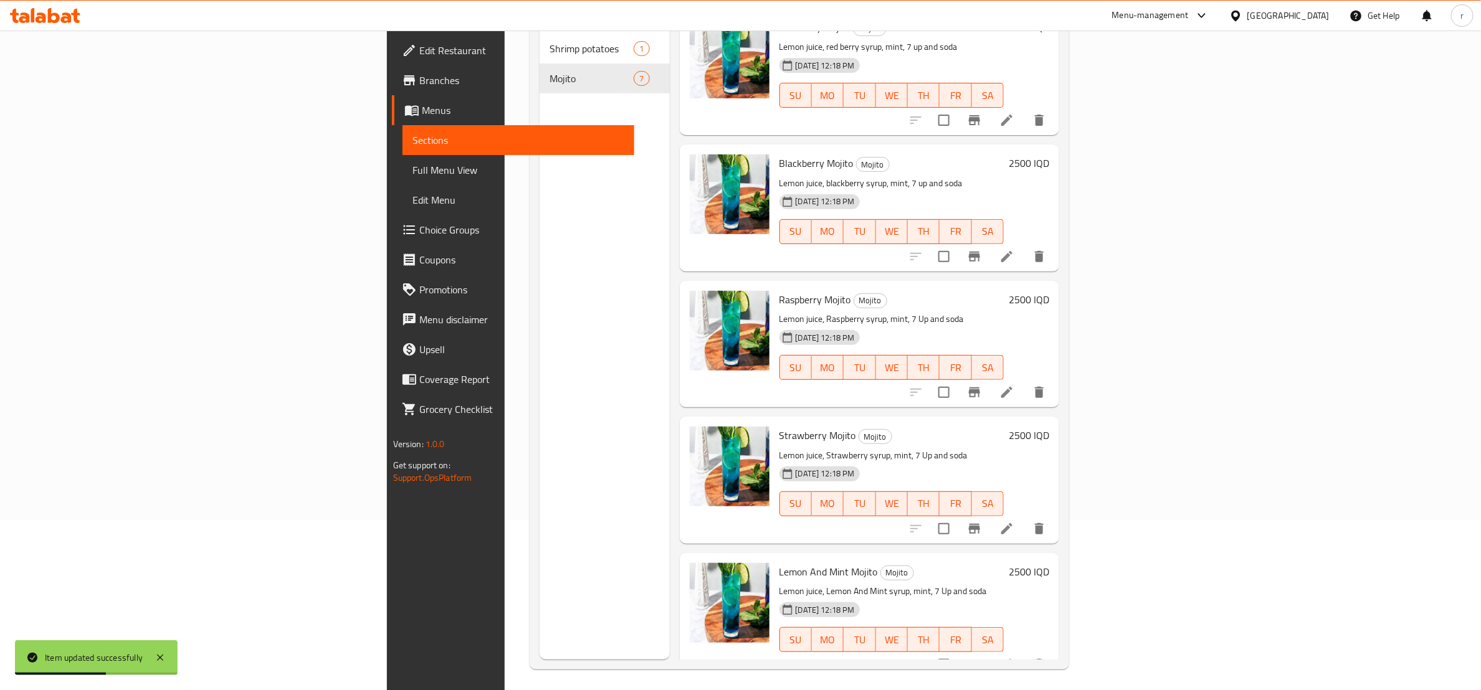
scroll to position [174, 0]
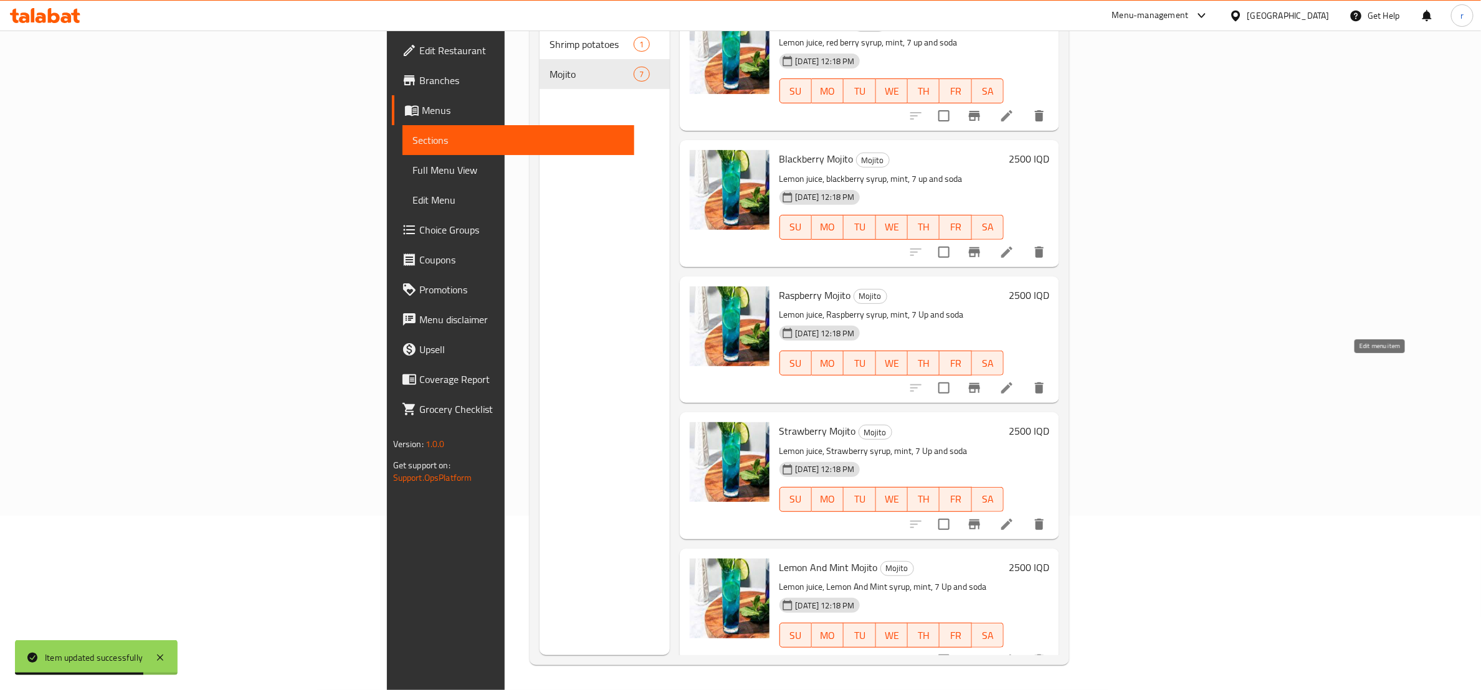
click at [1014, 381] on icon at bounding box center [1006, 388] width 15 height 15
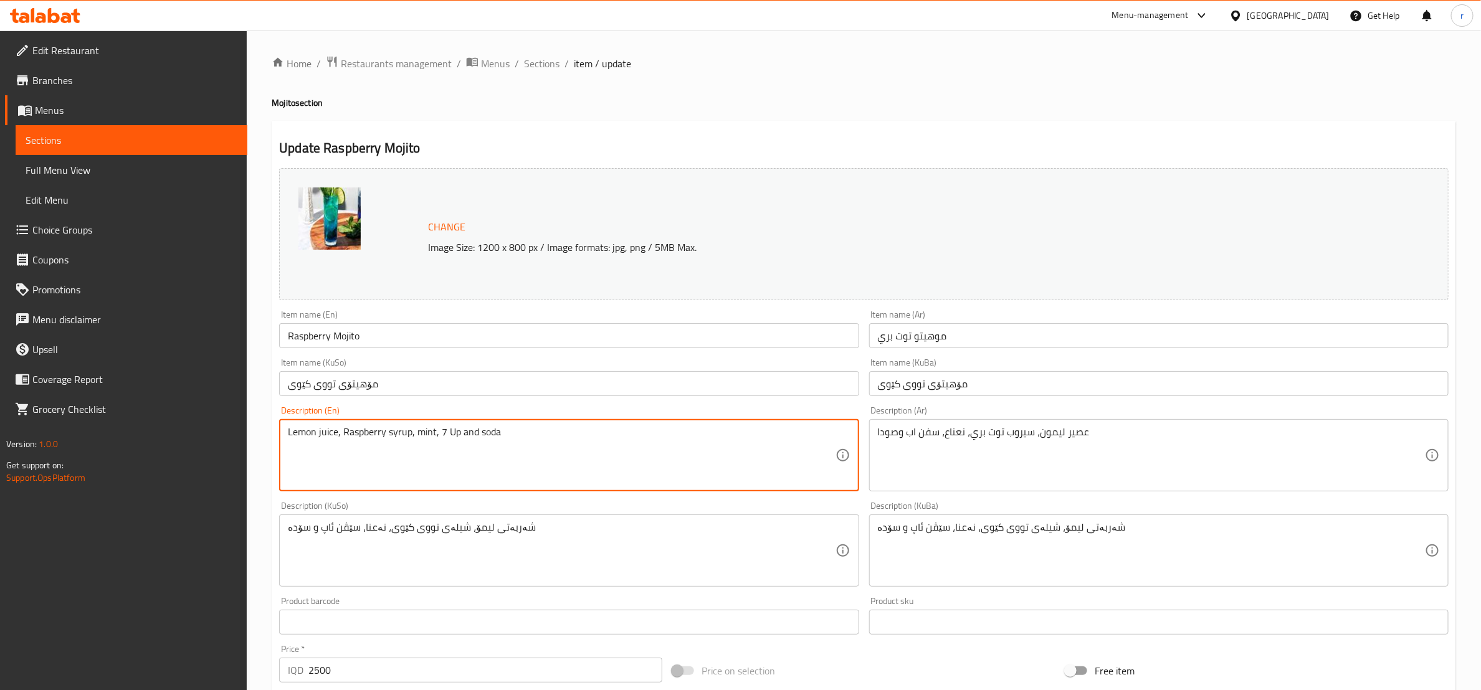
click at [357, 436] on textarea "Lemon juice, Raspberry syrup, mint, 7 Up and soda" at bounding box center [561, 455] width 547 height 59
paste textarea "raspberry syrup, mint, 7 u"
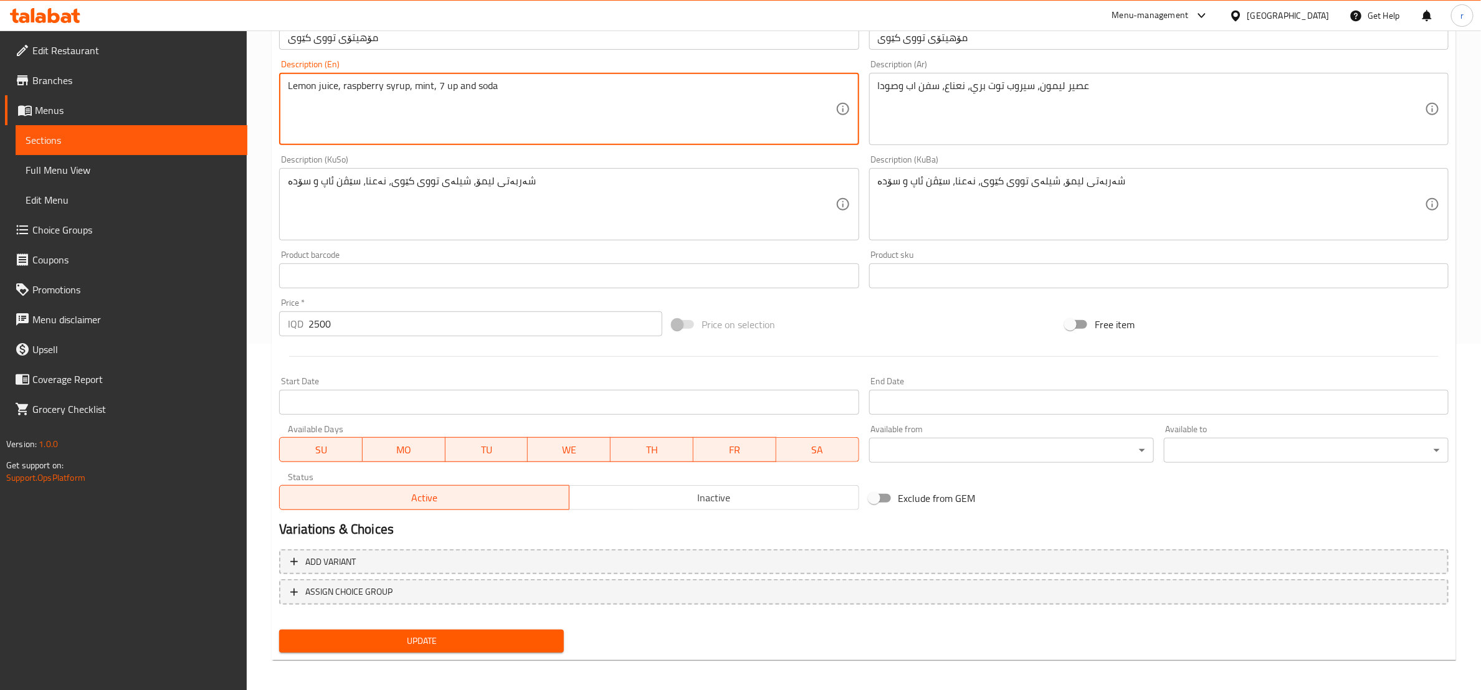
scroll to position [350, 0]
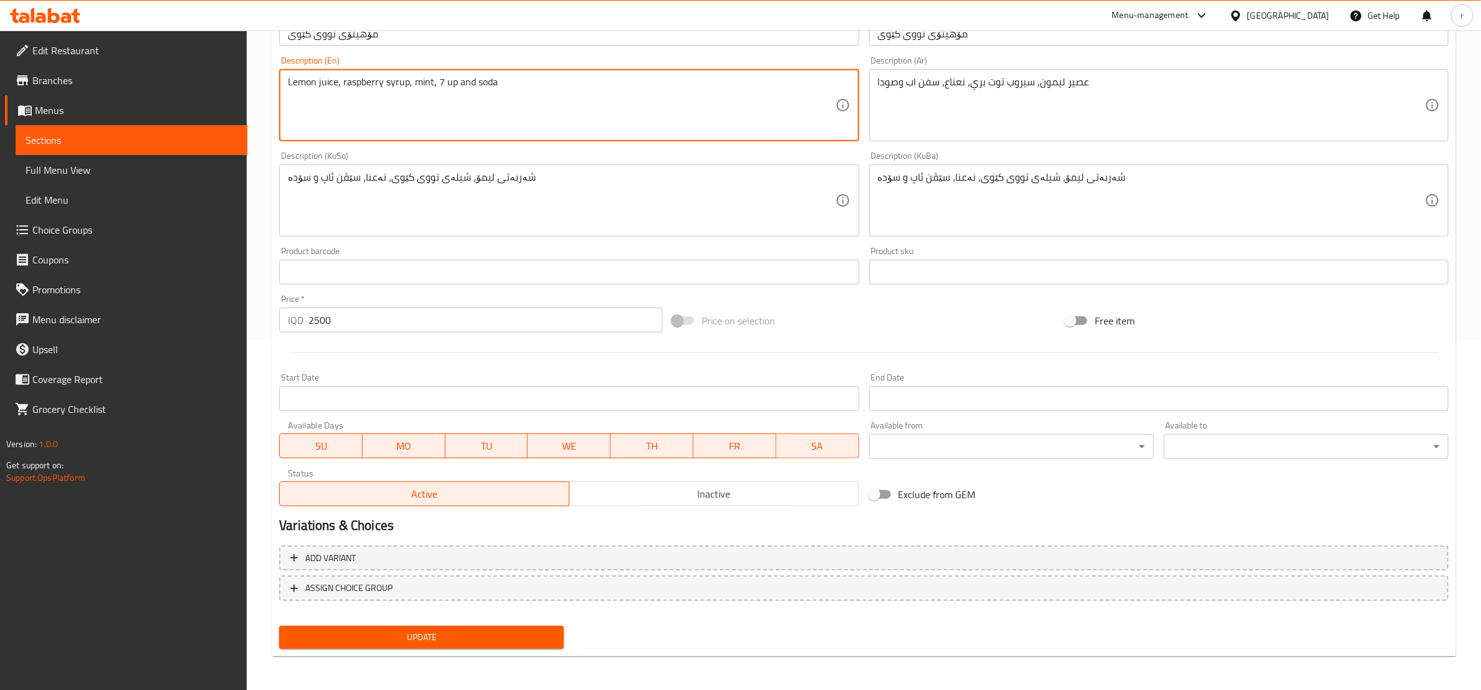
type textarea "Lemon juice, raspberry syrup, mint, 7 up and soda"
click at [477, 638] on span "Update" at bounding box center [421, 638] width 265 height 16
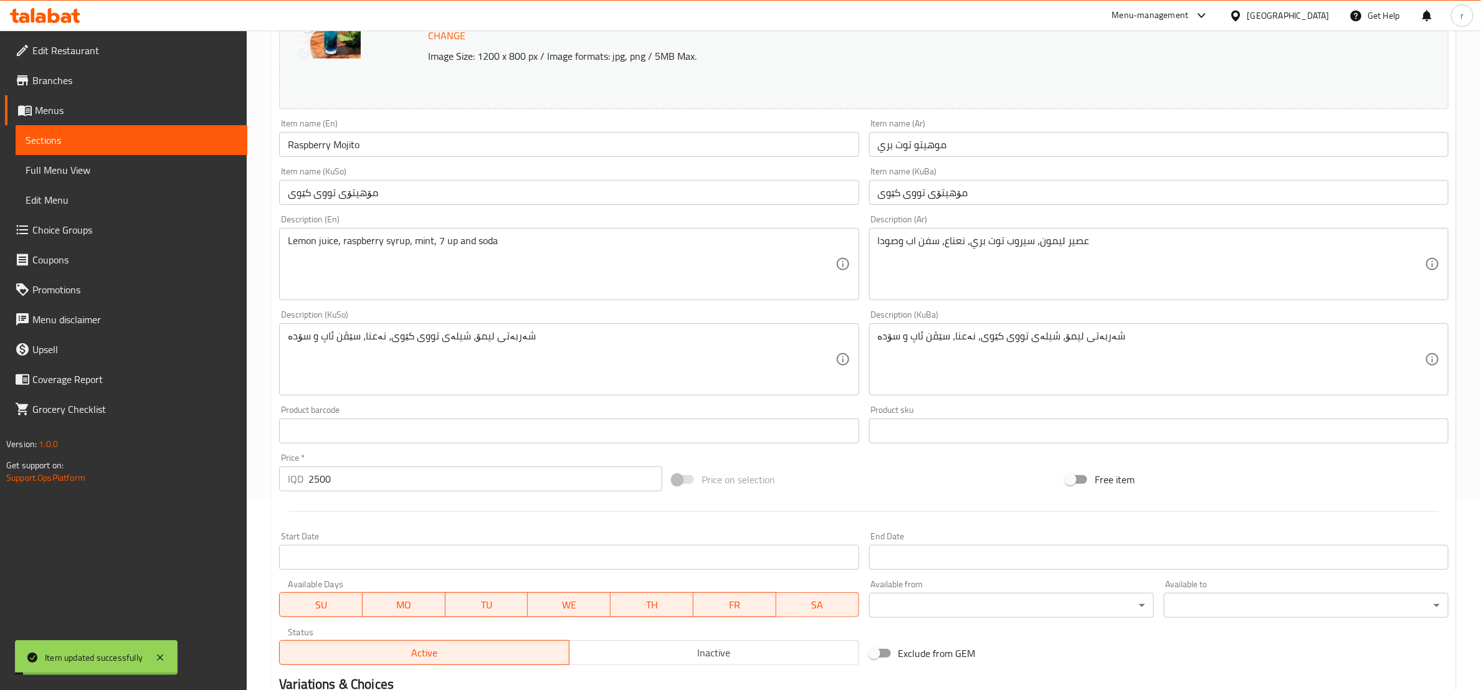
scroll to position [0, 0]
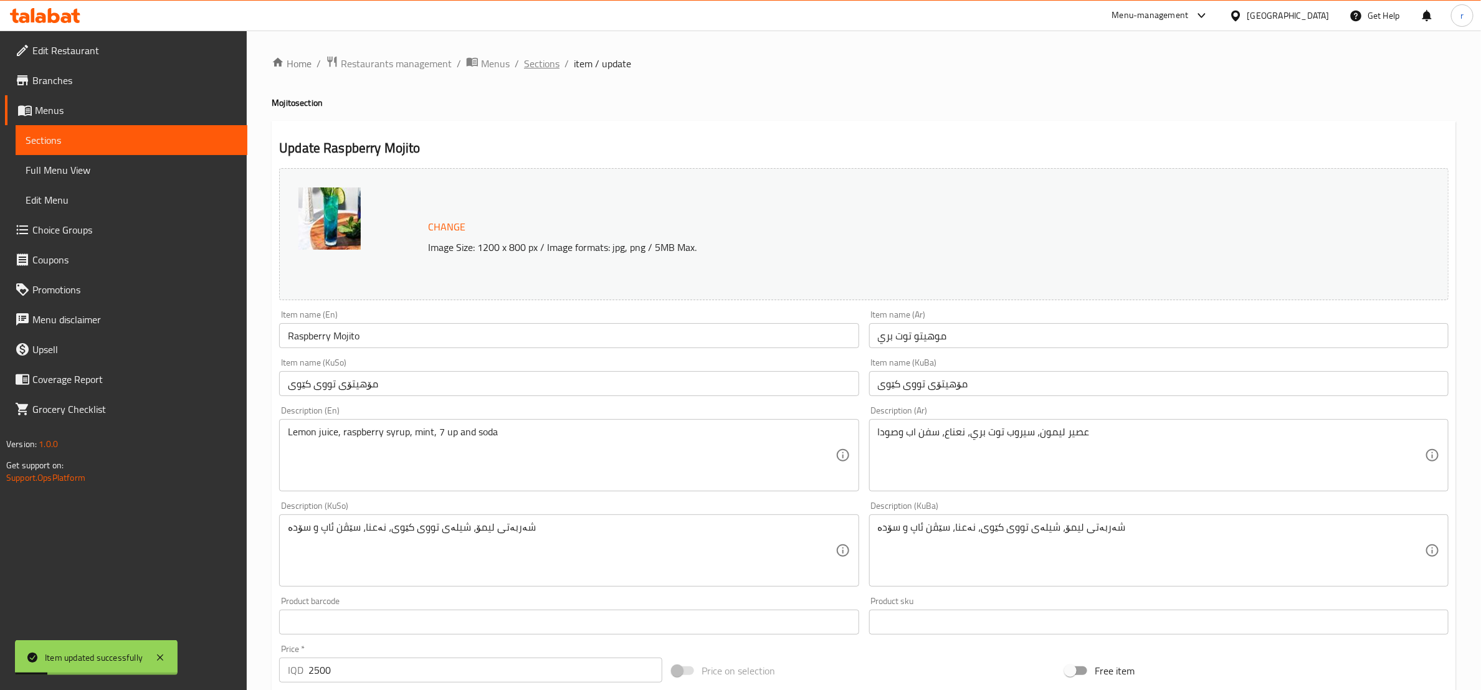
click at [536, 64] on span "Sections" at bounding box center [542, 63] width 36 height 15
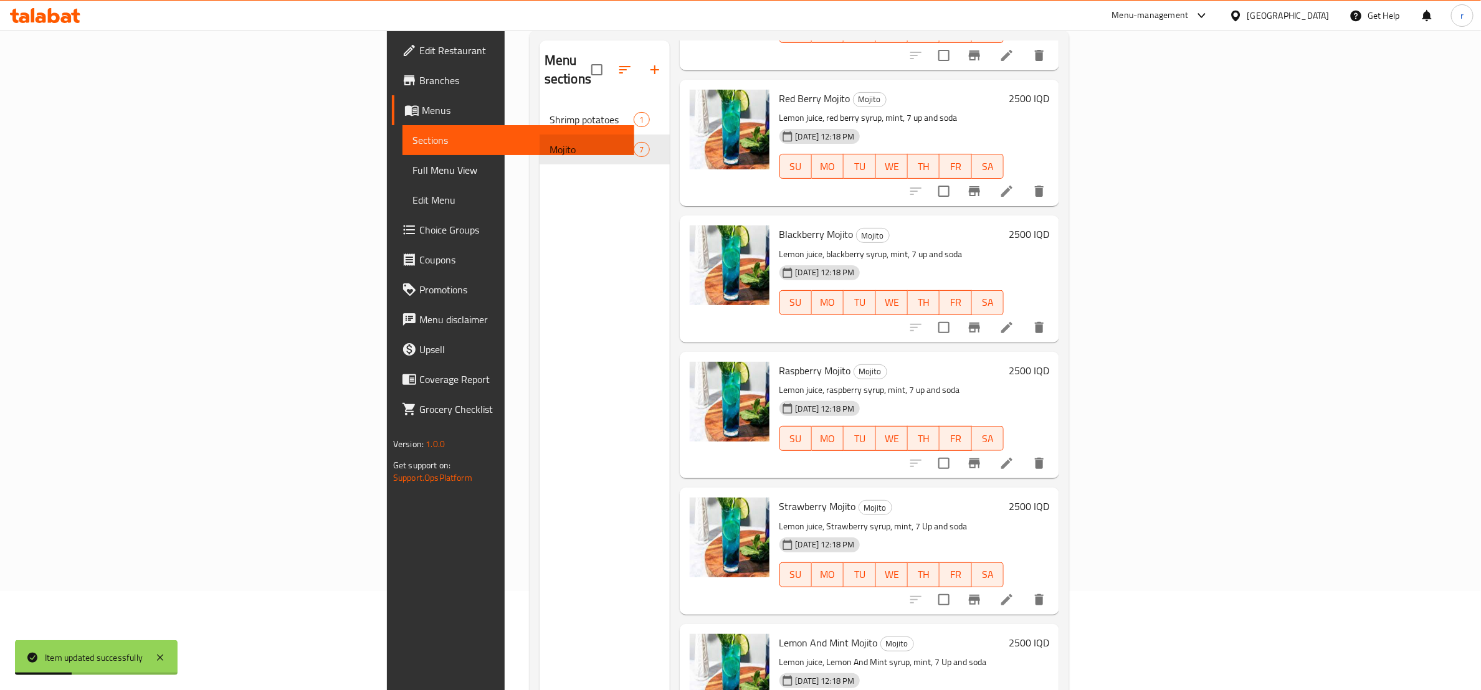
scroll to position [174, 0]
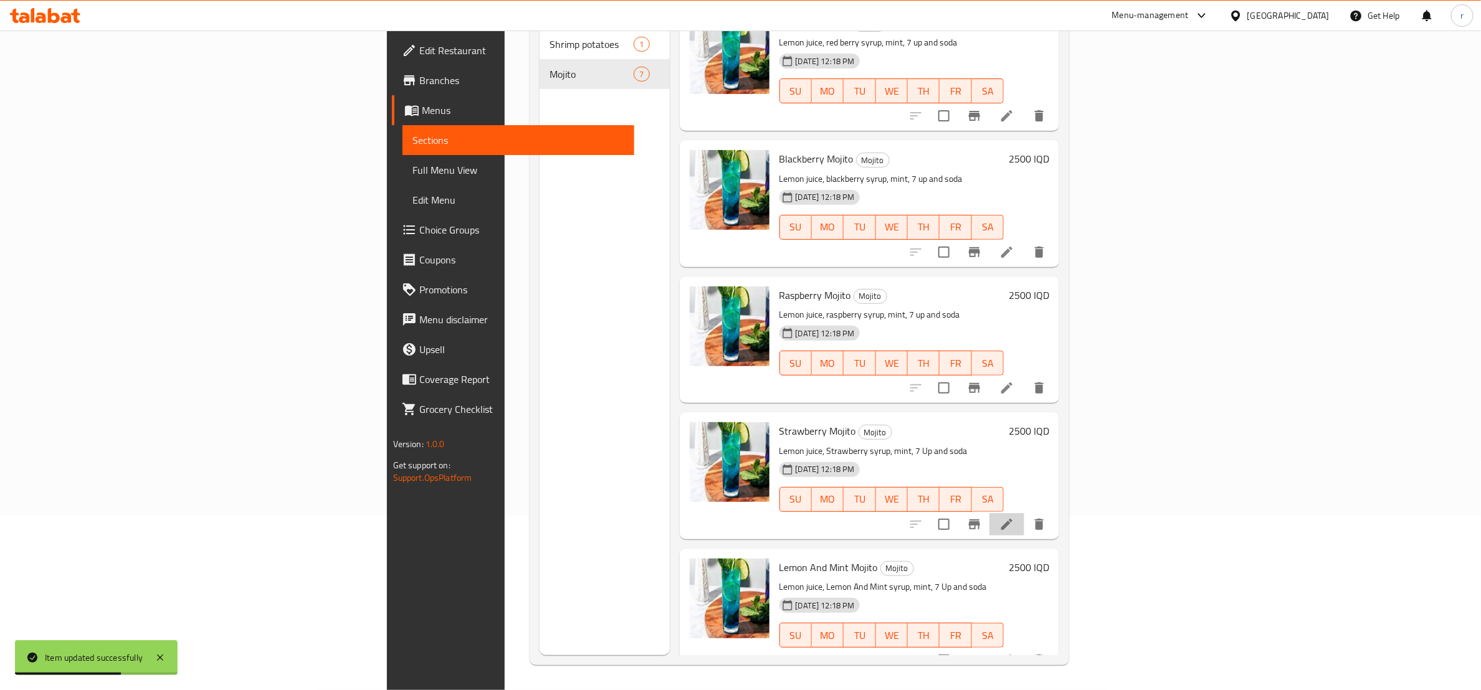
click at [1024, 513] on li at bounding box center [1006, 524] width 35 height 22
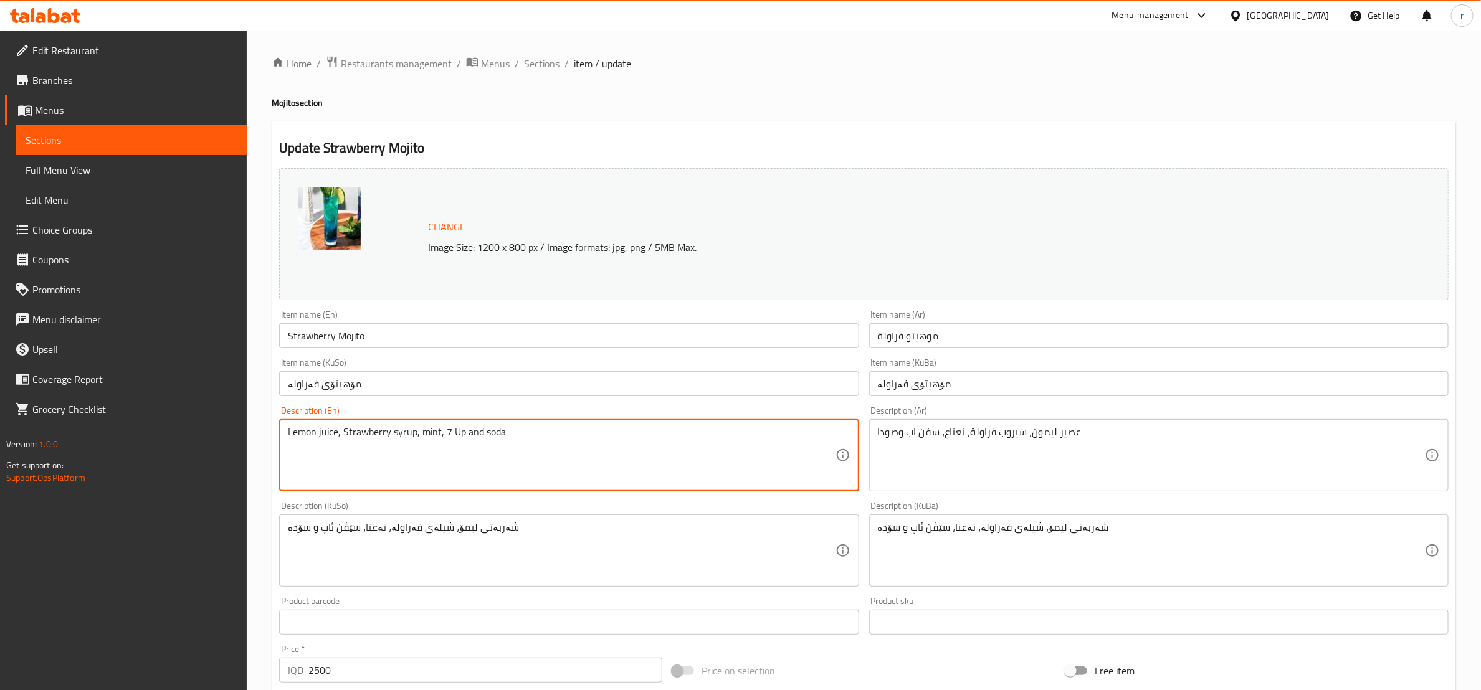
click at [323, 429] on textarea "Lemon juice, Strawberry syrup, mint, 7 Up and soda" at bounding box center [561, 455] width 547 height 59
paste textarea "strawberry syrup, mint, 7 u"
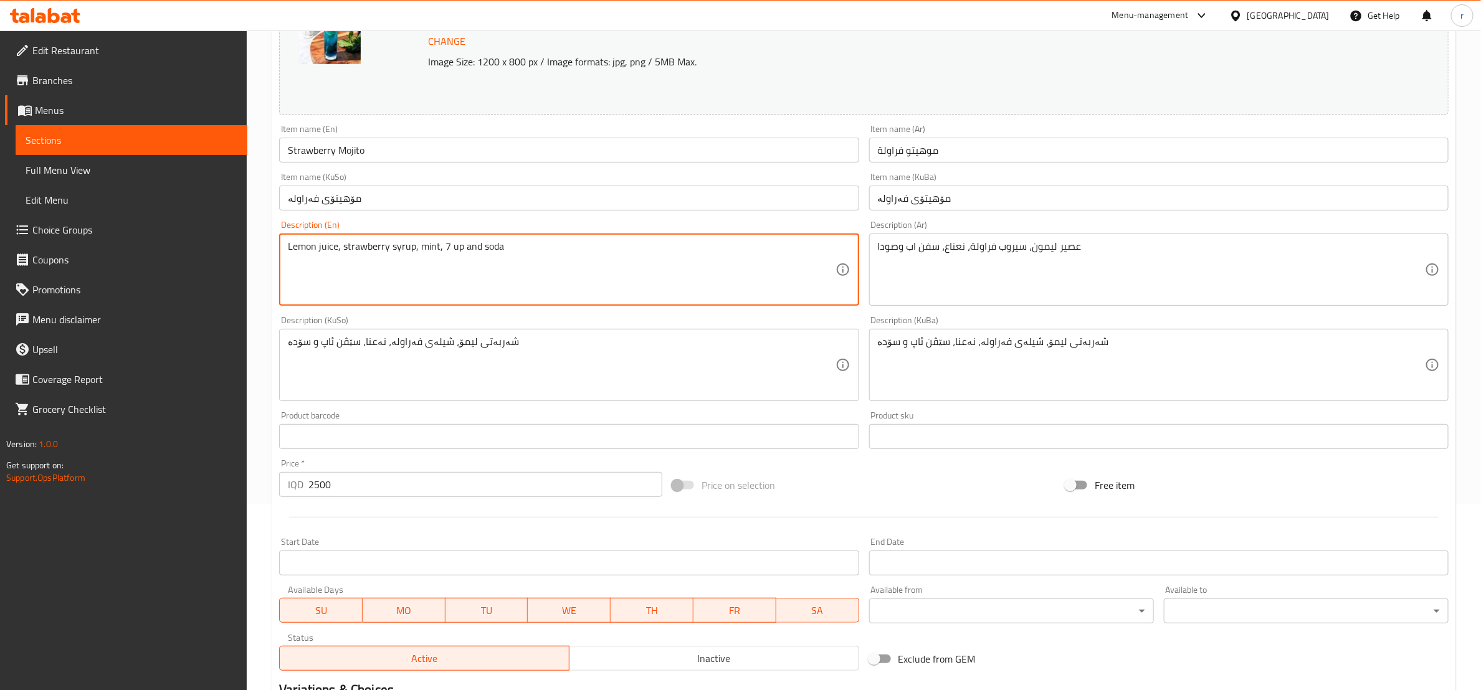
scroll to position [350, 0]
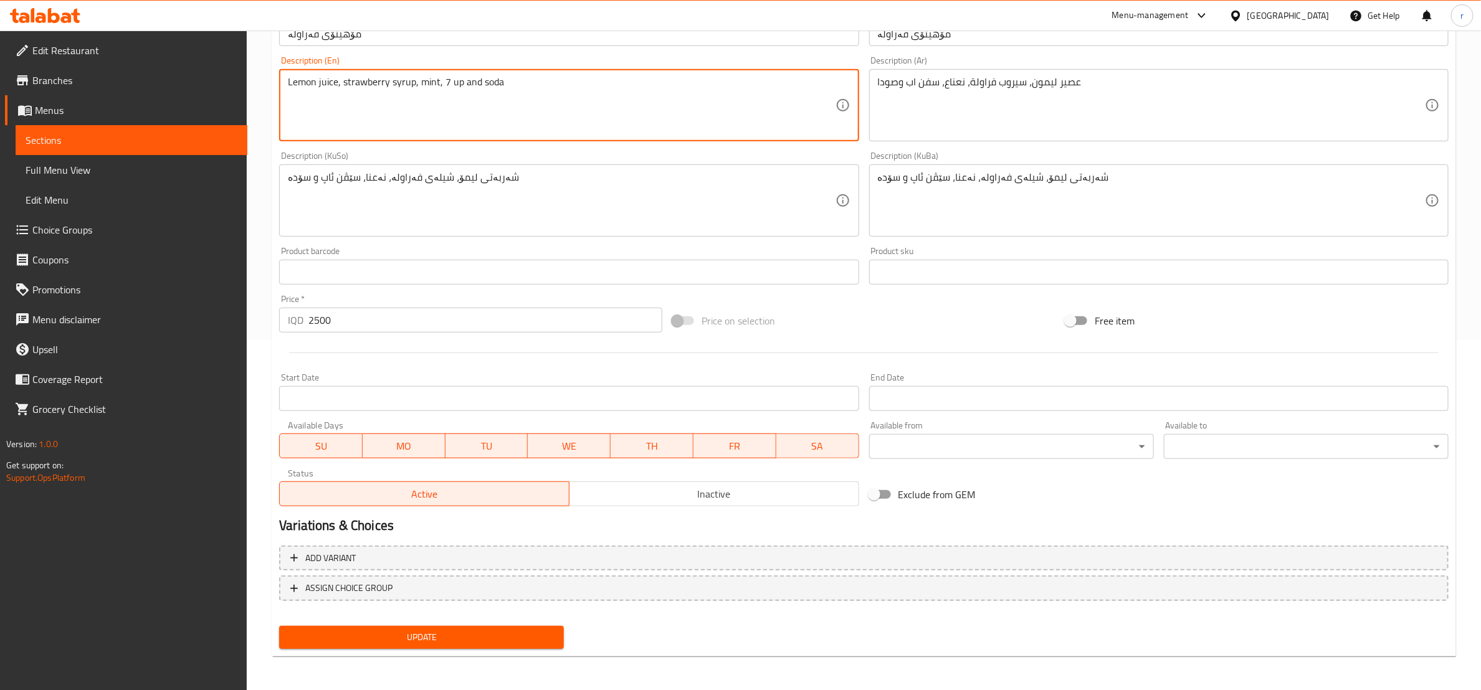
type textarea "Lemon juice, strawberry syrup, mint, 7 up and soda"
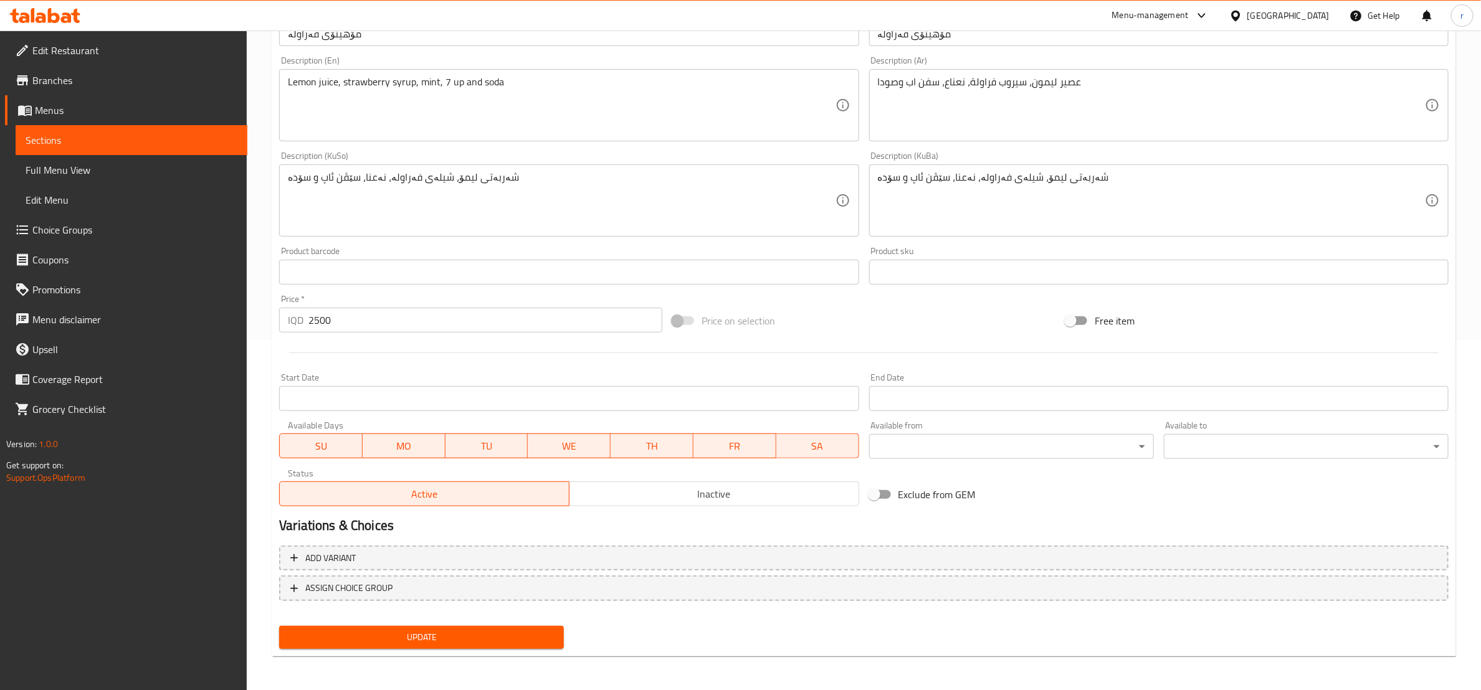
click at [402, 652] on div "Update" at bounding box center [421, 637] width 295 height 33
click at [404, 639] on span "Update" at bounding box center [421, 638] width 265 height 16
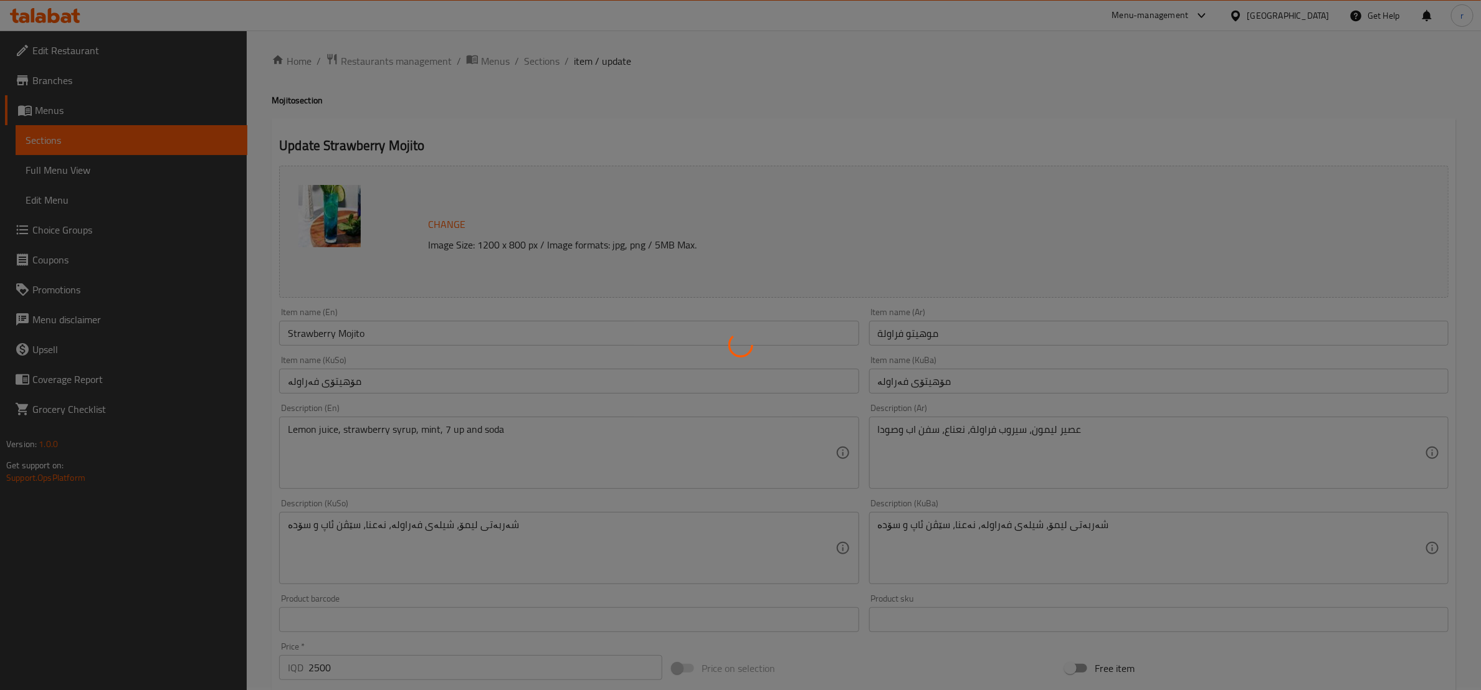
scroll to position [0, 0]
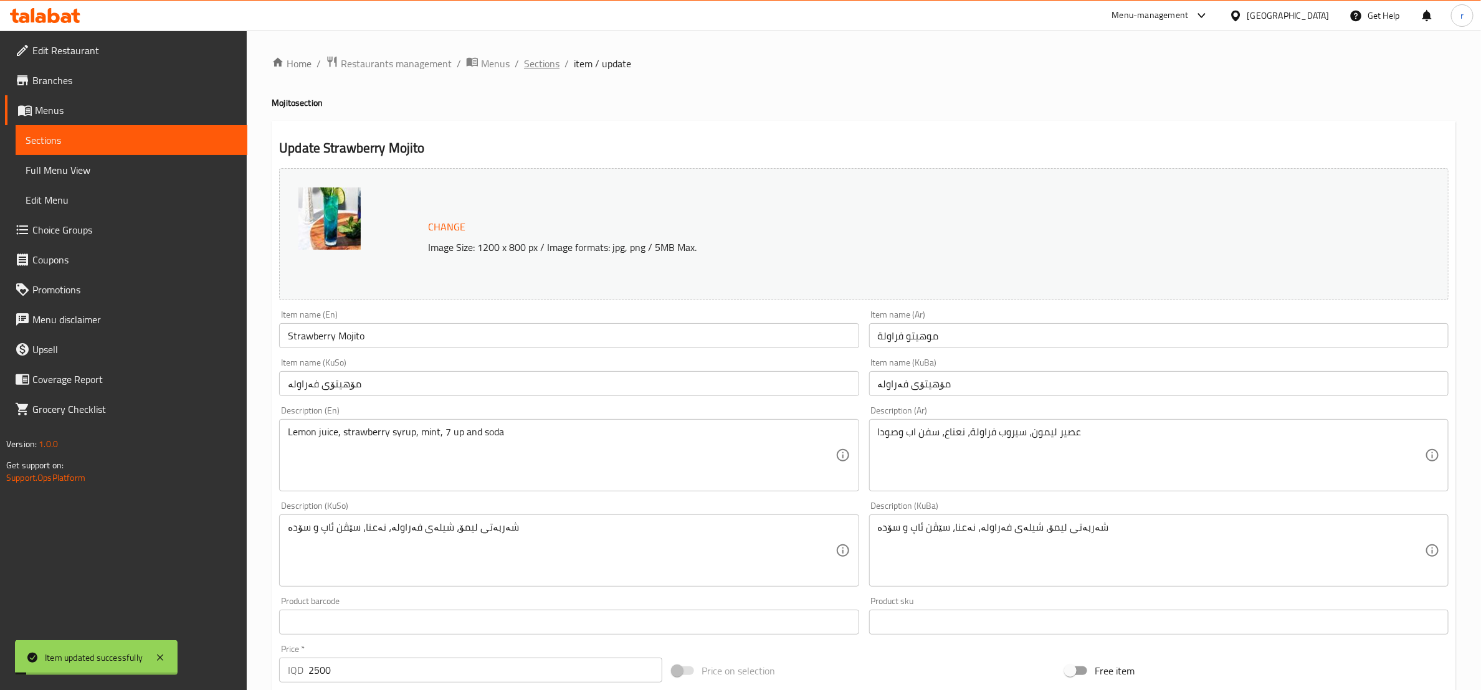
click at [546, 68] on span "Sections" at bounding box center [542, 63] width 36 height 15
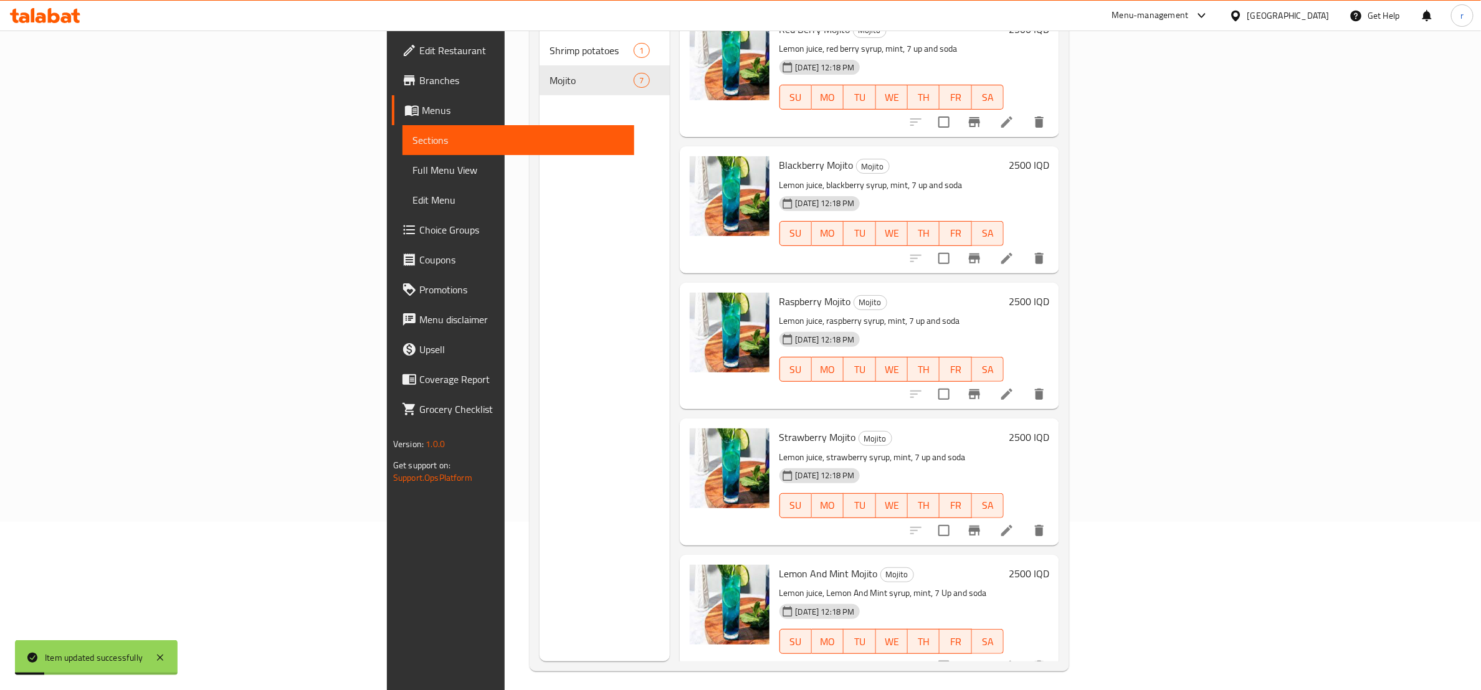
scroll to position [174, 0]
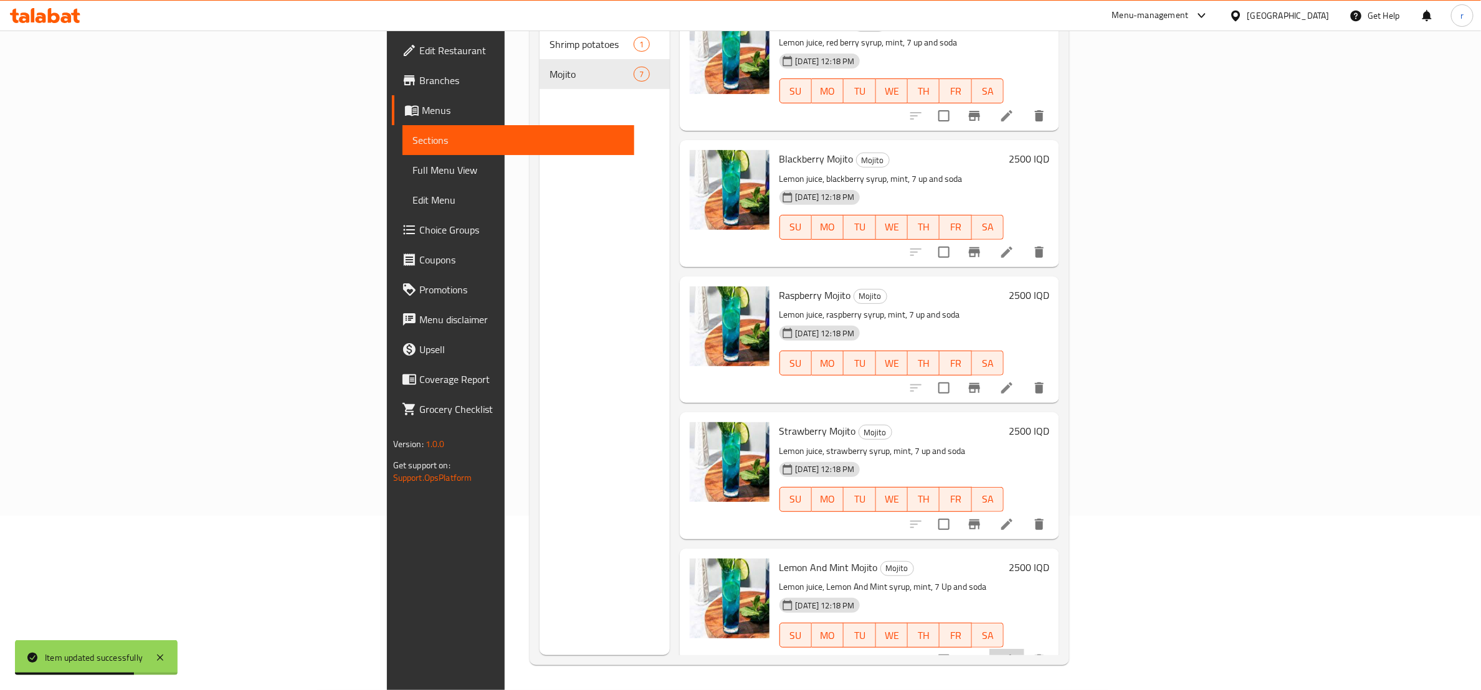
click at [1024, 649] on li at bounding box center [1006, 660] width 35 height 22
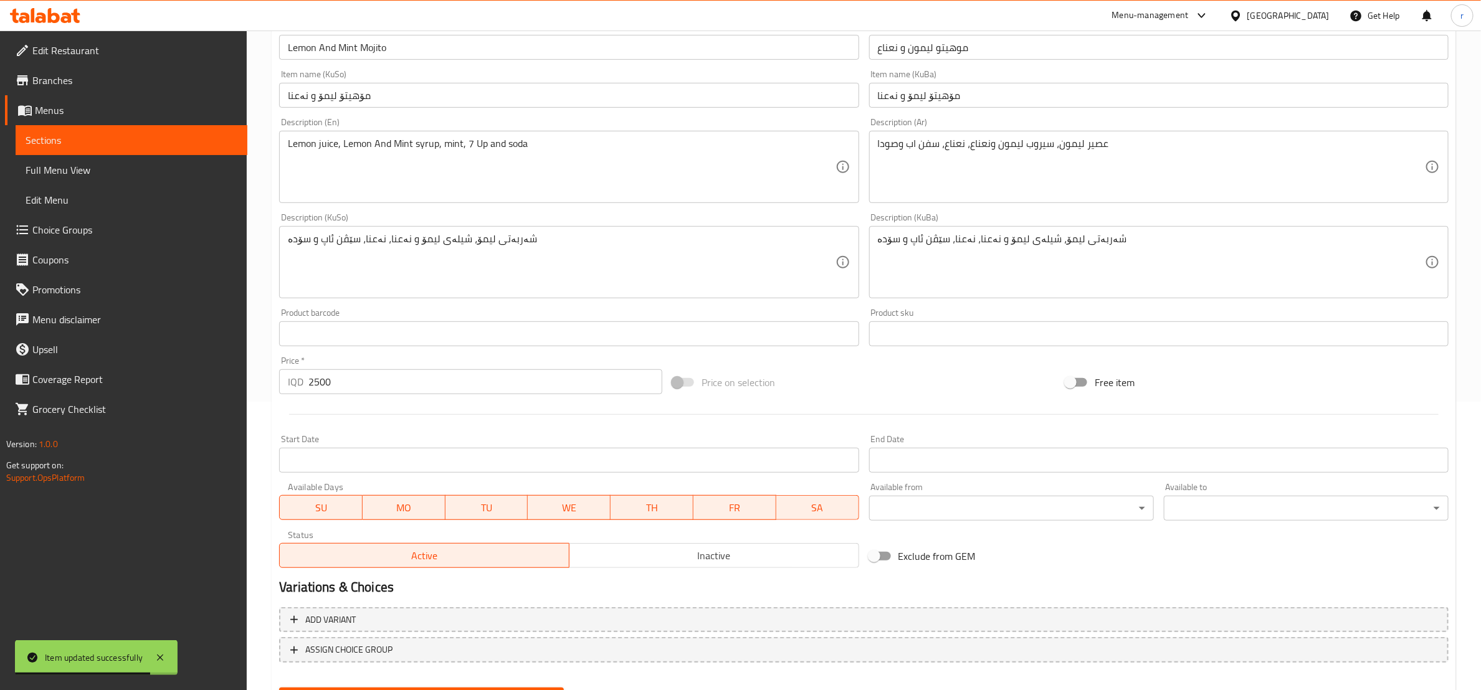
scroll to position [311, 0]
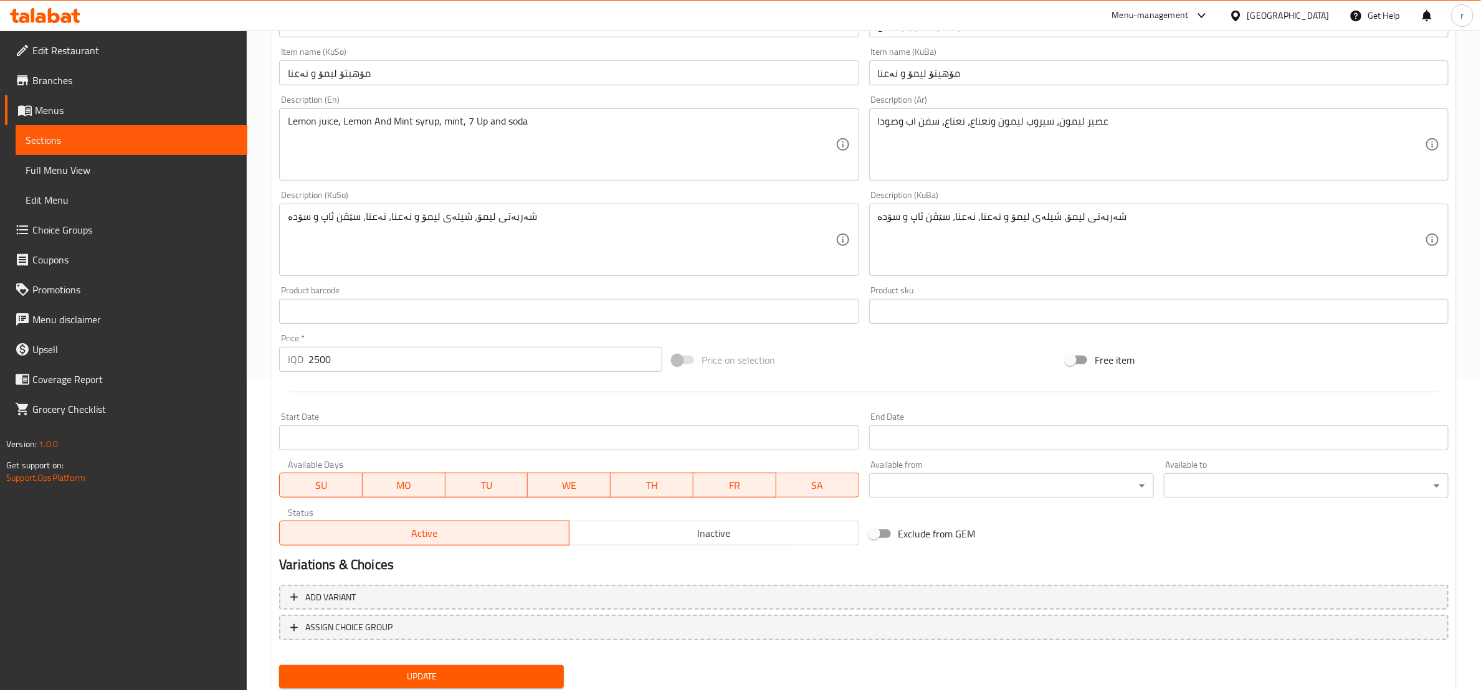
click at [446, 109] on div "Lemon juice, Lemon And Mint syrup, mint, 7 Up and soda Description (En)" at bounding box center [568, 144] width 579 height 72
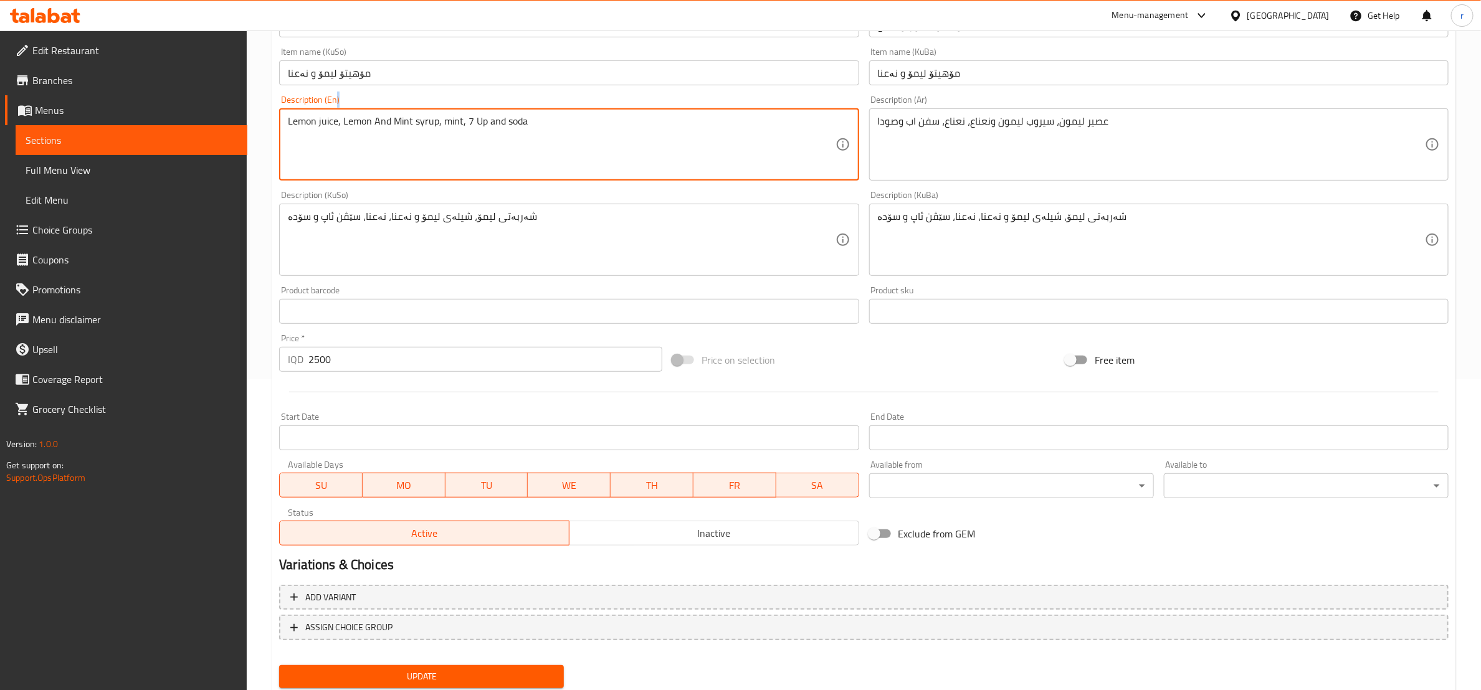
click at [446, 109] on div "Lemon juice, Lemon And Mint syrup, mint, 7 Up and soda Description (En)" at bounding box center [568, 144] width 579 height 72
click at [443, 129] on textarea "Lemon juice, Lemon And Mint syrup, mint, 7 Up and soda" at bounding box center [561, 144] width 547 height 59
paste textarea "lemon and mint syrup, mint, 7 u"
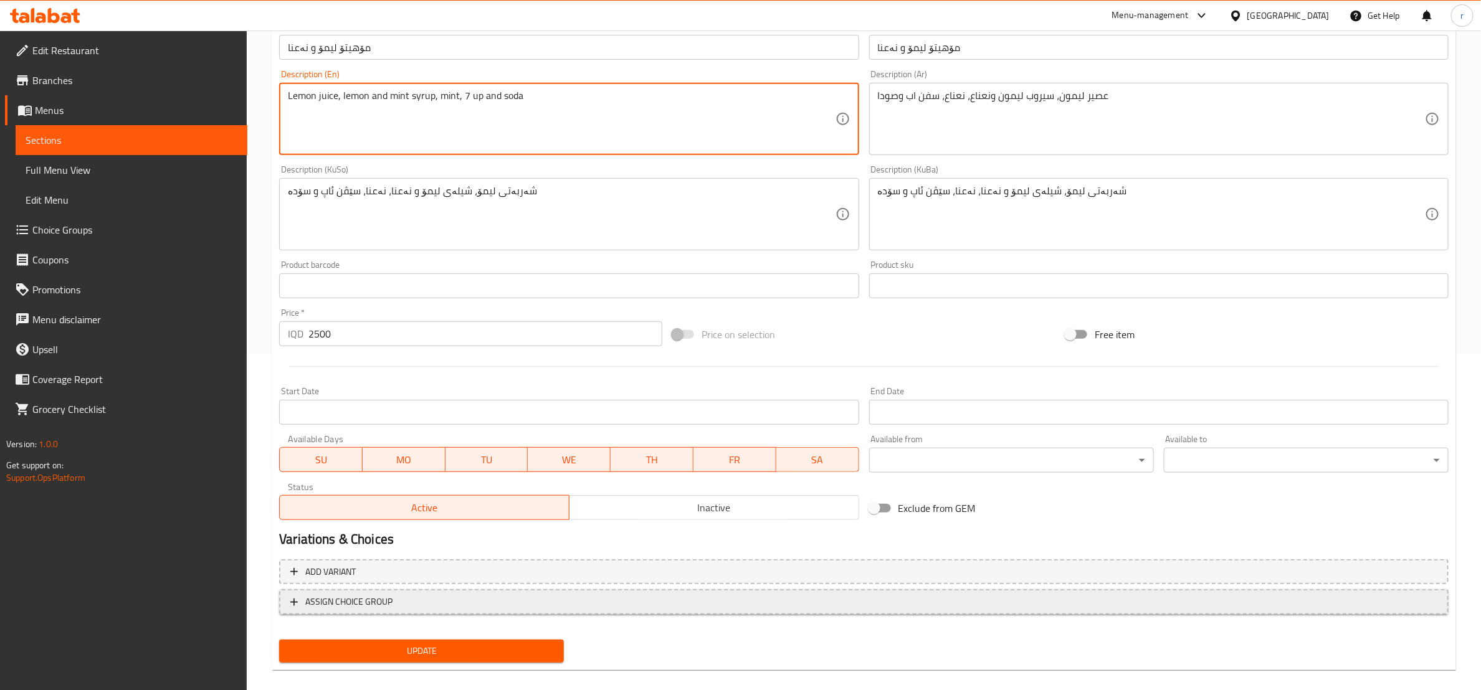
scroll to position [350, 0]
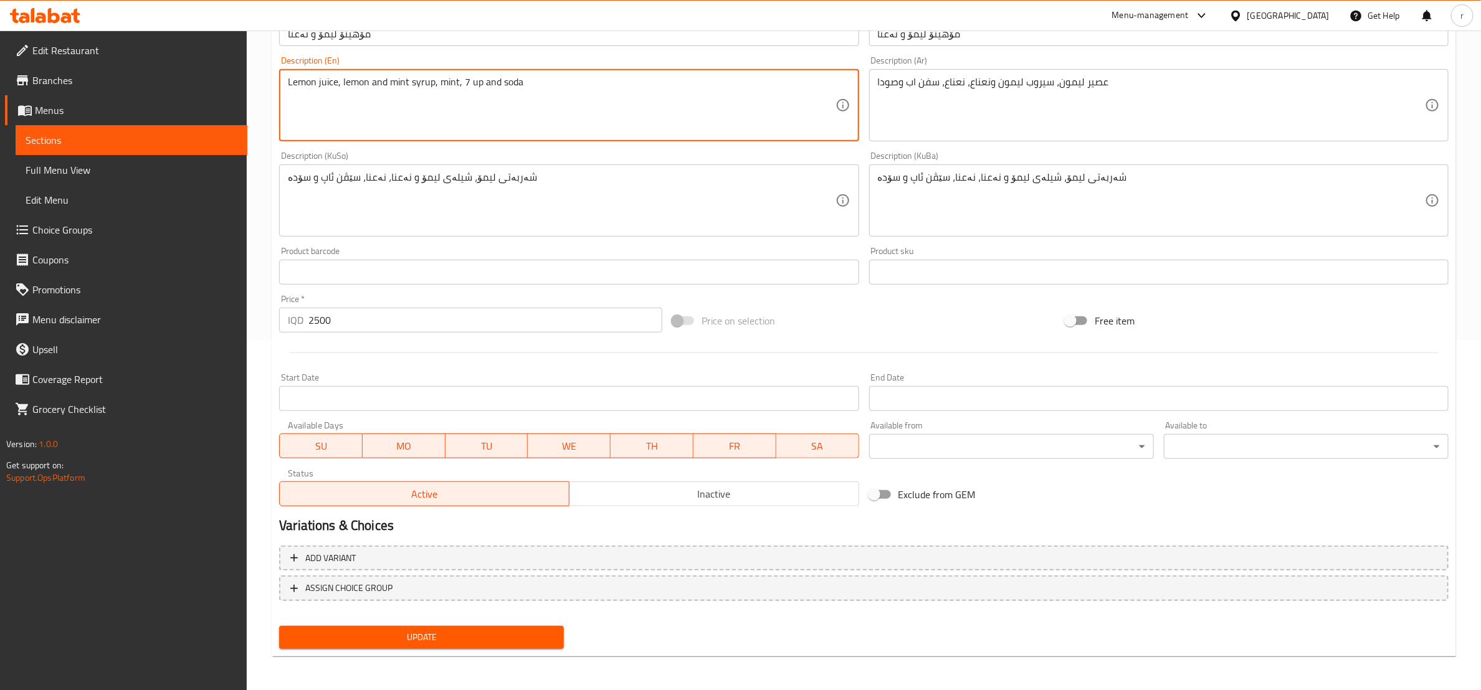
type textarea "Lemon juice, lemon and mint syrup, mint, 7 up and soda"
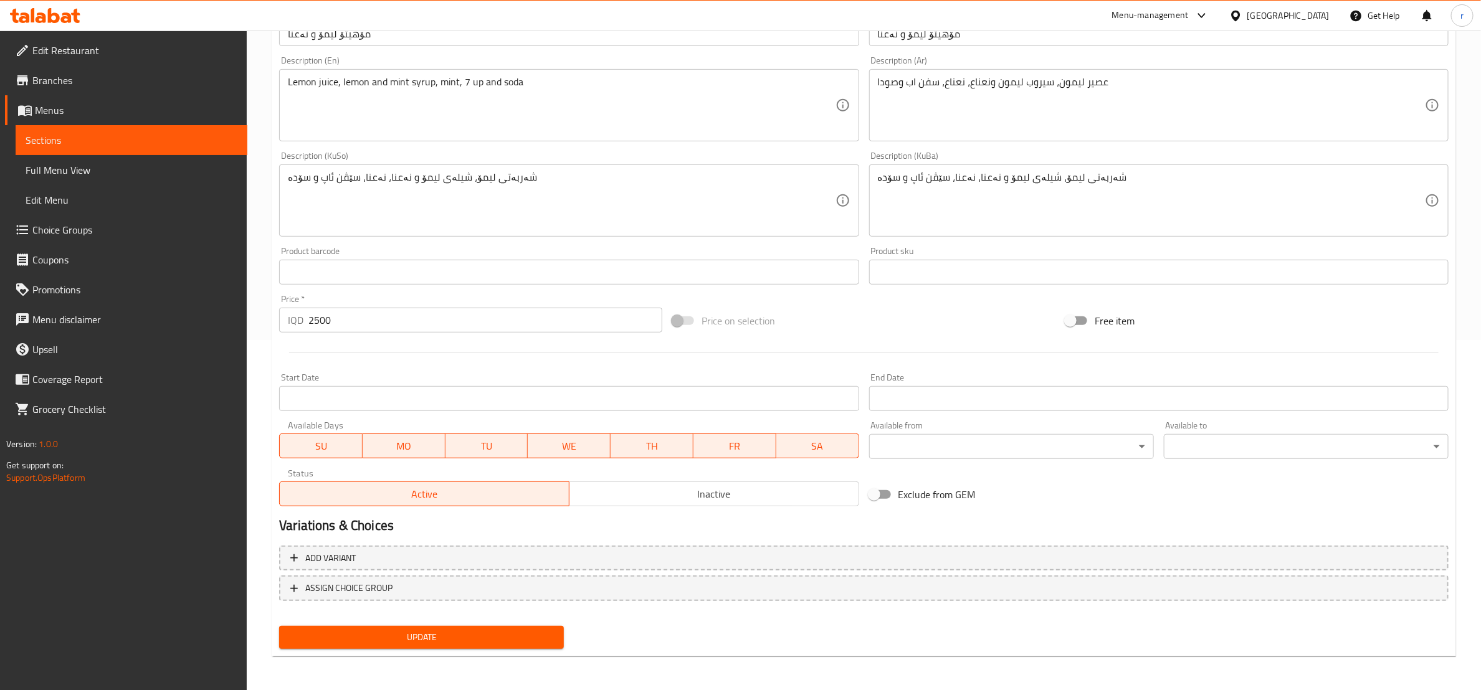
click at [457, 649] on div "Update" at bounding box center [421, 637] width 295 height 33
click at [456, 636] on span "Update" at bounding box center [421, 638] width 265 height 16
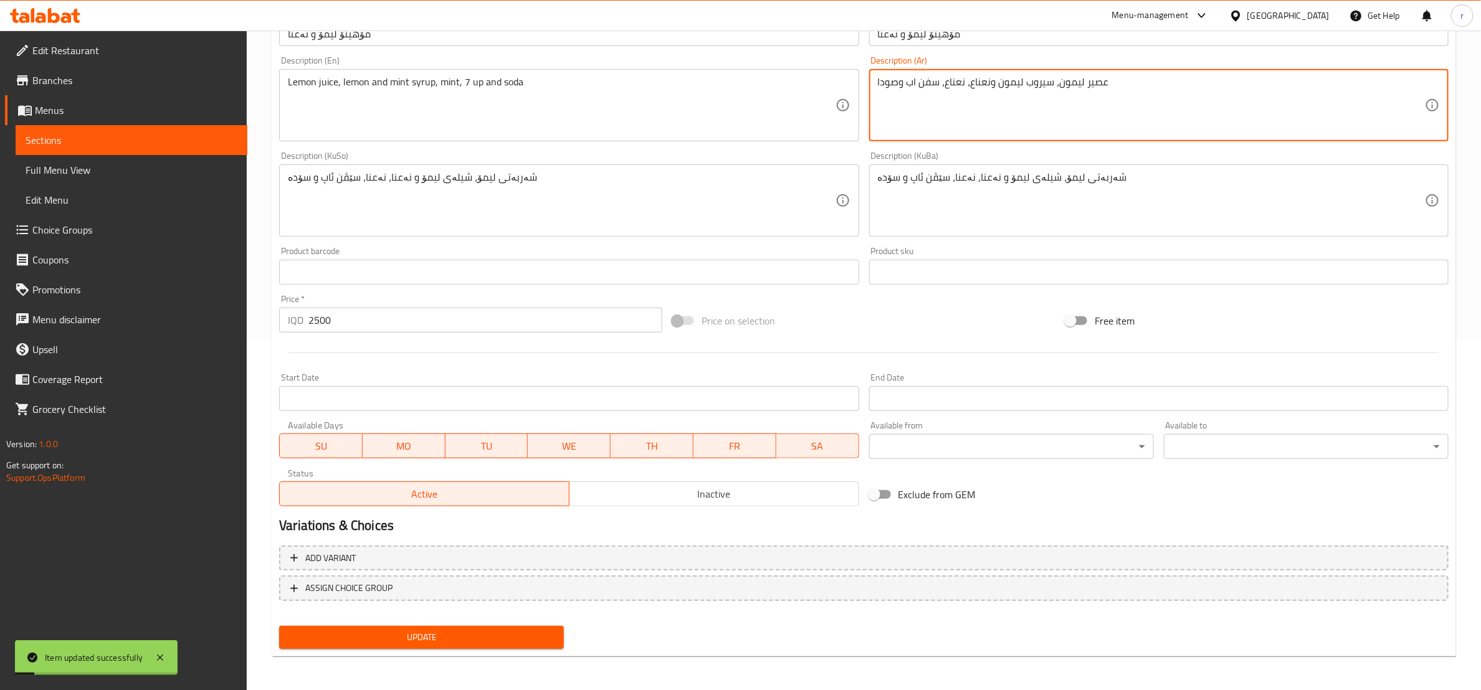
click at [889, 86] on textarea "عصير ليمون، سيروب ليمون ونعناع، نعناع، سفن اب وصودا" at bounding box center [1151, 105] width 547 height 59
click at [432, 627] on button "Update" at bounding box center [421, 637] width 285 height 23
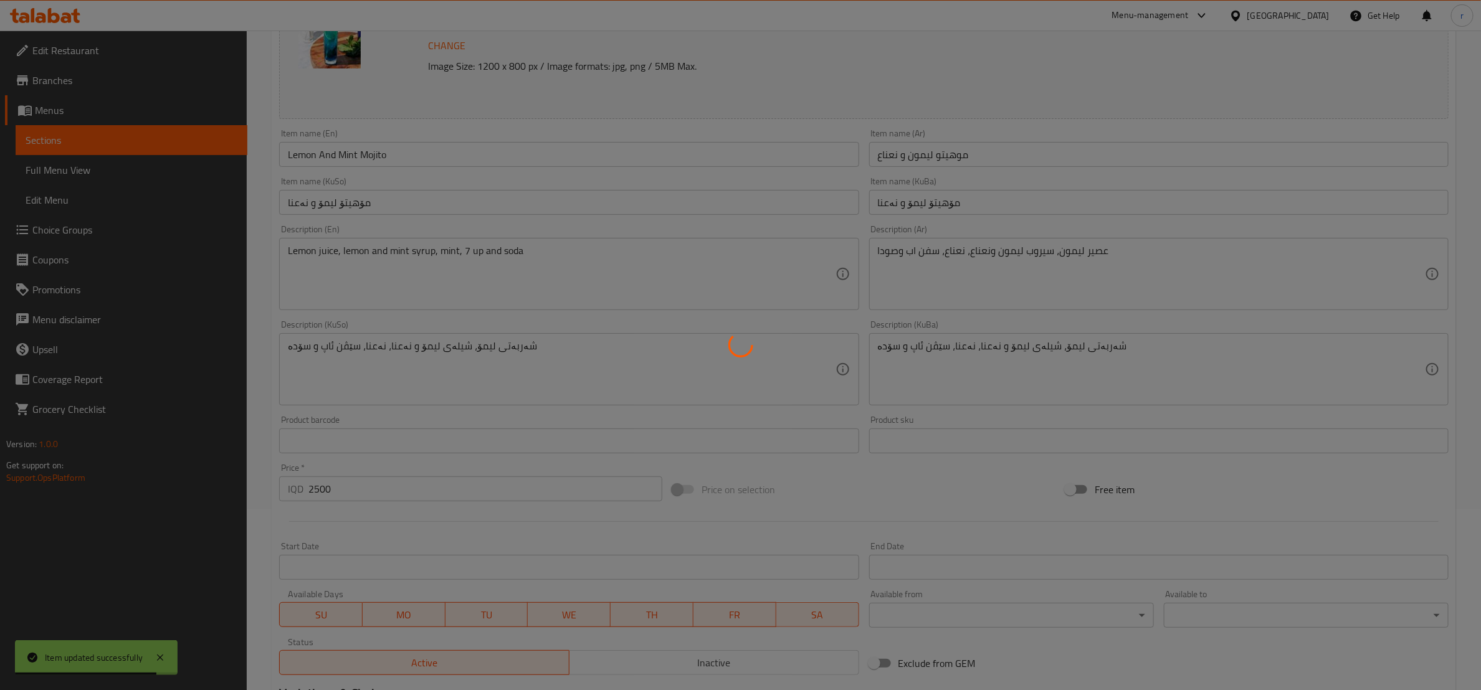
scroll to position [0, 0]
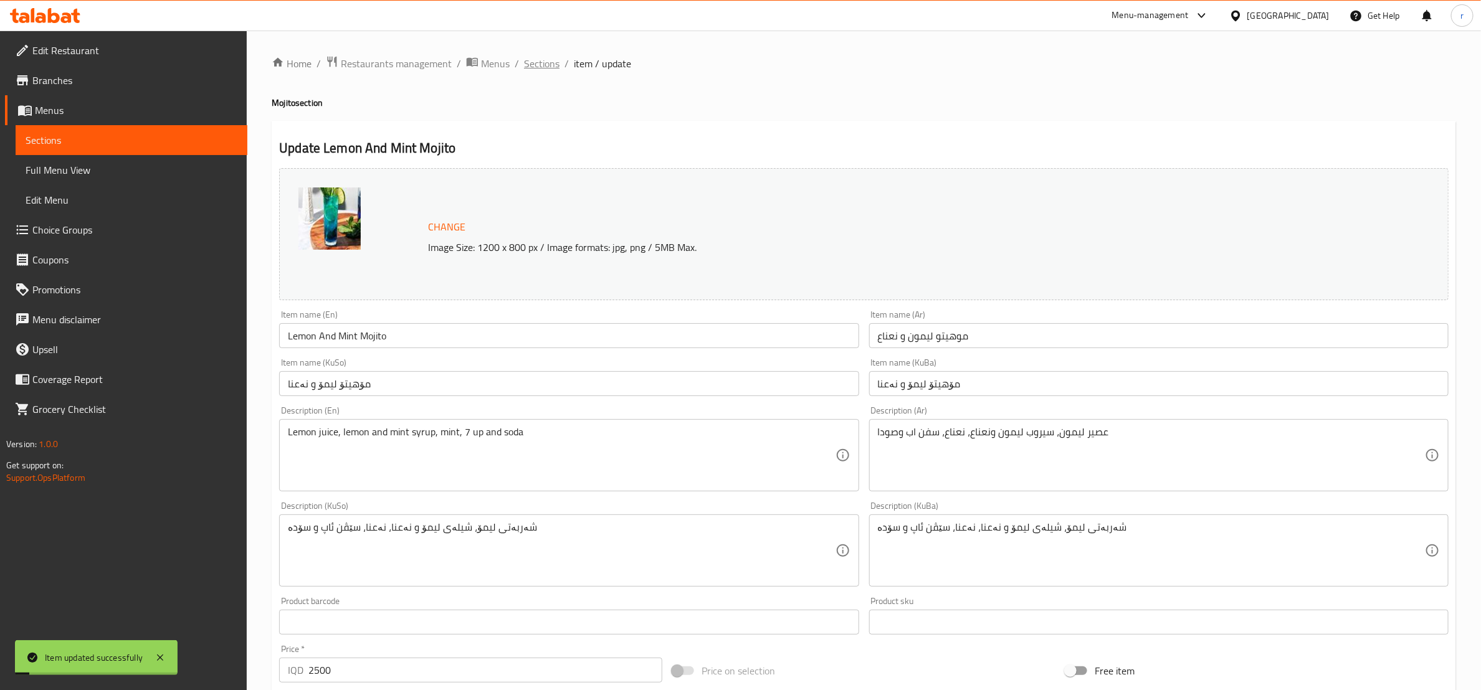
click at [545, 58] on span "Sections" at bounding box center [542, 63] width 36 height 15
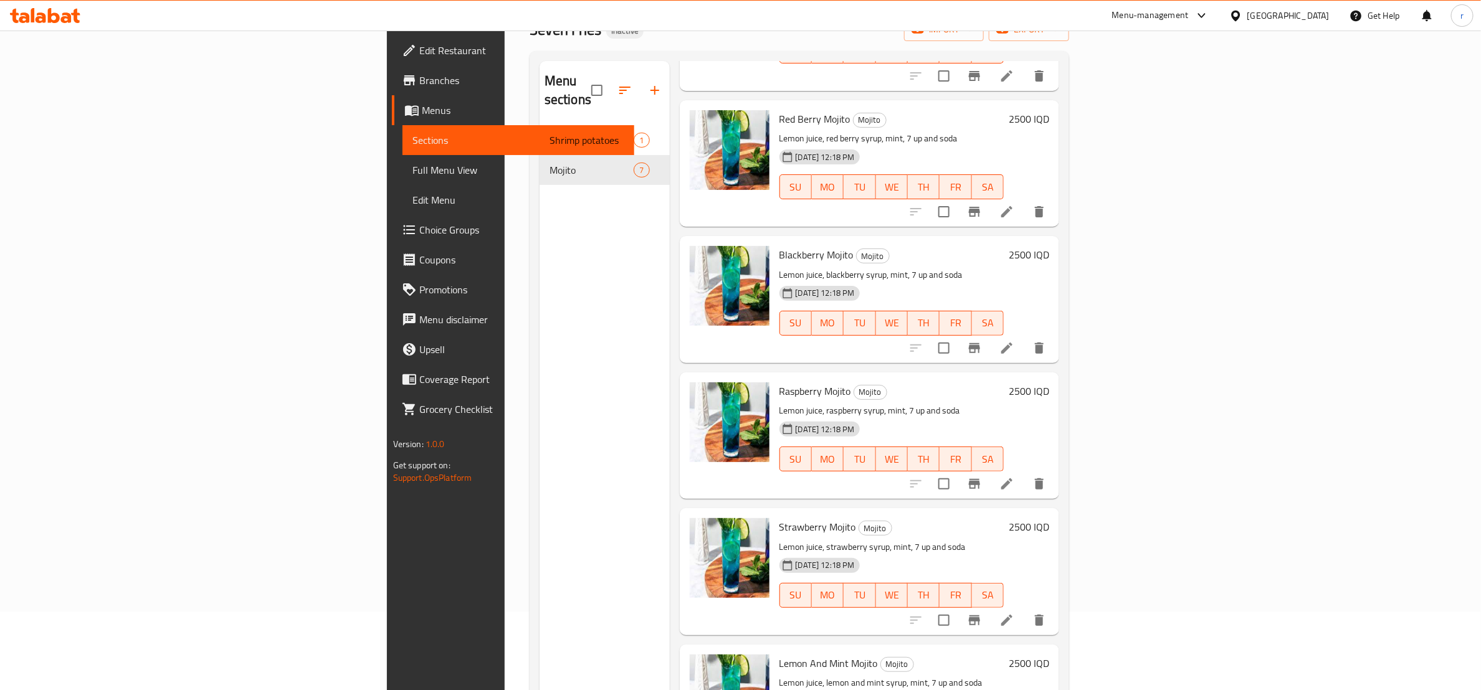
scroll to position [19, 0]
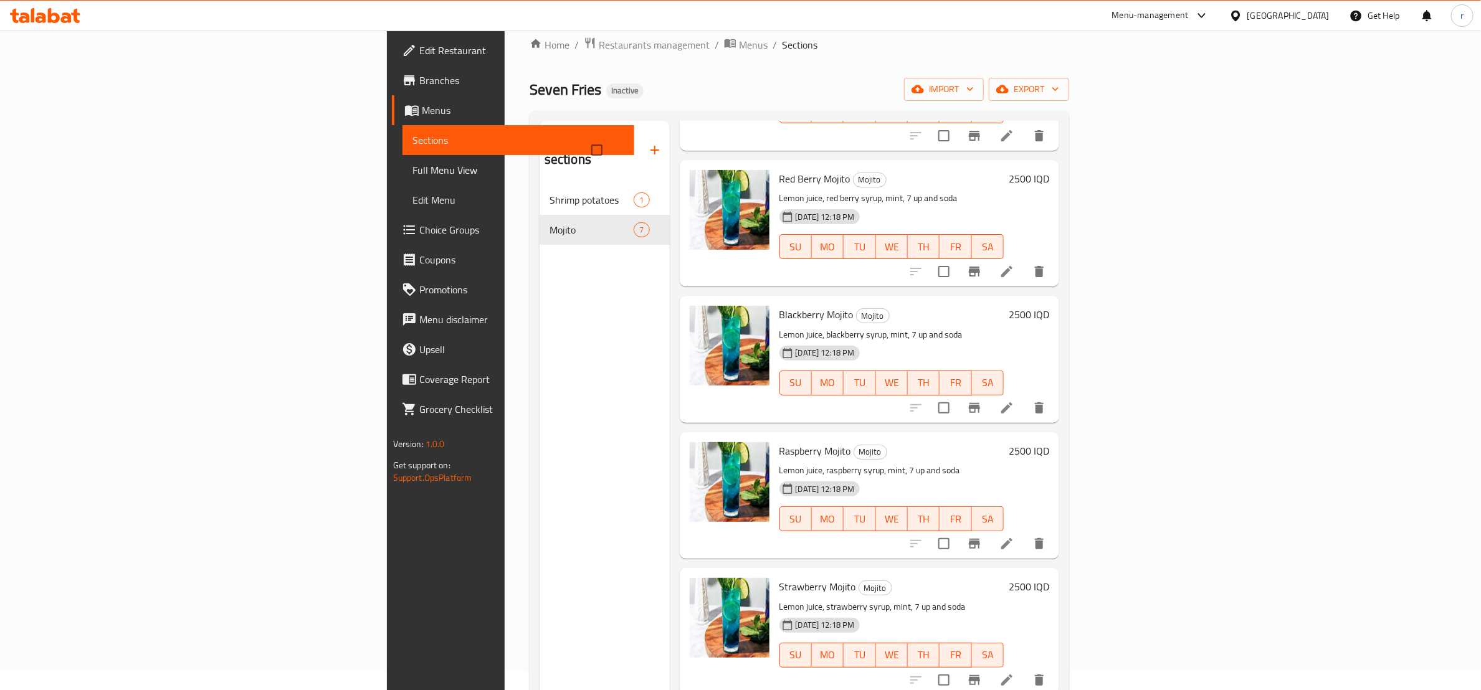
click at [412, 166] on span "Full Menu View" at bounding box center [518, 170] width 212 height 15
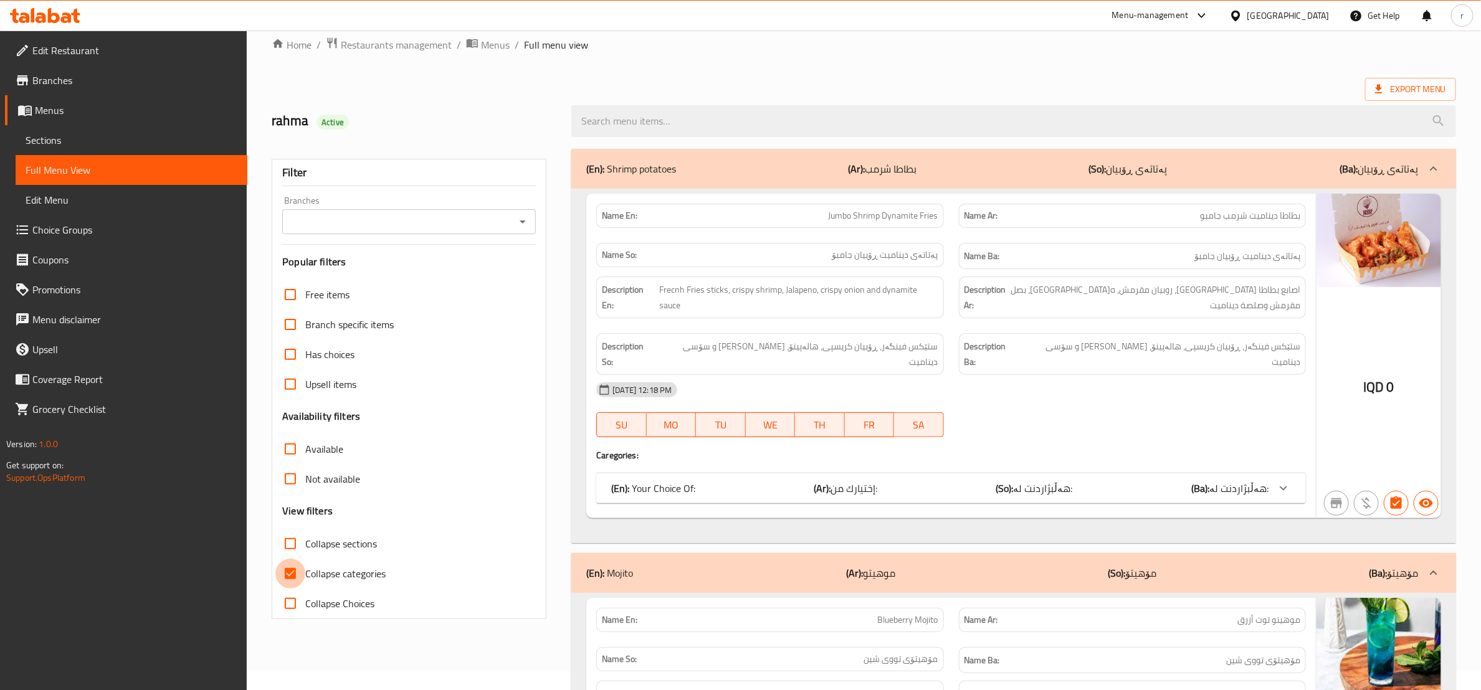
click at [290, 573] on input "Collapse categories" at bounding box center [290, 574] width 30 height 30
checkbox input "false"
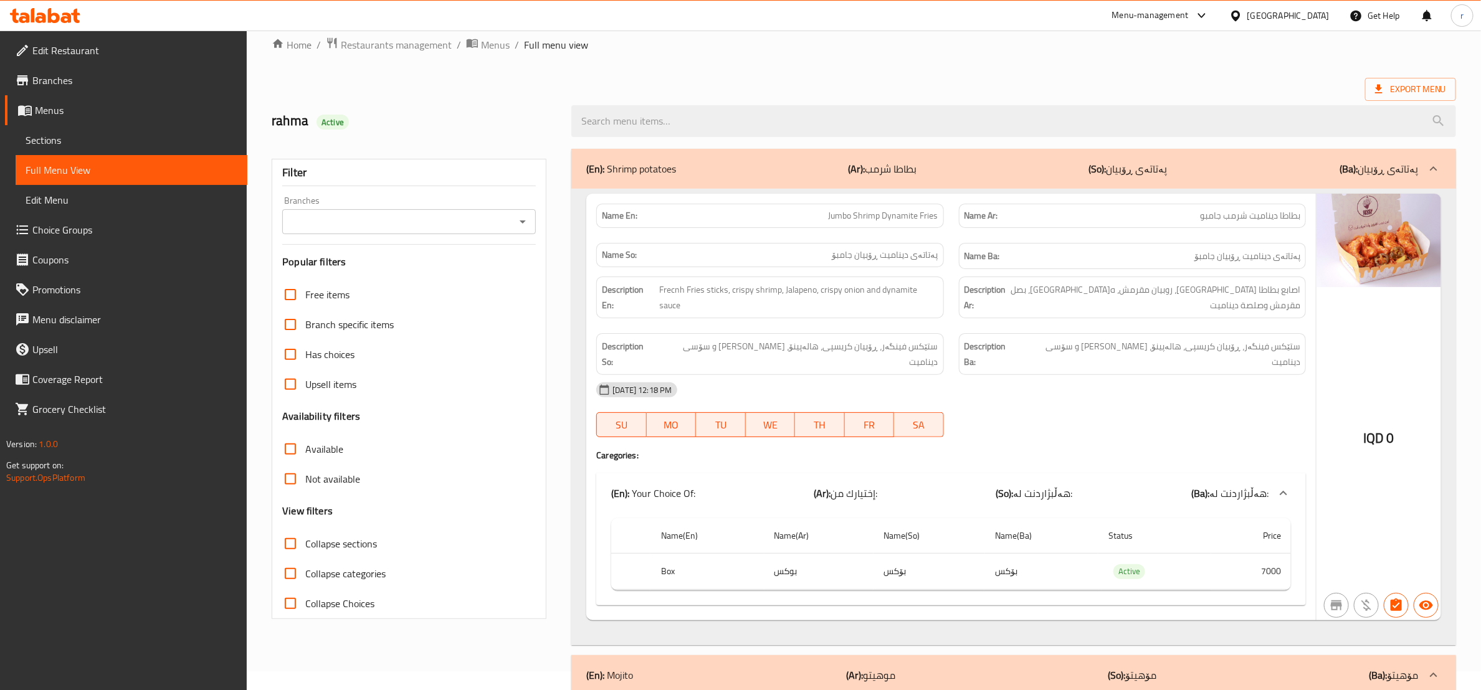
click at [288, 546] on input "Collapse sections" at bounding box center [290, 544] width 30 height 30
checkbox input "true"
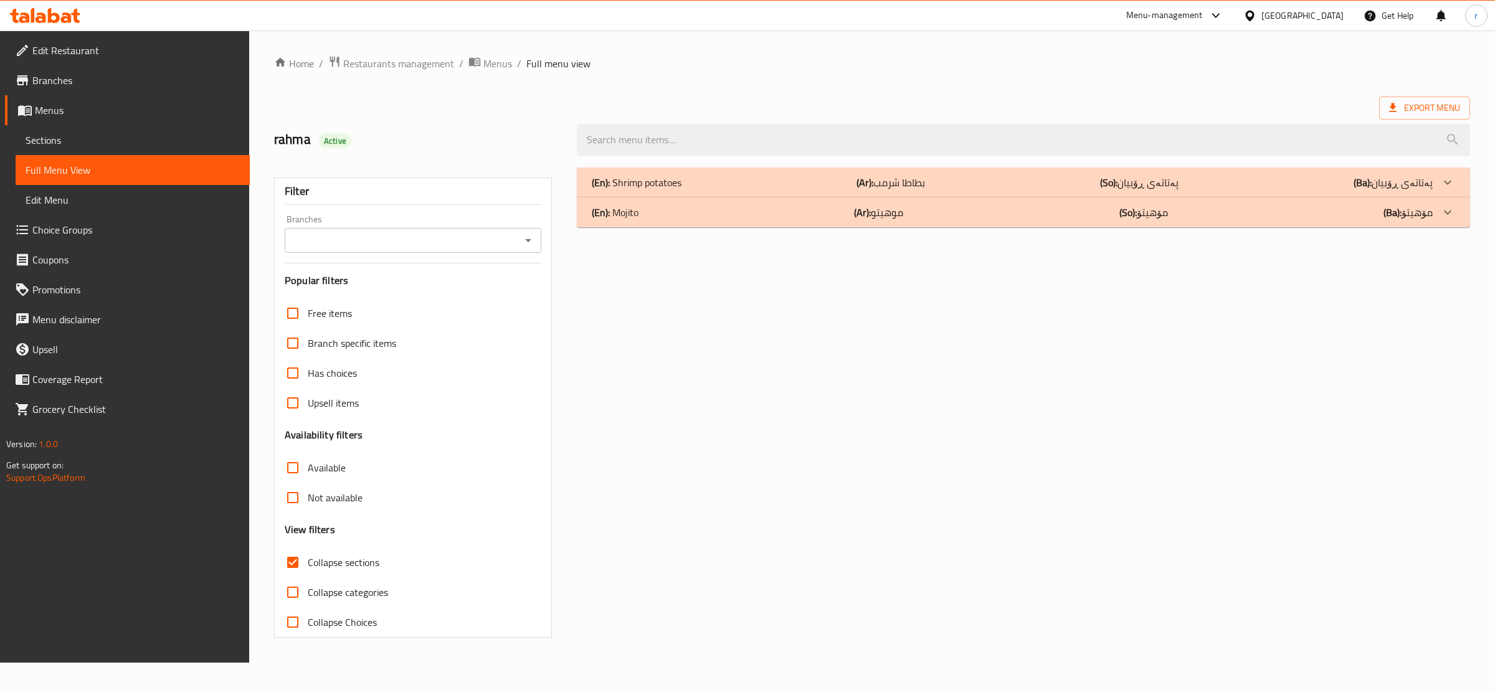
click at [529, 236] on icon "Open" at bounding box center [528, 240] width 15 height 15
click at [479, 305] on li "Seven Fries,Empire" at bounding box center [412, 295] width 256 height 22
type input "Seven Fries,Empire"
click at [751, 211] on div "(En): Mojito (Ar): موهيتو (So): مۆهیتۆ (Ba): مۆهیتۆ" at bounding box center [1012, 212] width 841 height 15
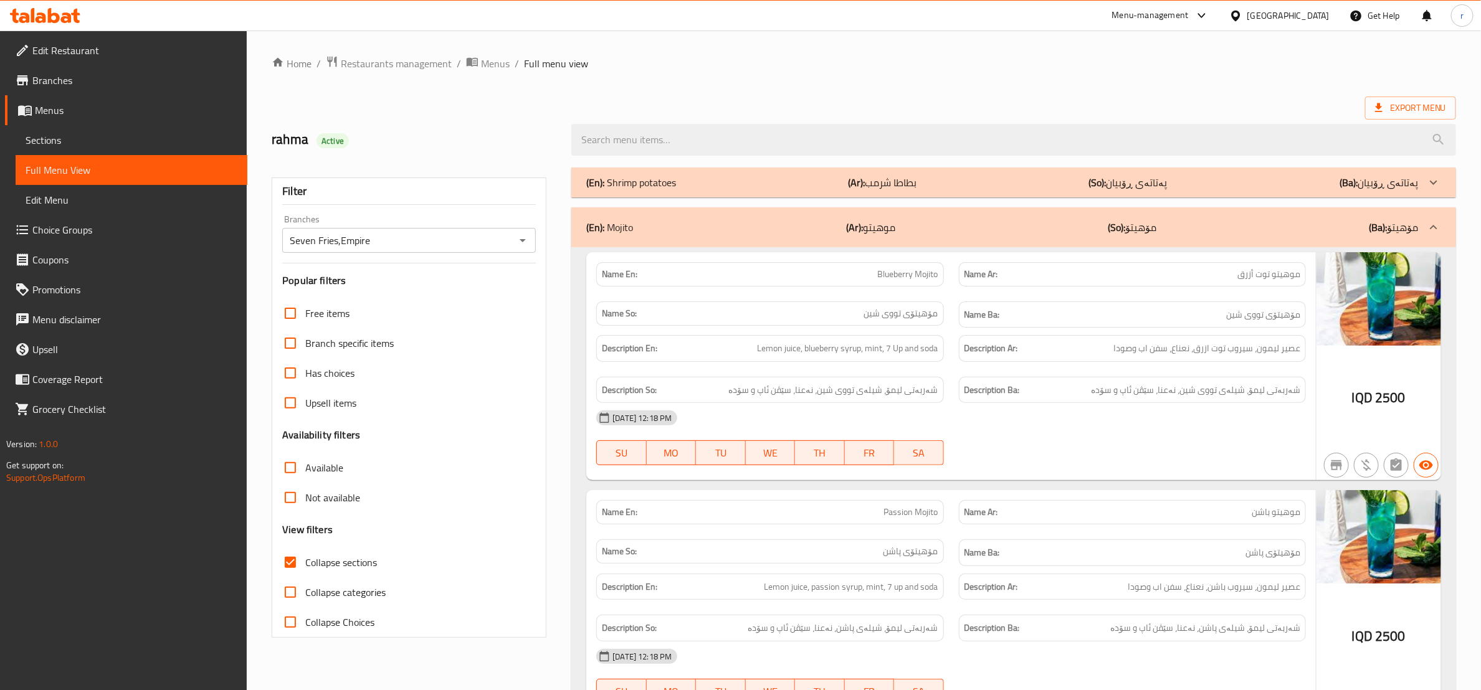
click at [750, 180] on div "(En): Shrimp potatoes (Ar): بطاطا شرمب (So): پەتاتەی ڕۆبیان (Ba): پەتاتەی ڕۆبیان" at bounding box center [1002, 182] width 832 height 15
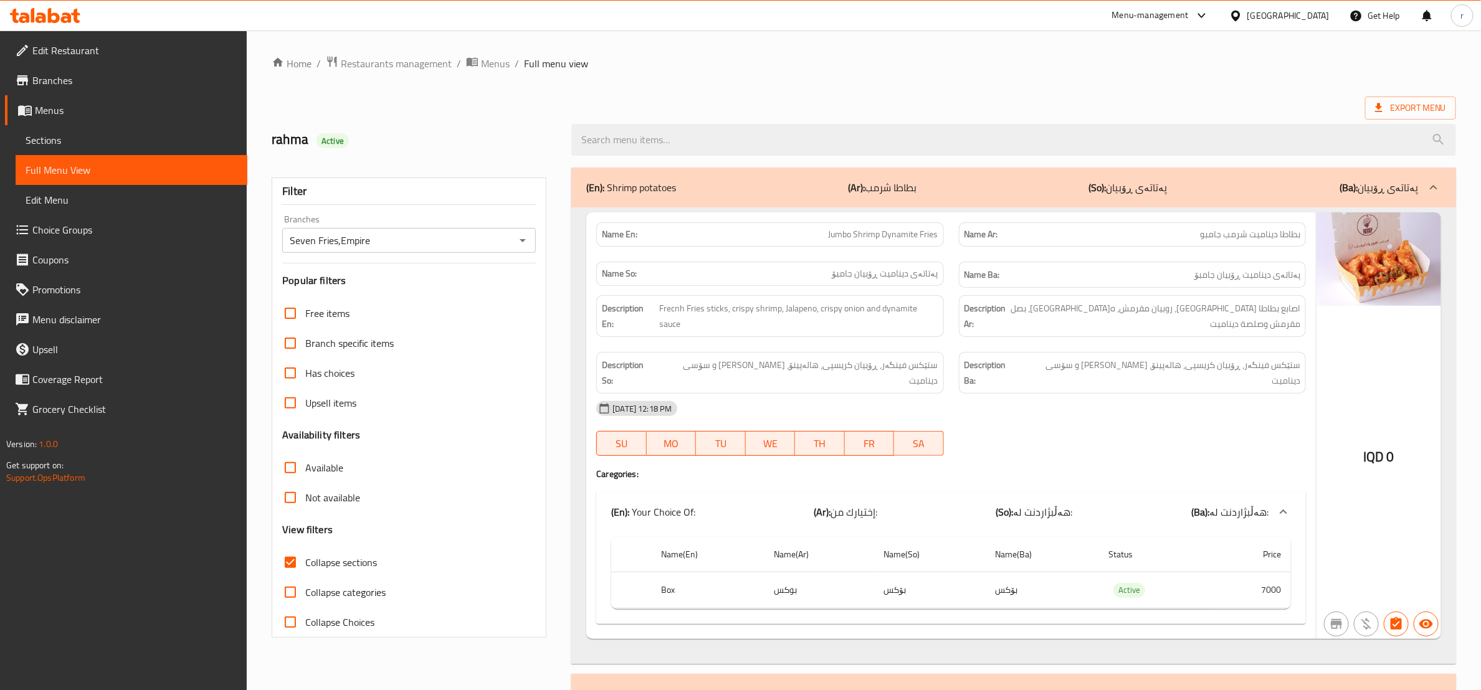
click at [102, 120] on link "Menus" at bounding box center [126, 110] width 242 height 30
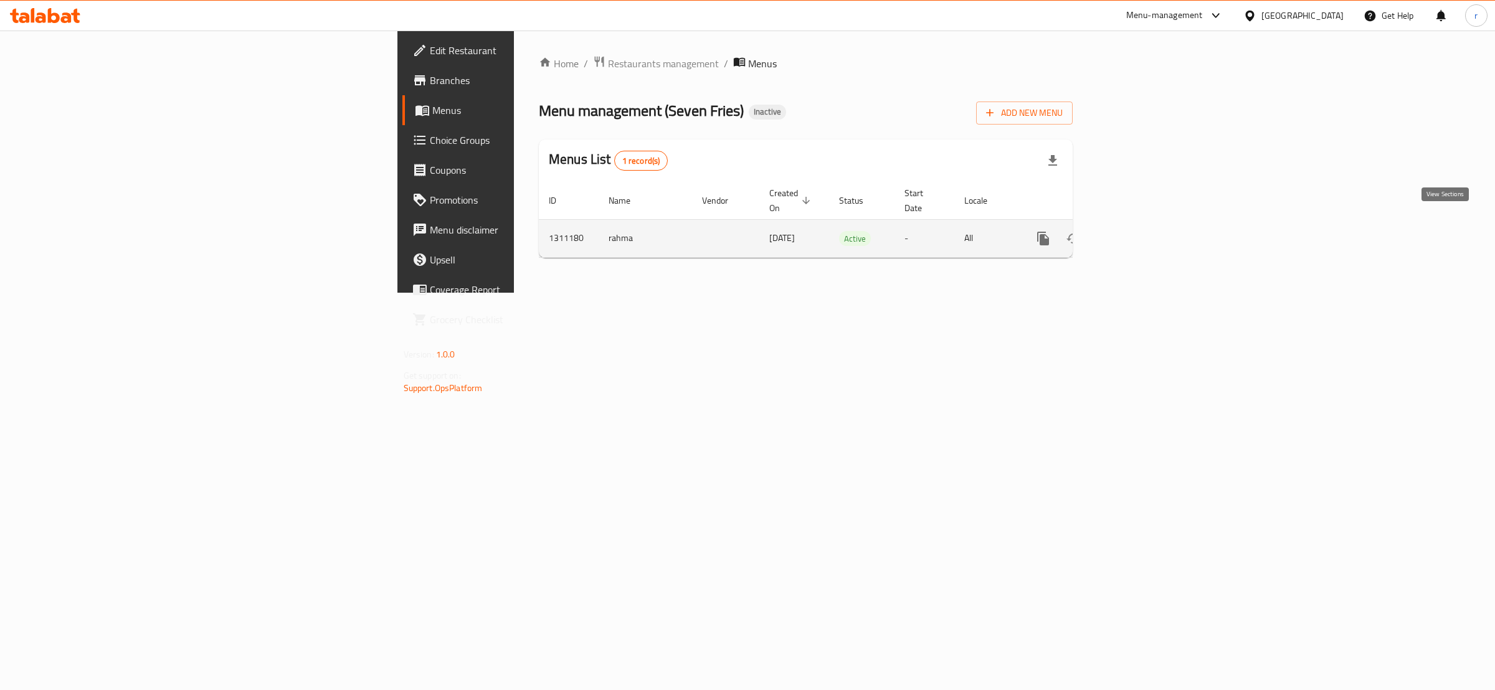
click at [1141, 231] on icon "enhanced table" at bounding box center [1133, 238] width 15 height 15
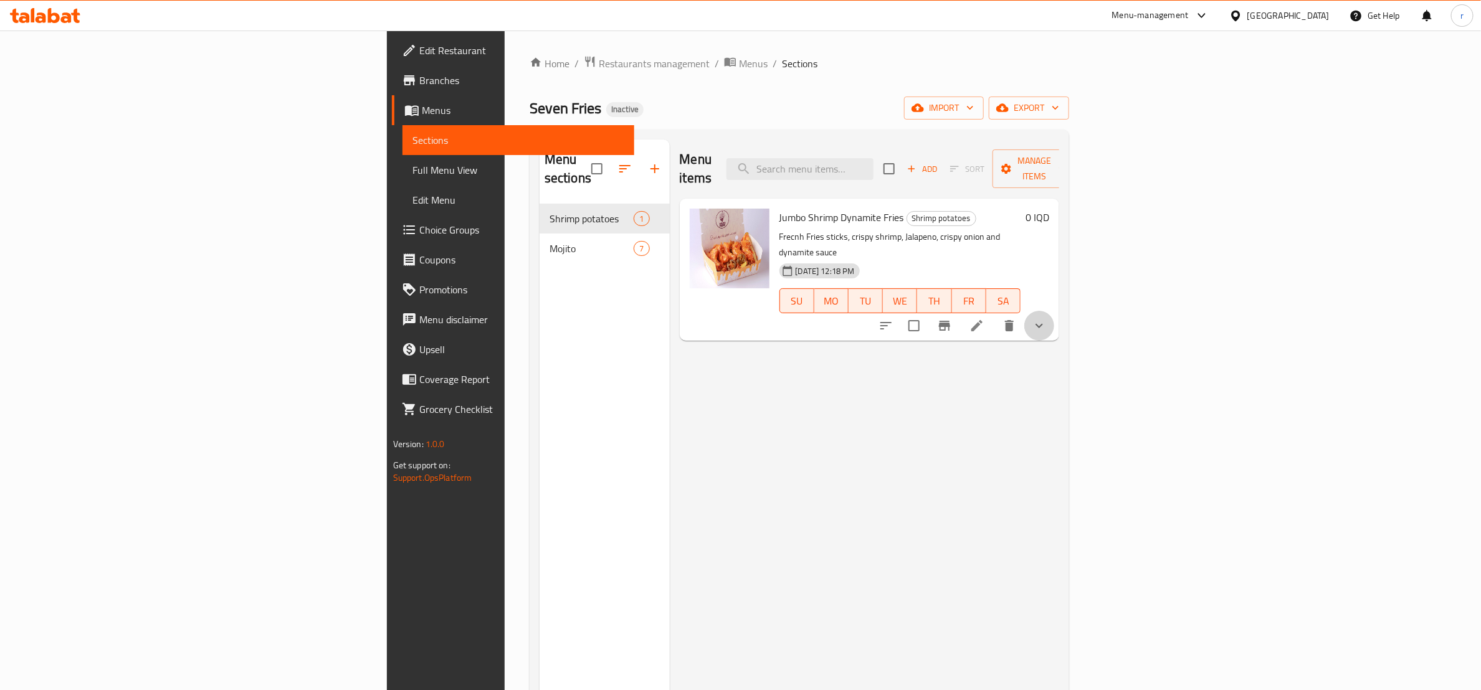
click at [1054, 311] on button "show more" at bounding box center [1039, 326] width 30 height 30
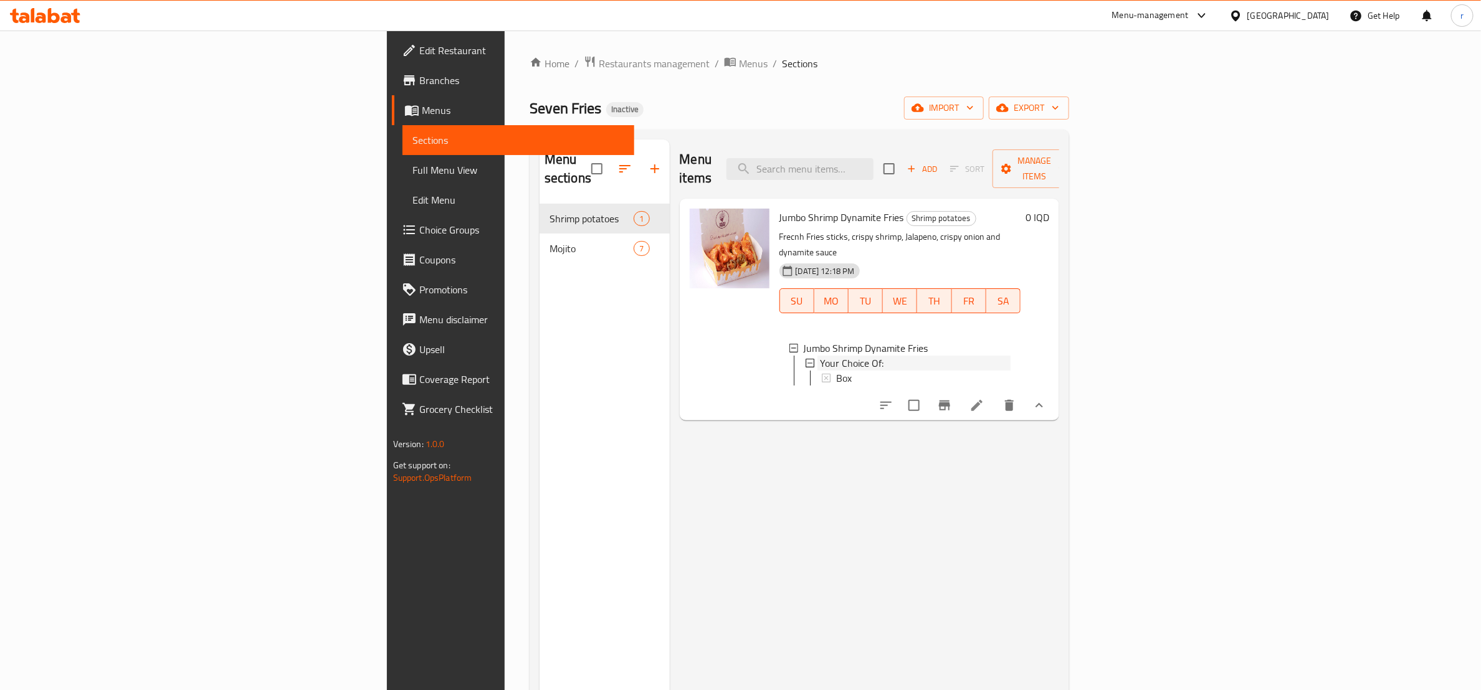
click at [826, 356] on div "Your Choice Of:" at bounding box center [915, 363] width 191 height 15
click at [825, 356] on div "Your Choice Of:" at bounding box center [915, 363] width 191 height 15
click at [837, 371] on div "Box" at bounding box center [924, 378] width 175 height 15
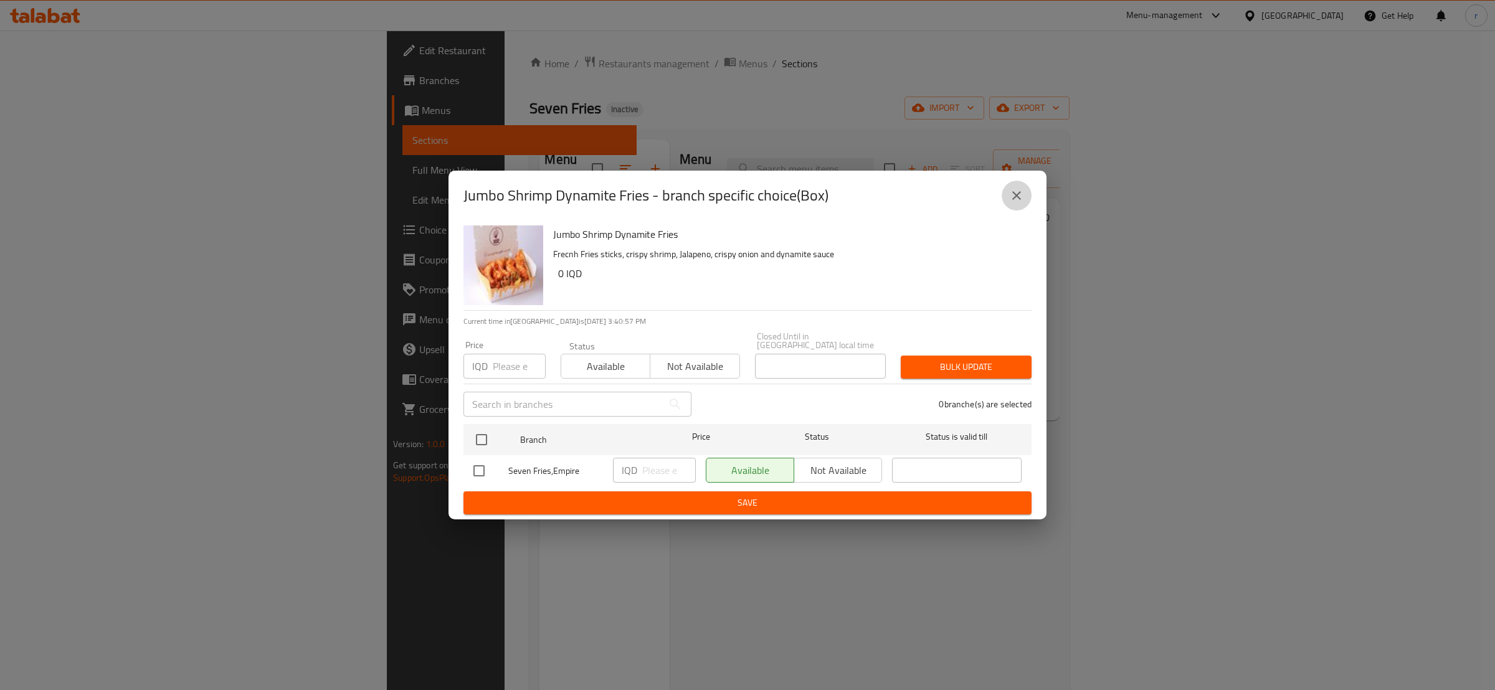
click at [1009, 203] on icon "close" at bounding box center [1016, 195] width 15 height 15
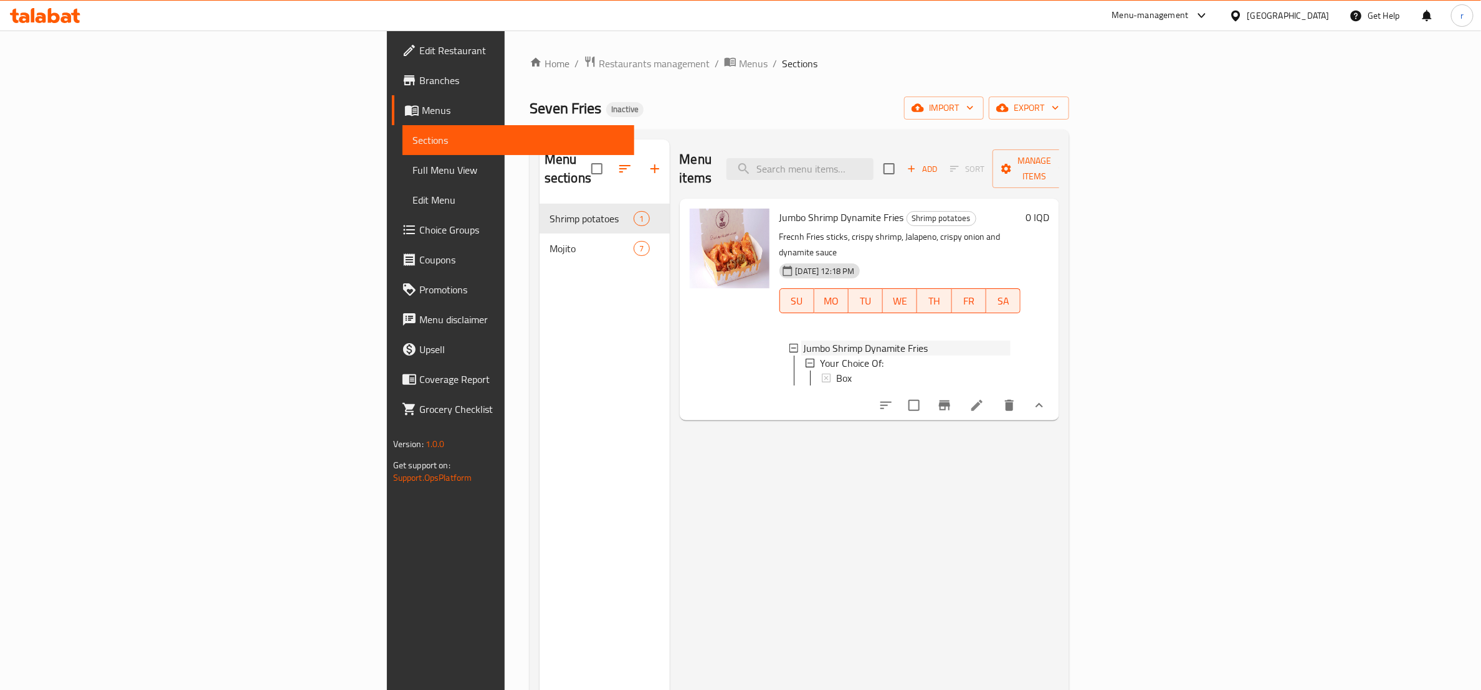
click at [789, 344] on icon at bounding box center [793, 348] width 9 height 9
click at [901, 259] on div "11-09-2025 12:18 PM SU MO TU WE TH FR SA" at bounding box center [901, 292] width 252 height 67
click at [985, 368] on icon at bounding box center [977, 375] width 15 height 15
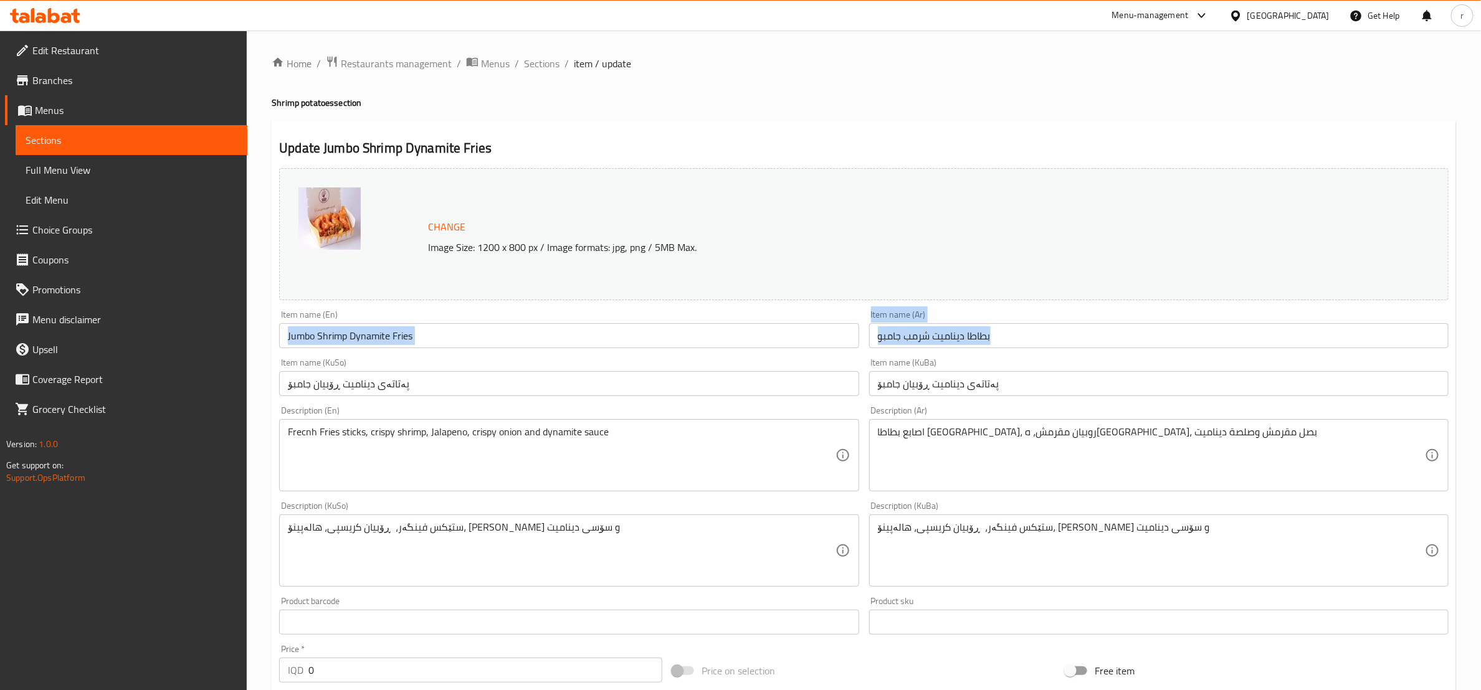
drag, startPoint x: 602, startPoint y: 353, endPoint x: 330, endPoint y: 346, distance: 272.4
click at [309, 337] on div "Change Image Size: 1200 x 800 px / Image formats: jpg, png / 5MB Max. Item name…" at bounding box center [864, 512] width 1180 height 699
click at [541, 60] on span "Sections" at bounding box center [542, 63] width 36 height 15
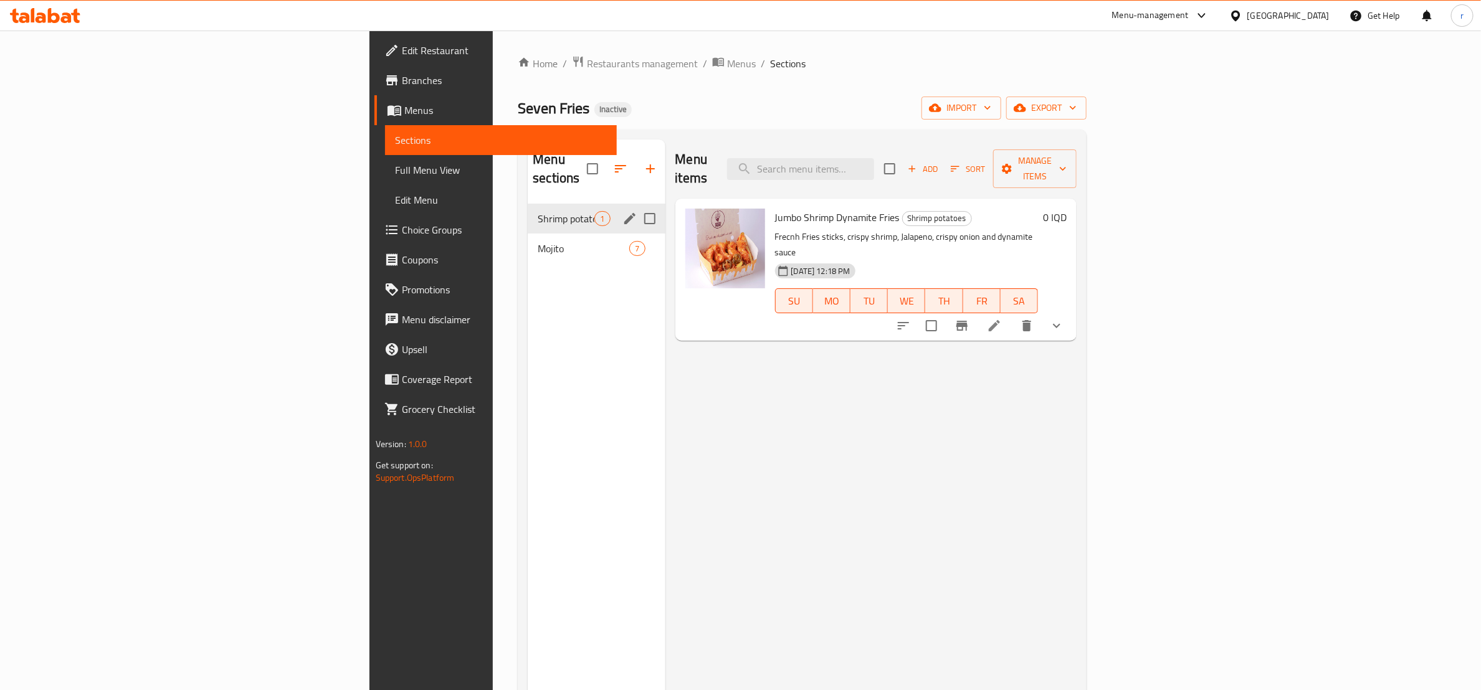
click at [637, 206] on input "Menu sections" at bounding box center [650, 219] width 26 height 26
checkbox input "true"
click at [637, 165] on icon "button" at bounding box center [642, 168] width 11 height 7
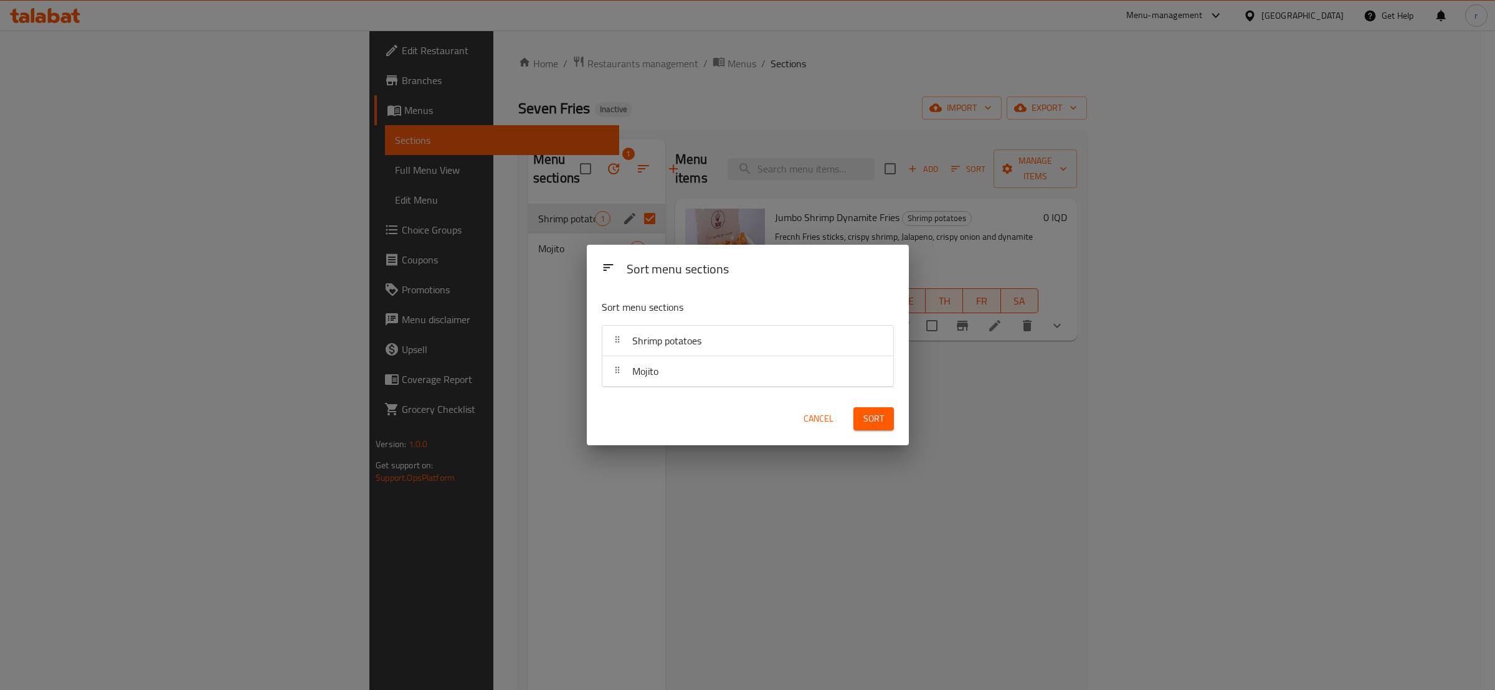
click at [471, 395] on div "Sort menu sections Sort menu sections Shrimp potatoes Mojito Cancel Sort" at bounding box center [747, 345] width 1495 height 690
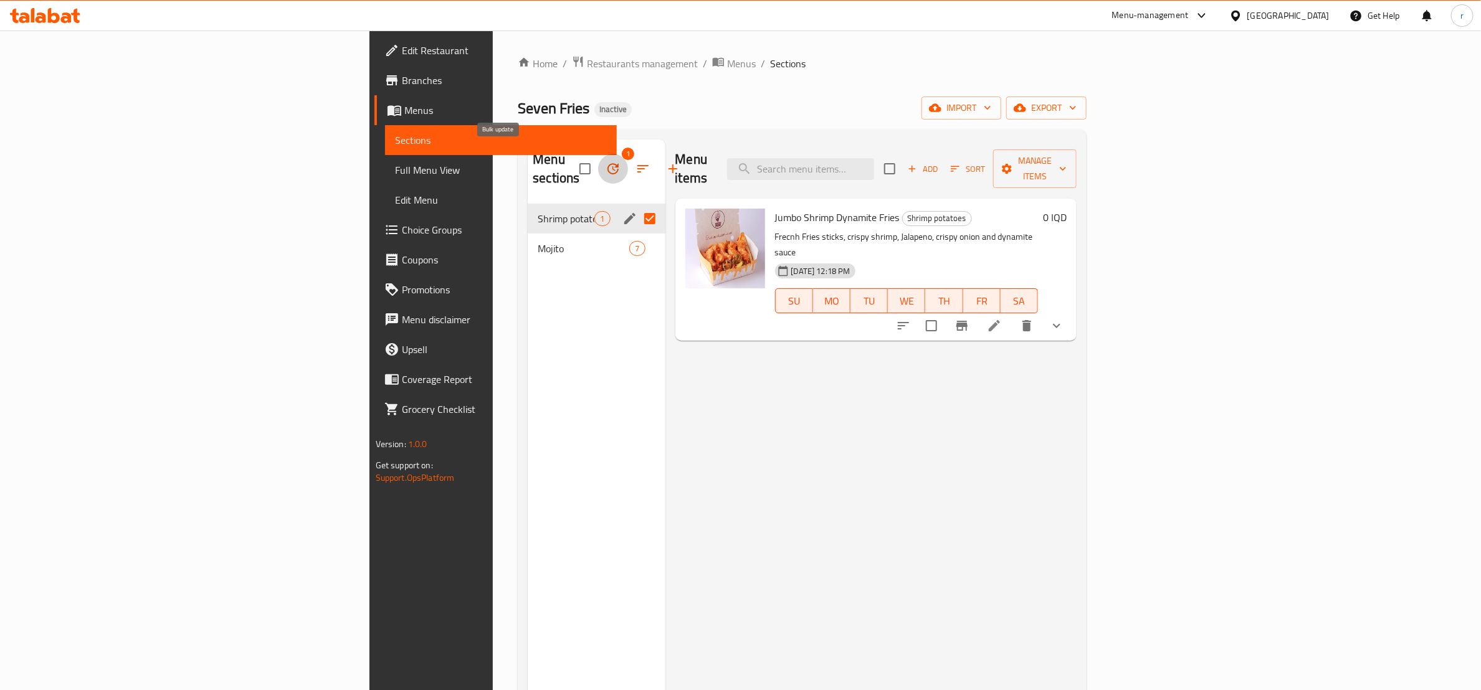
click at [608, 163] on icon "button" at bounding box center [613, 168] width 11 height 11
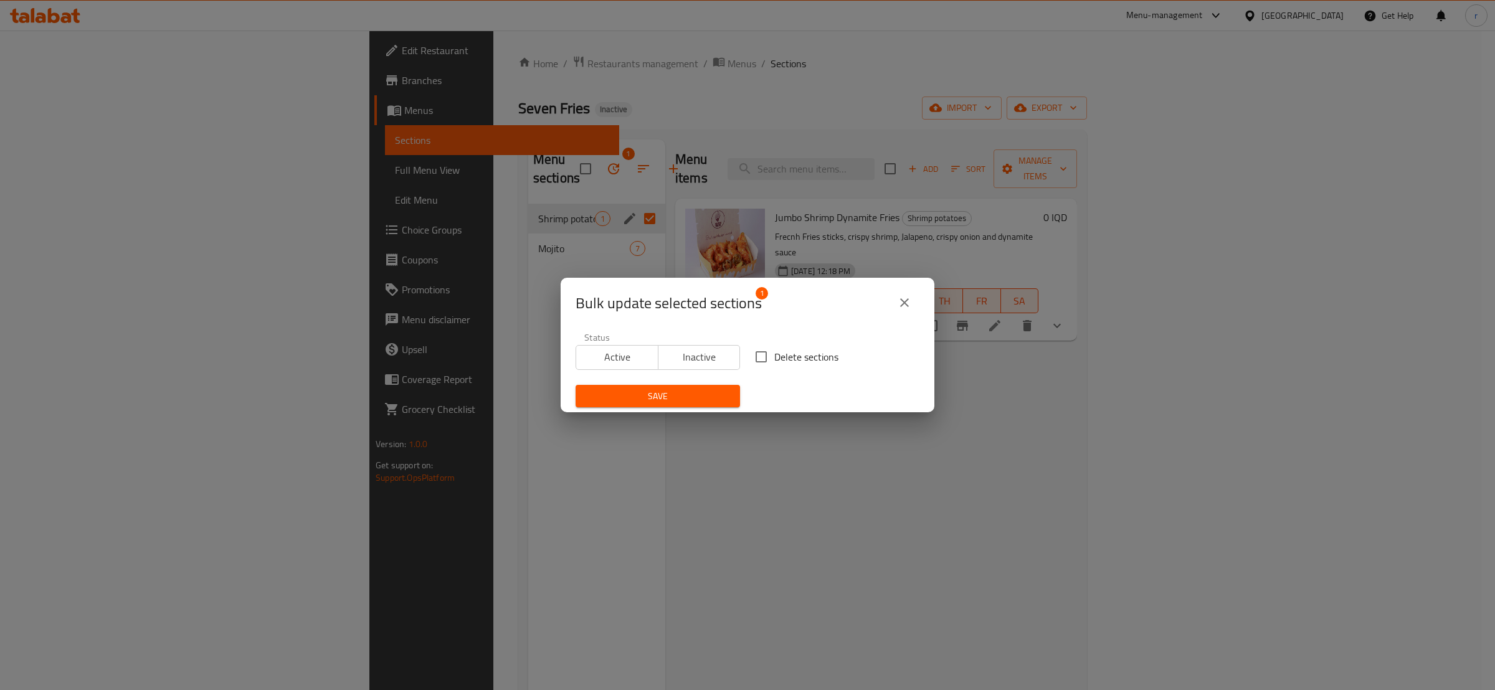
click at [754, 356] on input "Delete sections" at bounding box center [761, 357] width 26 height 26
checkbox input "true"
click at [653, 389] on span "Save" at bounding box center [658, 397] width 145 height 16
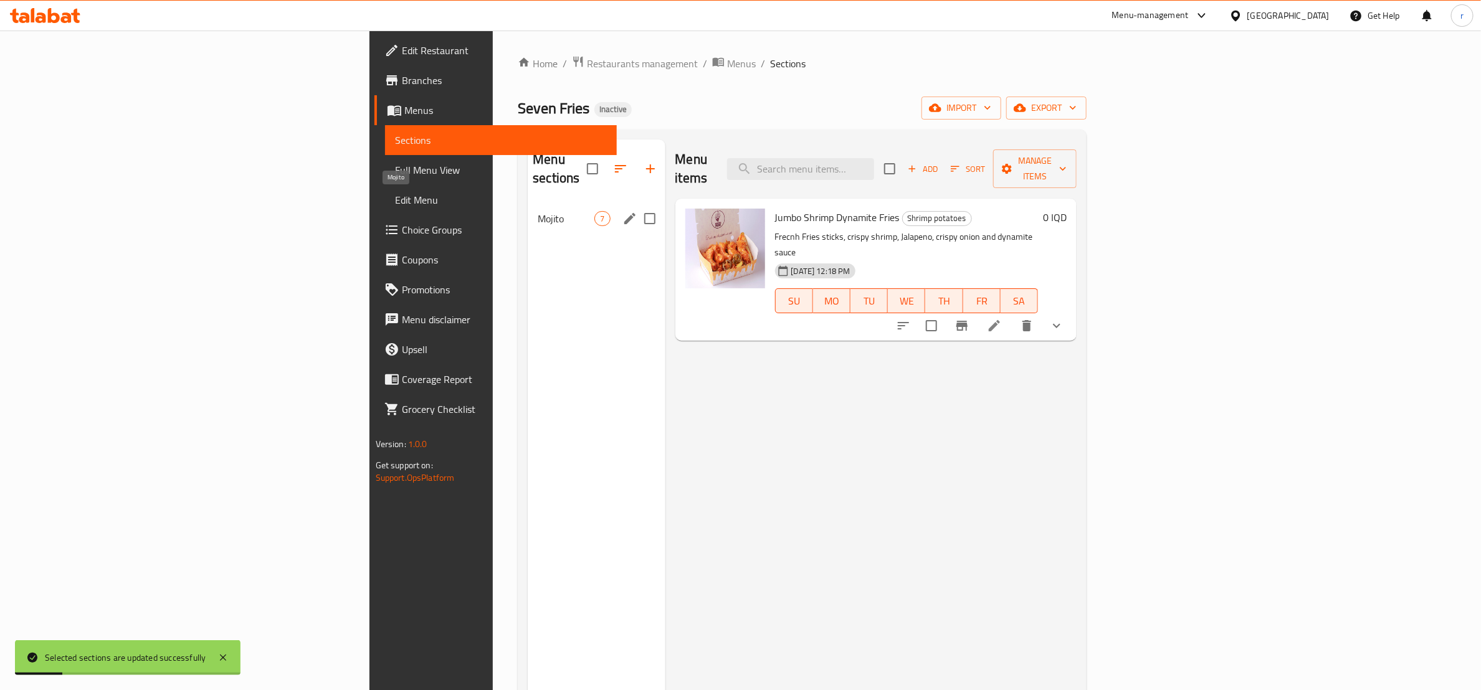
click at [538, 211] on span "Mojito" at bounding box center [566, 218] width 57 height 15
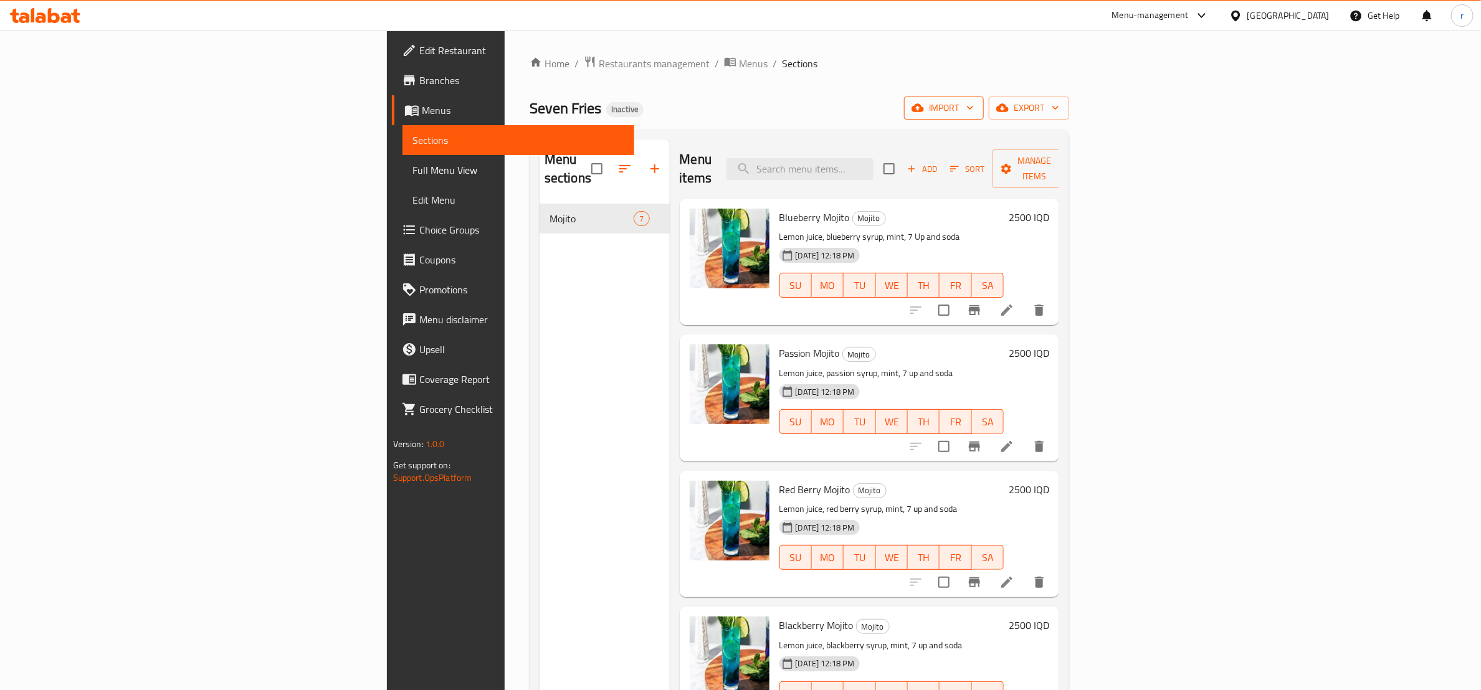
click at [974, 112] on span "import" at bounding box center [944, 108] width 60 height 16
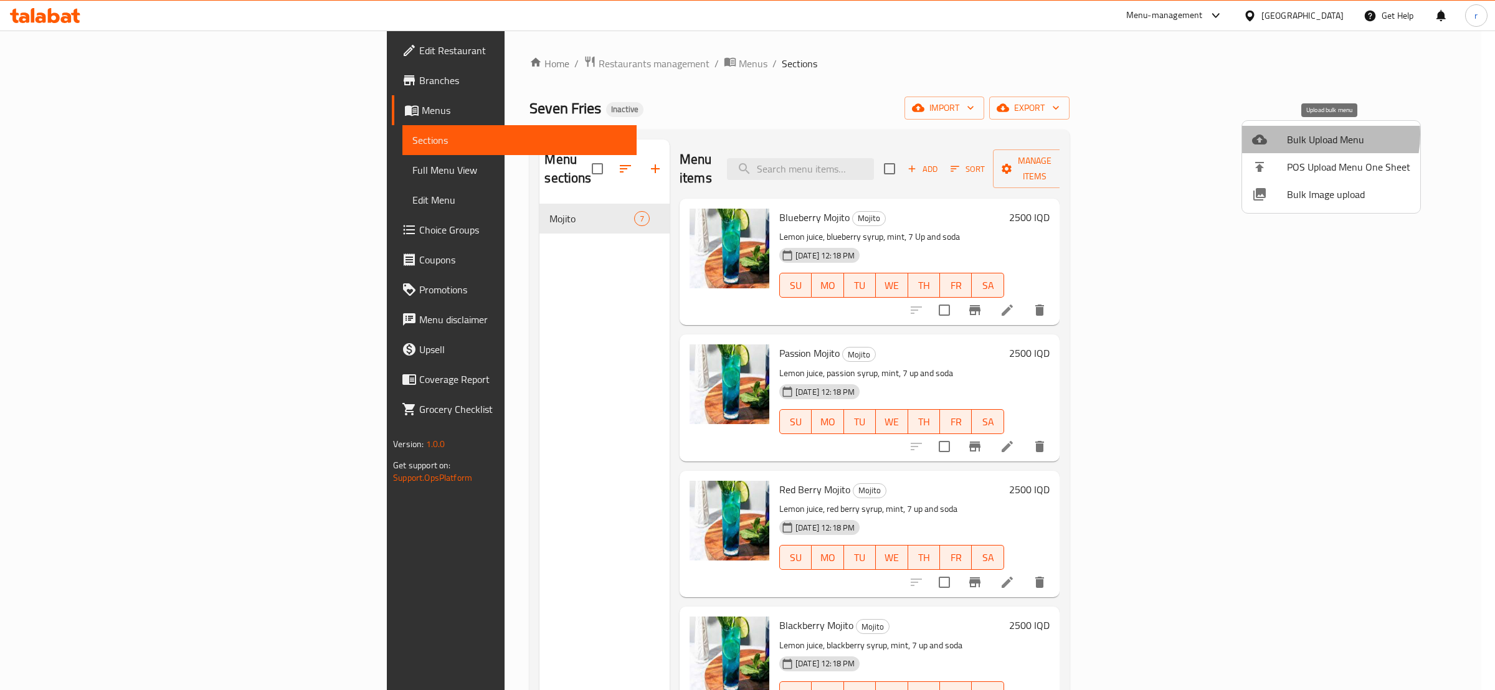
click at [1309, 135] on span "Bulk Upload Menu" at bounding box center [1348, 139] width 123 height 15
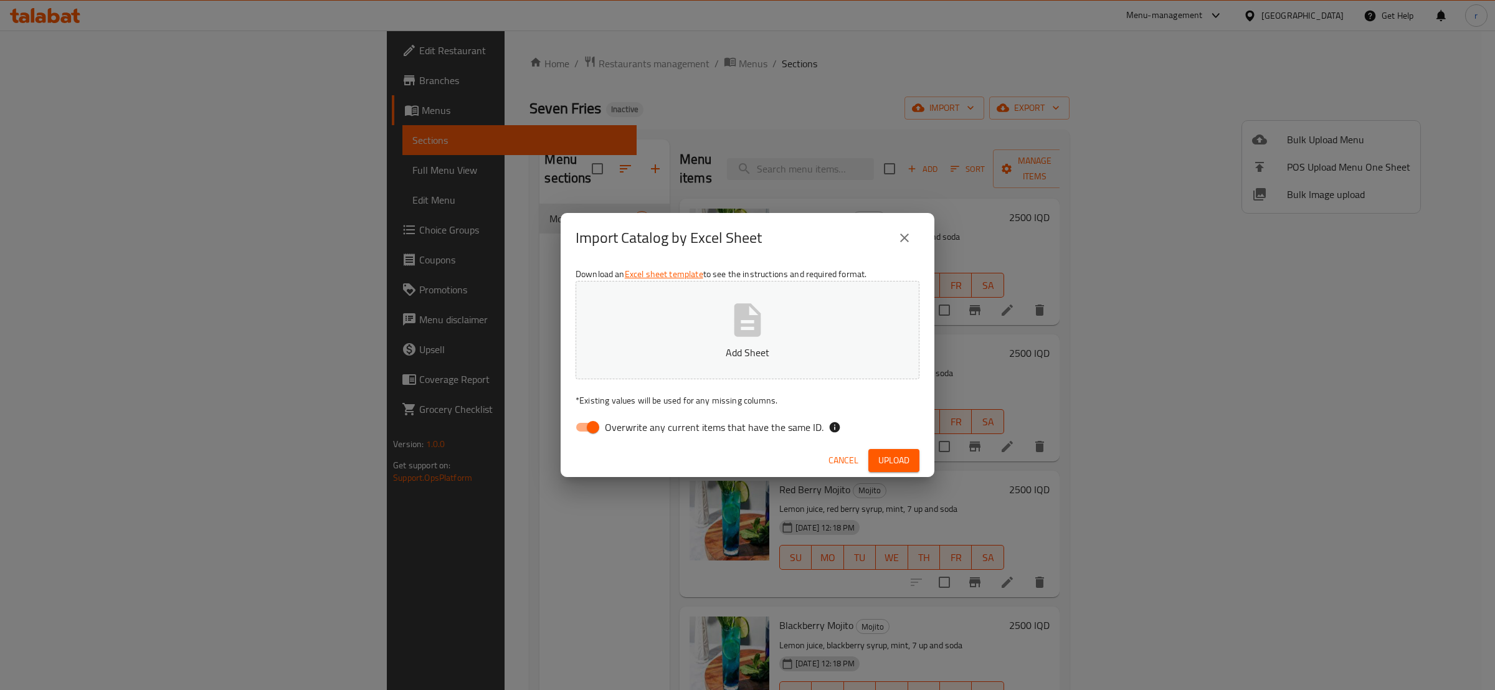
click at [589, 429] on input "Overwrite any current items that have the same ID." at bounding box center [593, 428] width 71 height 24
checkbox input "false"
click at [664, 353] on p "Add Sheet" at bounding box center [747, 352] width 305 height 15
click at [895, 464] on span "Upload" at bounding box center [894, 461] width 31 height 16
click at [898, 231] on icon "close" at bounding box center [904, 238] width 15 height 15
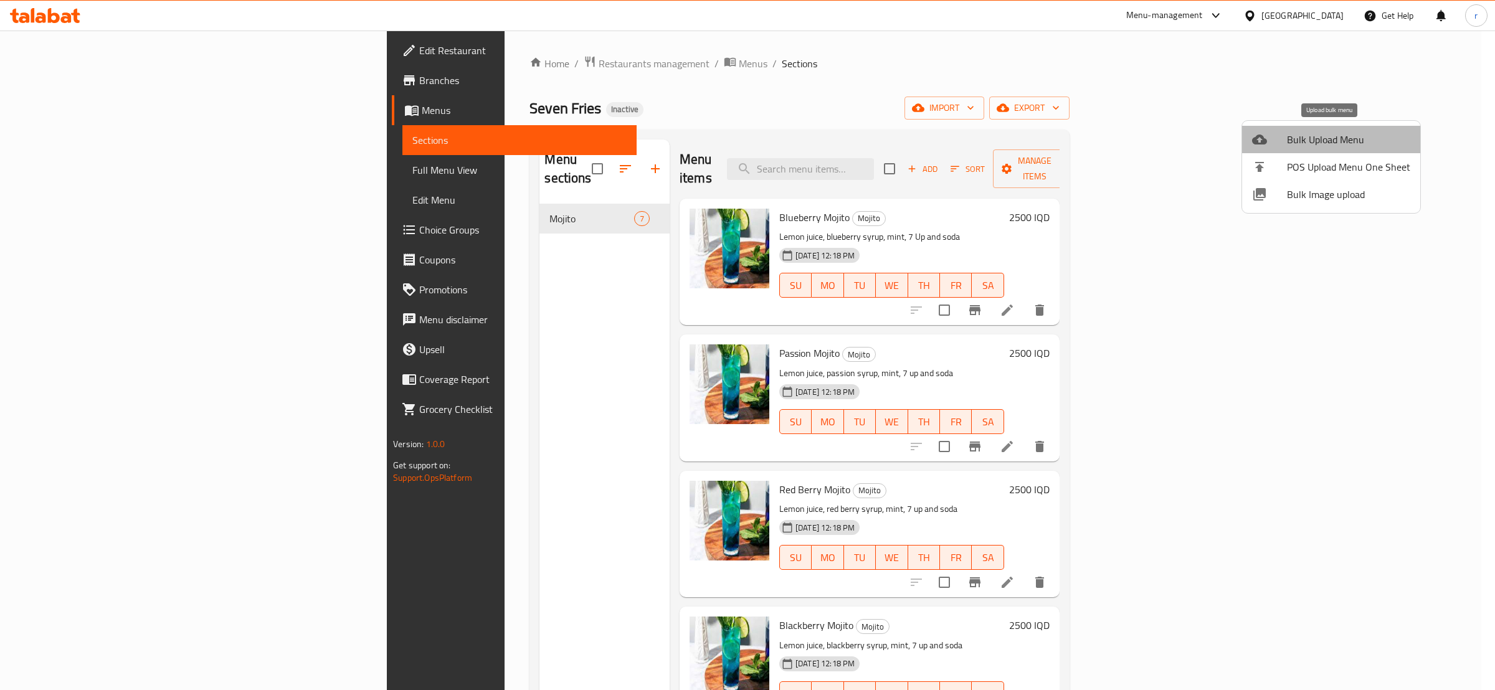
click at [1353, 135] on span "Bulk Upload Menu" at bounding box center [1348, 139] width 123 height 15
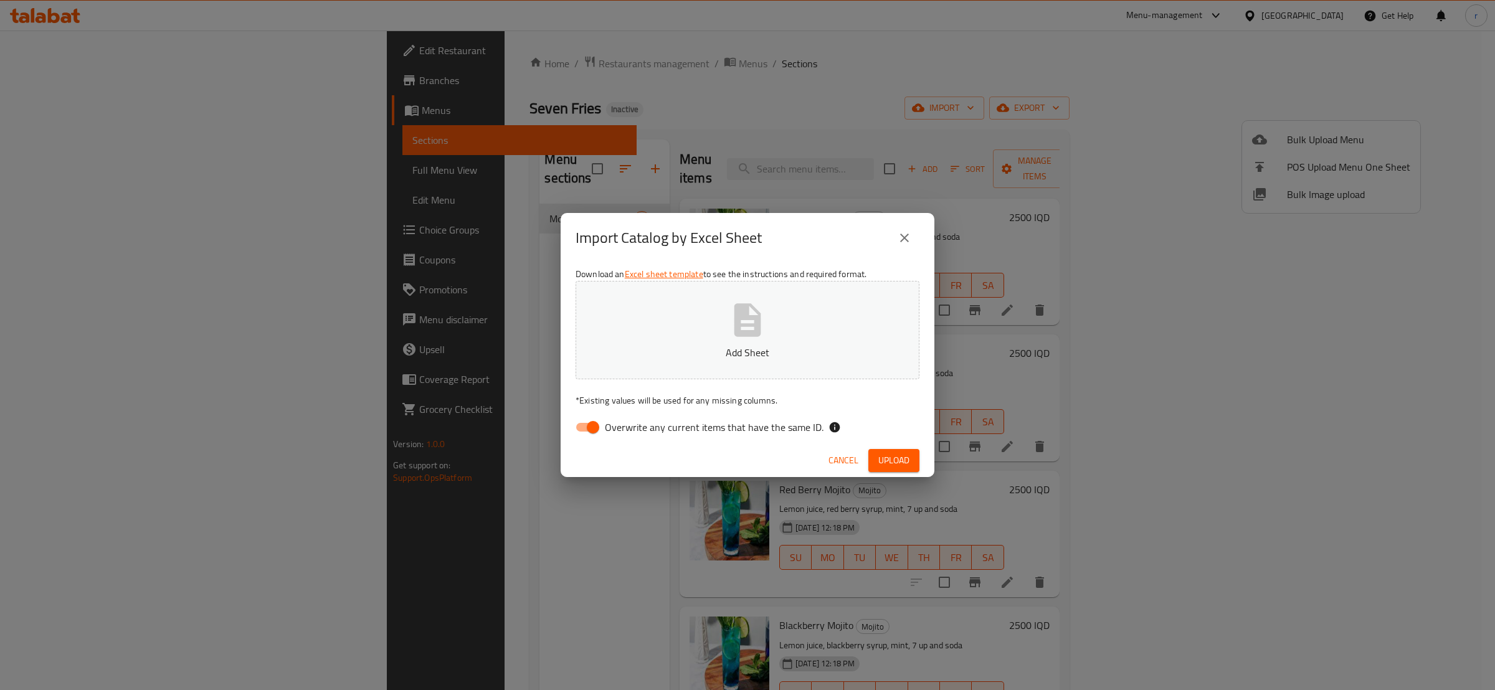
click at [701, 358] on p "Add Sheet" at bounding box center [747, 352] width 305 height 15
click at [591, 426] on input "Overwrite any current items that have the same ID." at bounding box center [593, 428] width 71 height 24
checkbox input "false"
click at [888, 459] on span "Upload" at bounding box center [894, 461] width 31 height 16
click at [935, 90] on div "Import Catalog by Excel Sheet Download an Excel sheet template to see the instr…" at bounding box center [747, 345] width 1495 height 690
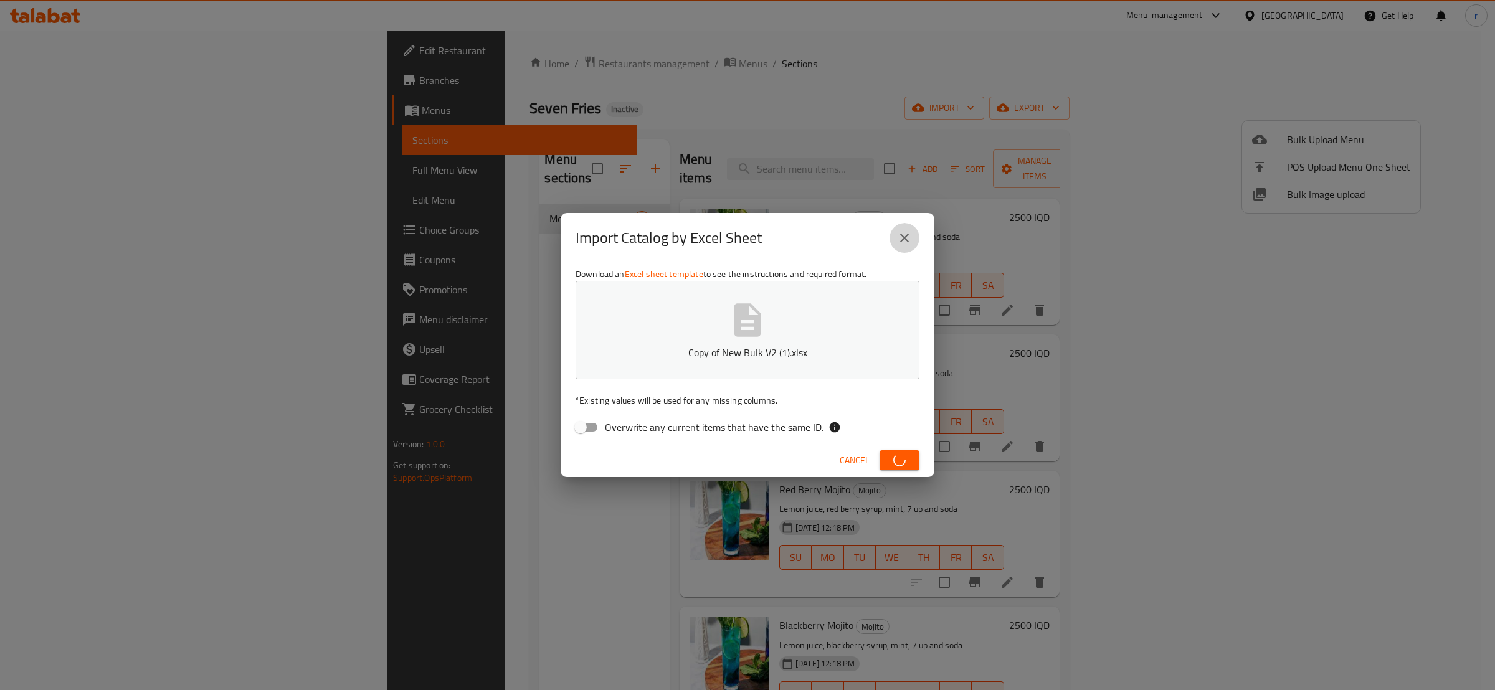
click at [905, 231] on icon "close" at bounding box center [904, 238] width 15 height 15
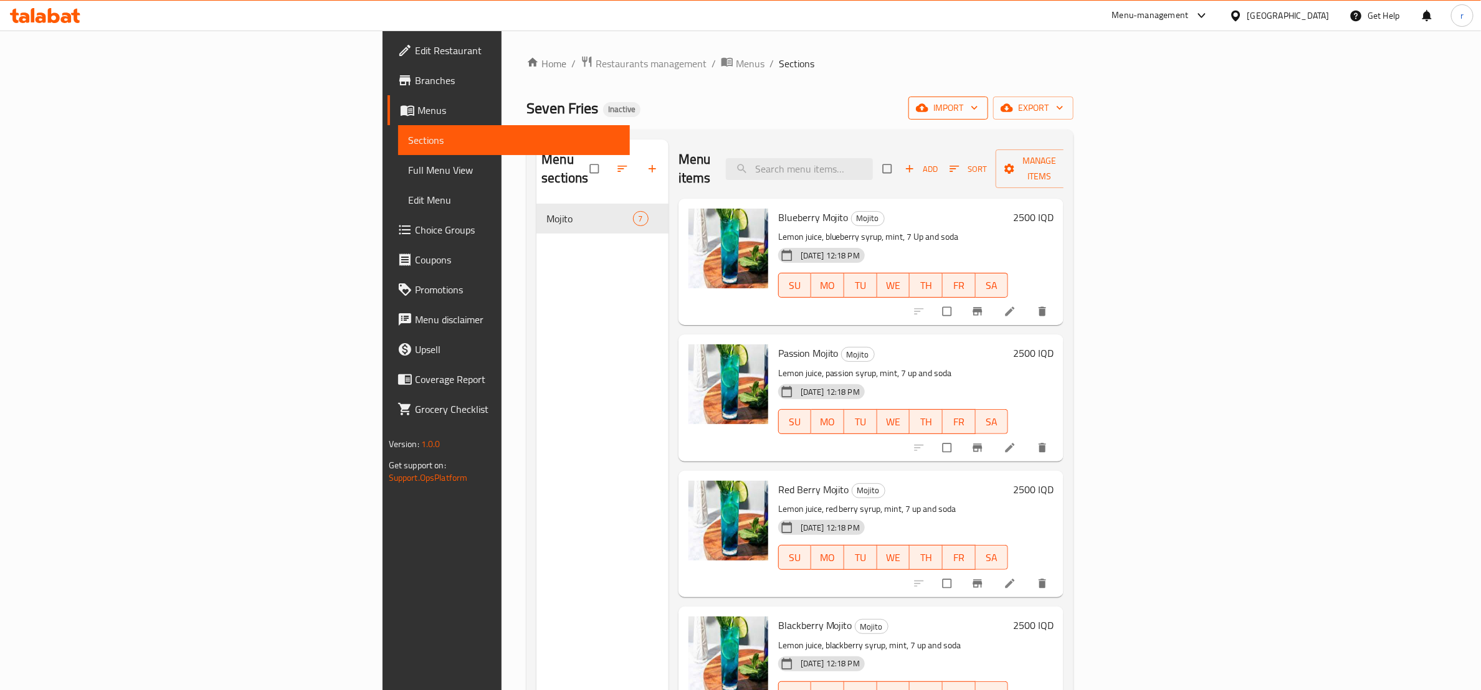
click at [978, 111] on span "import" at bounding box center [948, 108] width 60 height 16
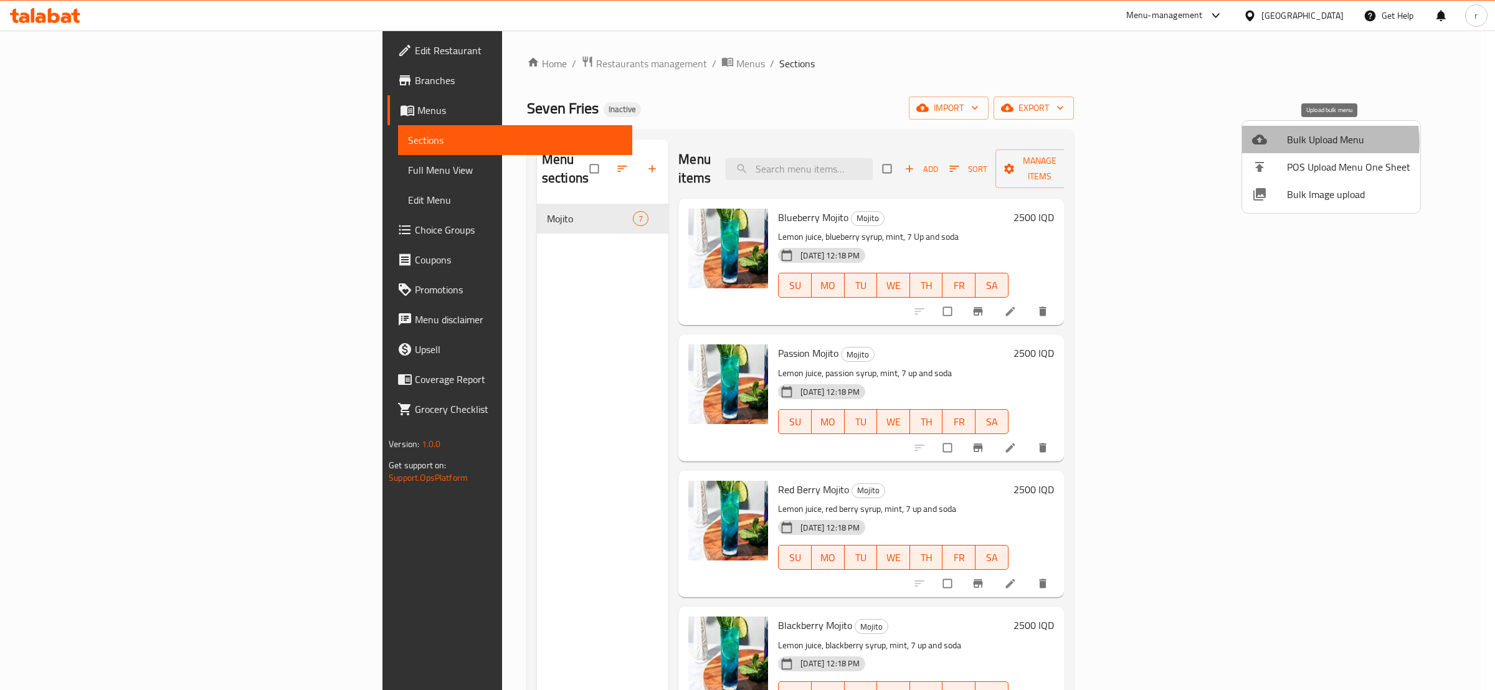
click at [1318, 142] on span "Bulk Upload Menu" at bounding box center [1348, 139] width 123 height 15
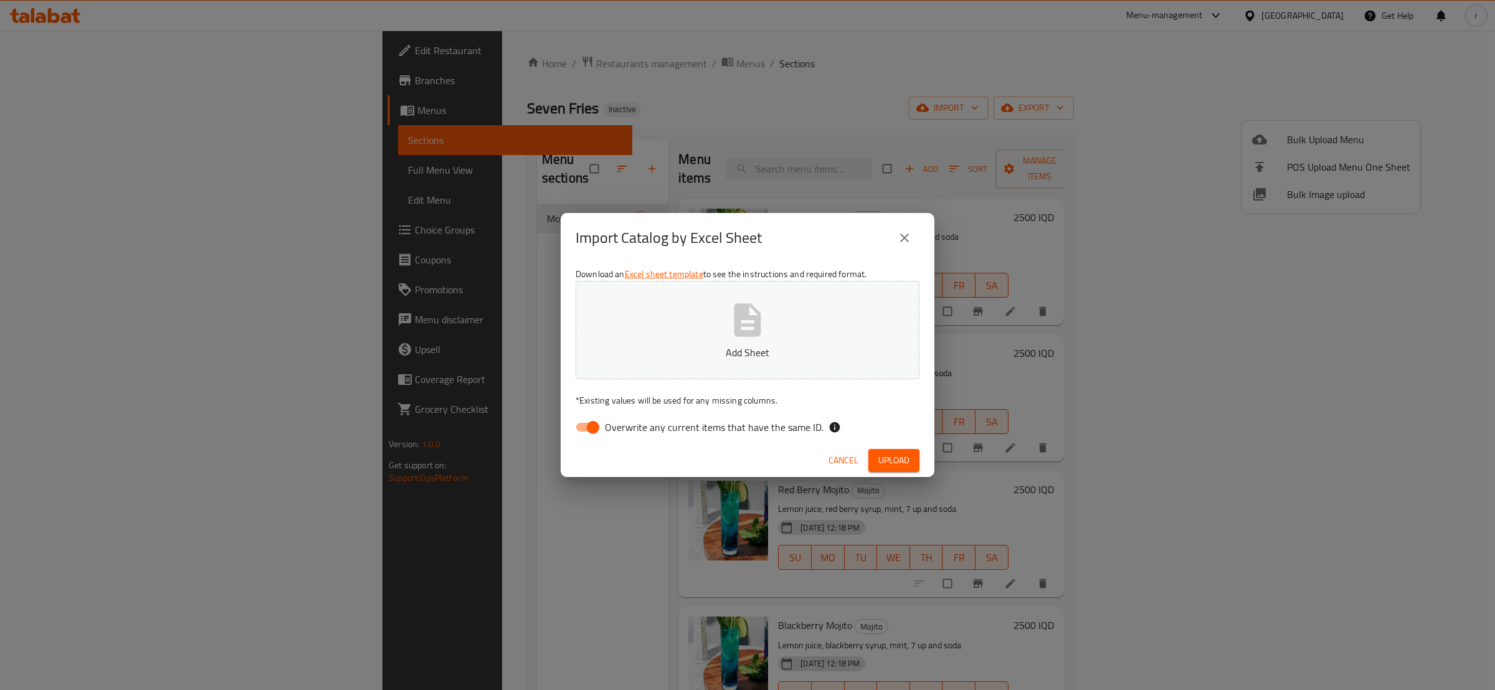
click at [591, 424] on input "Overwrite any current items that have the same ID." at bounding box center [593, 428] width 71 height 24
checkbox input "false"
click at [765, 269] on div "Download an Excel sheet template to see the instructions and required format. A…" at bounding box center [748, 353] width 374 height 181
click at [733, 331] on icon "button" at bounding box center [748, 320] width 40 height 40
click at [890, 469] on button "Upload" at bounding box center [894, 460] width 51 height 23
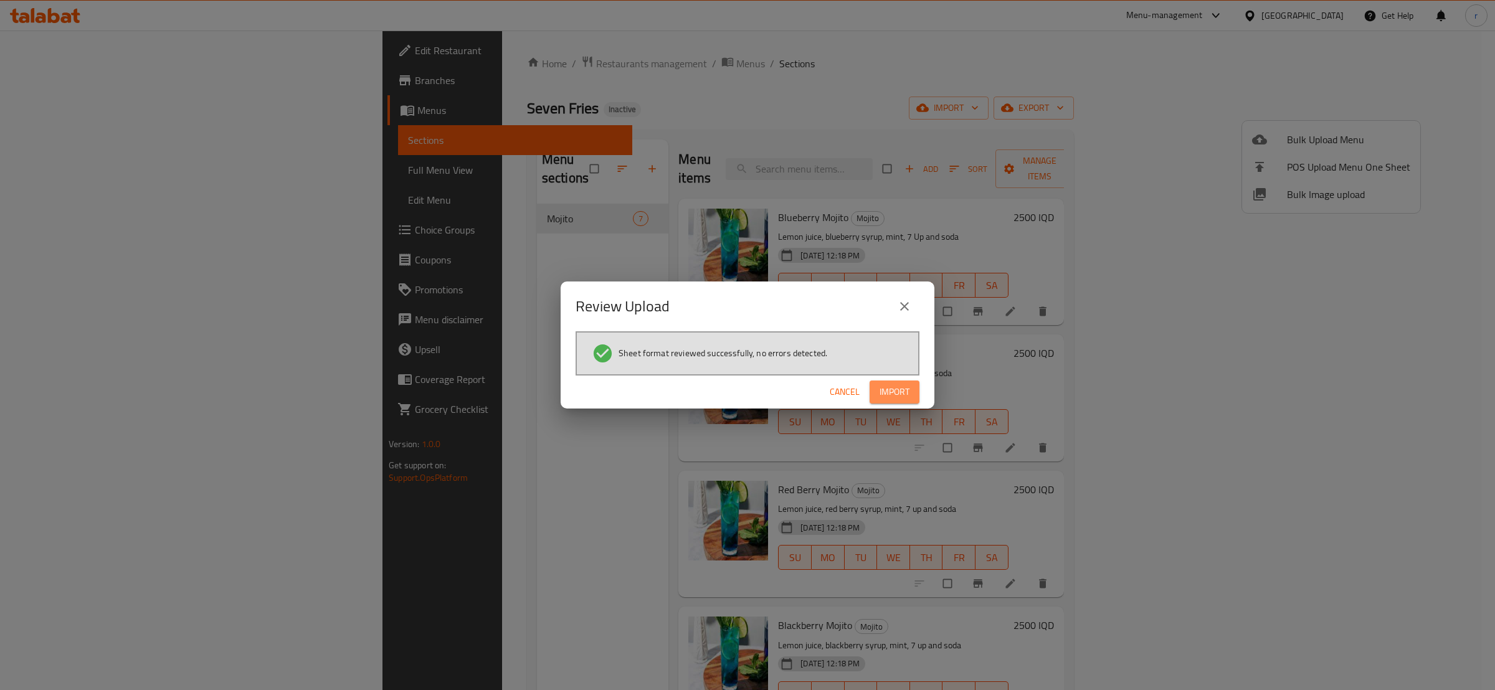
click at [880, 391] on span "Import" at bounding box center [895, 392] width 30 height 16
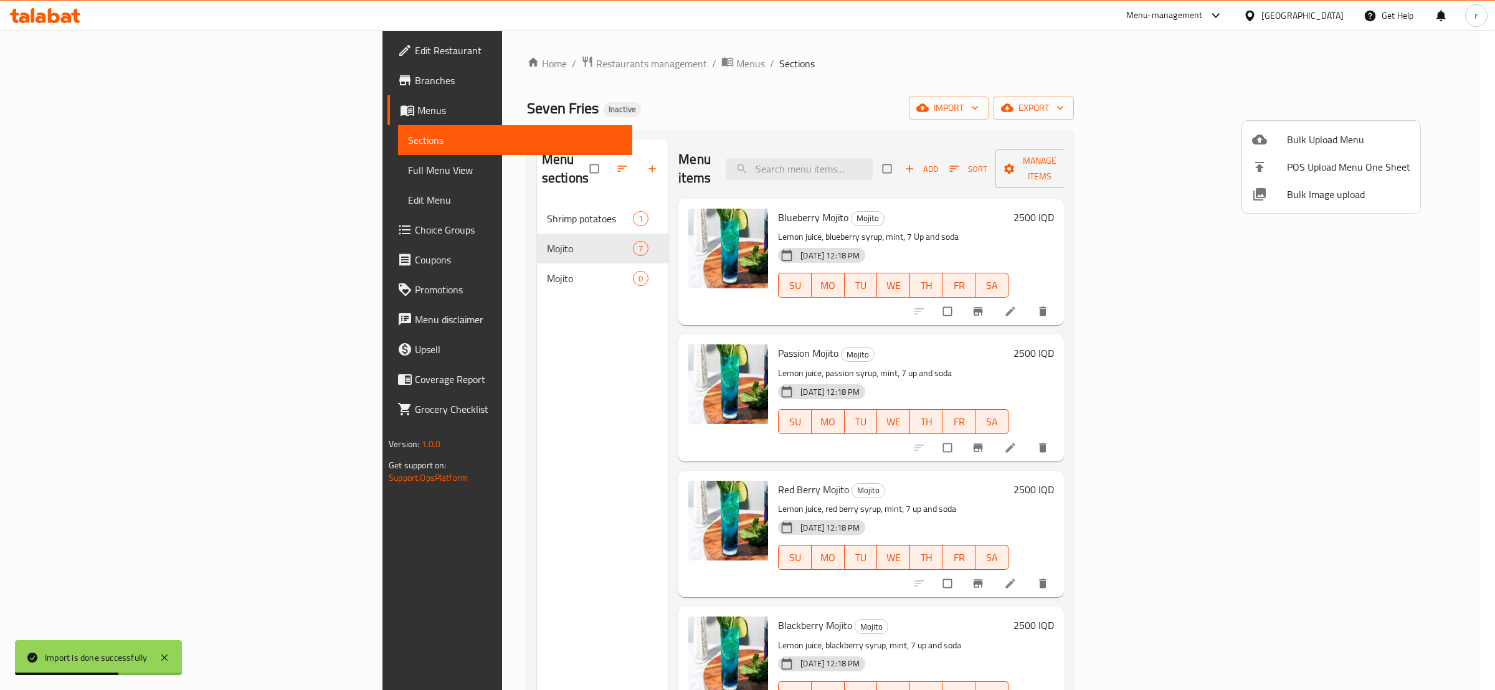
click at [446, 230] on div at bounding box center [747, 345] width 1495 height 690
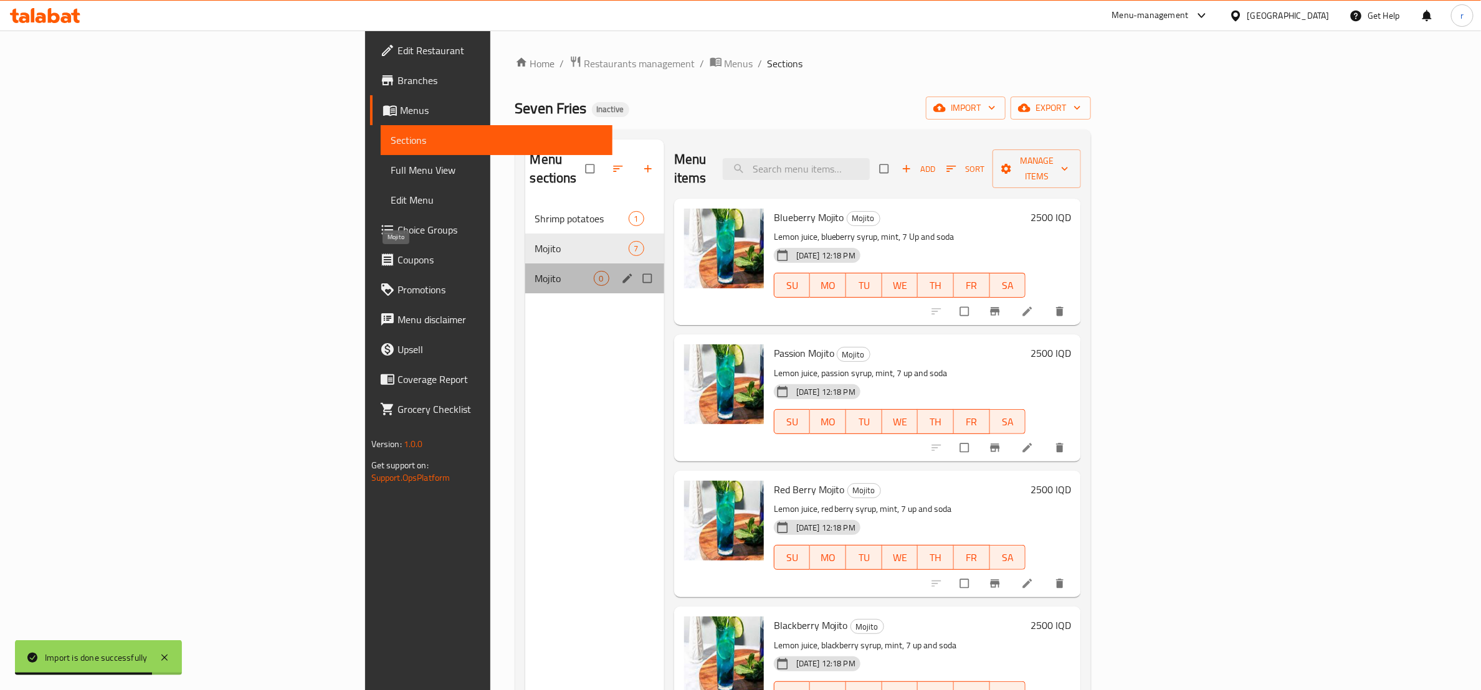
click at [535, 271] on span "Mojito" at bounding box center [564, 278] width 59 height 15
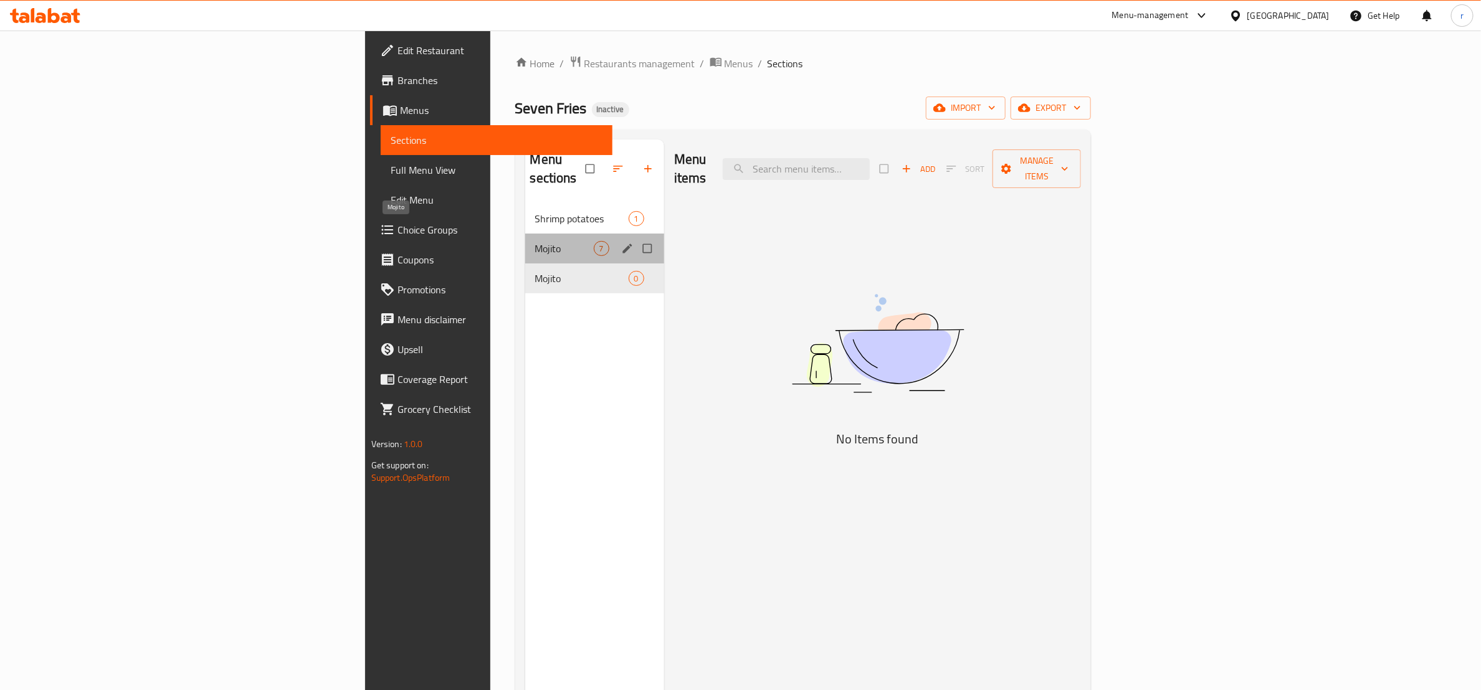
click at [535, 241] on span "Mojito" at bounding box center [564, 248] width 59 height 15
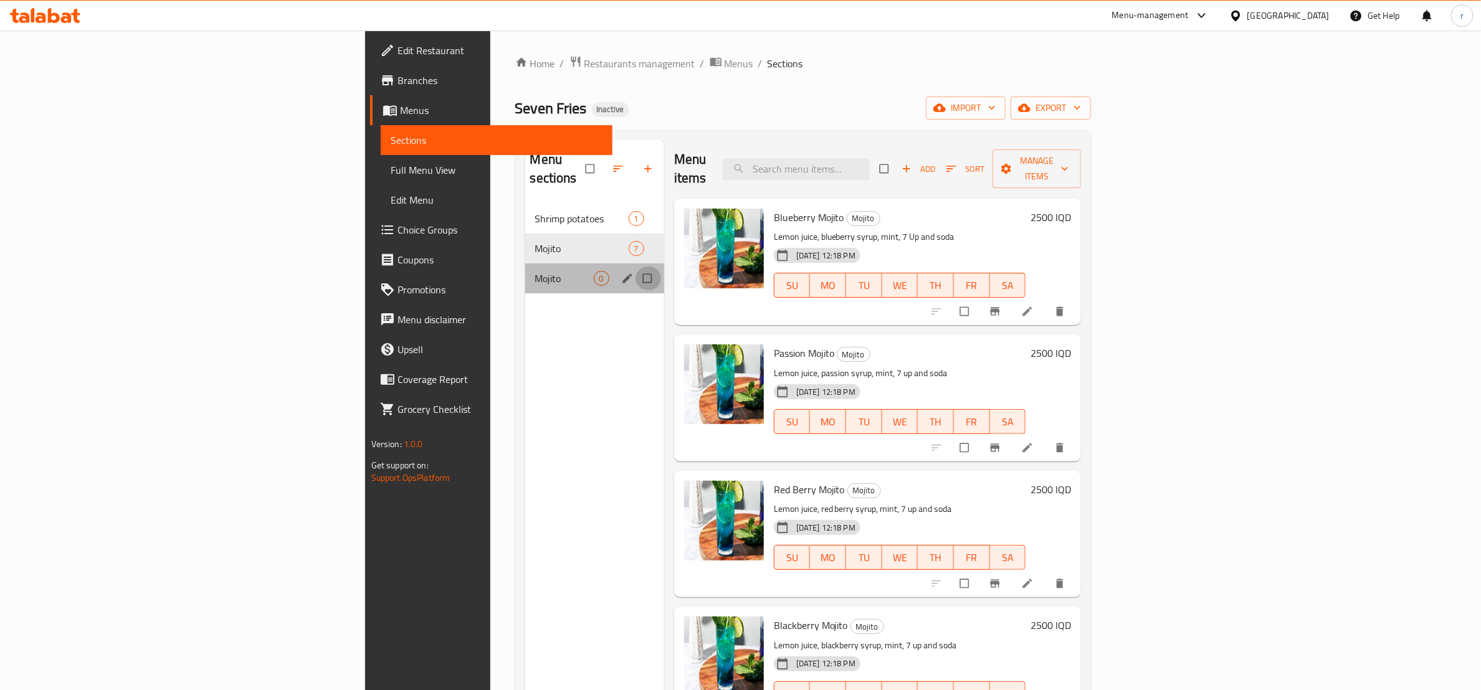
click at [636, 267] on input "Menu sections" at bounding box center [649, 279] width 26 height 24
checkbox input "true"
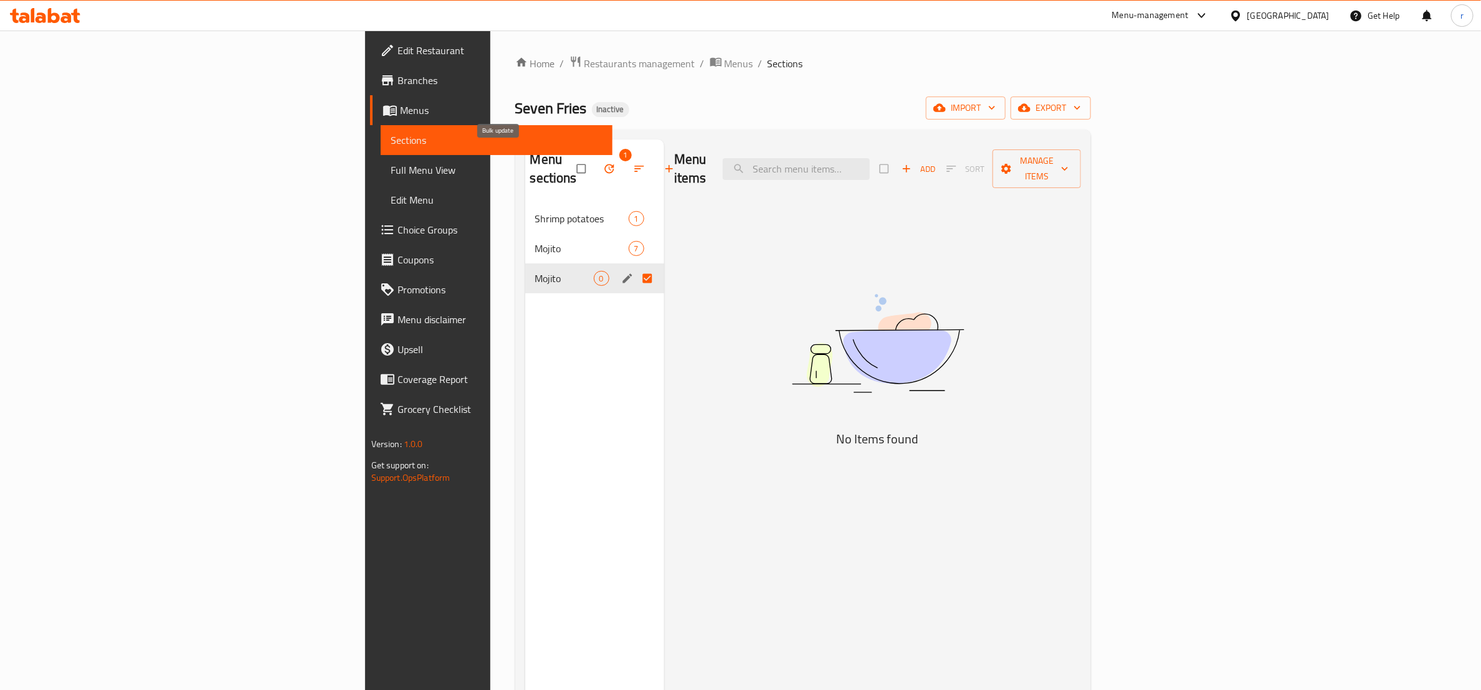
click at [603, 163] on icon "button" at bounding box center [609, 169] width 12 height 12
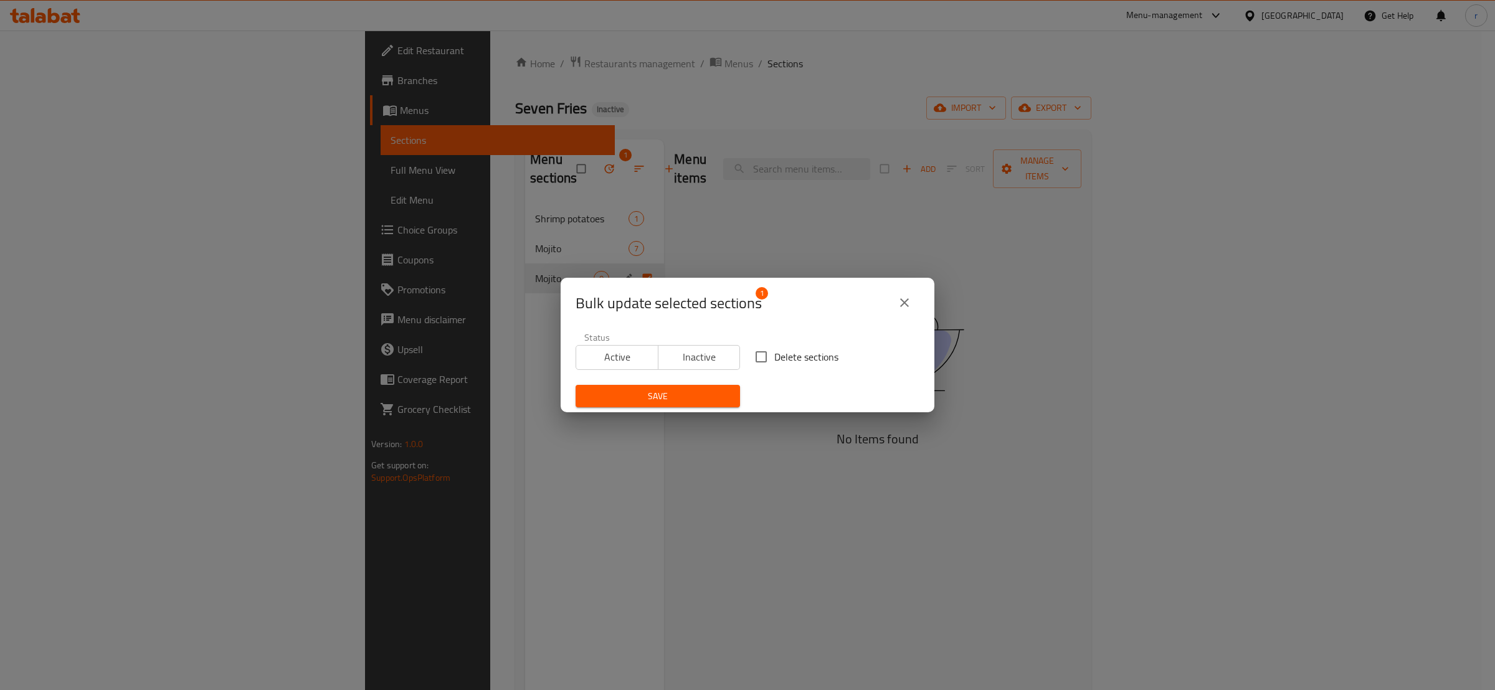
click at [754, 351] on input "Delete sections" at bounding box center [761, 357] width 26 height 26
checkbox input "true"
click at [657, 393] on span "Save" at bounding box center [658, 397] width 145 height 16
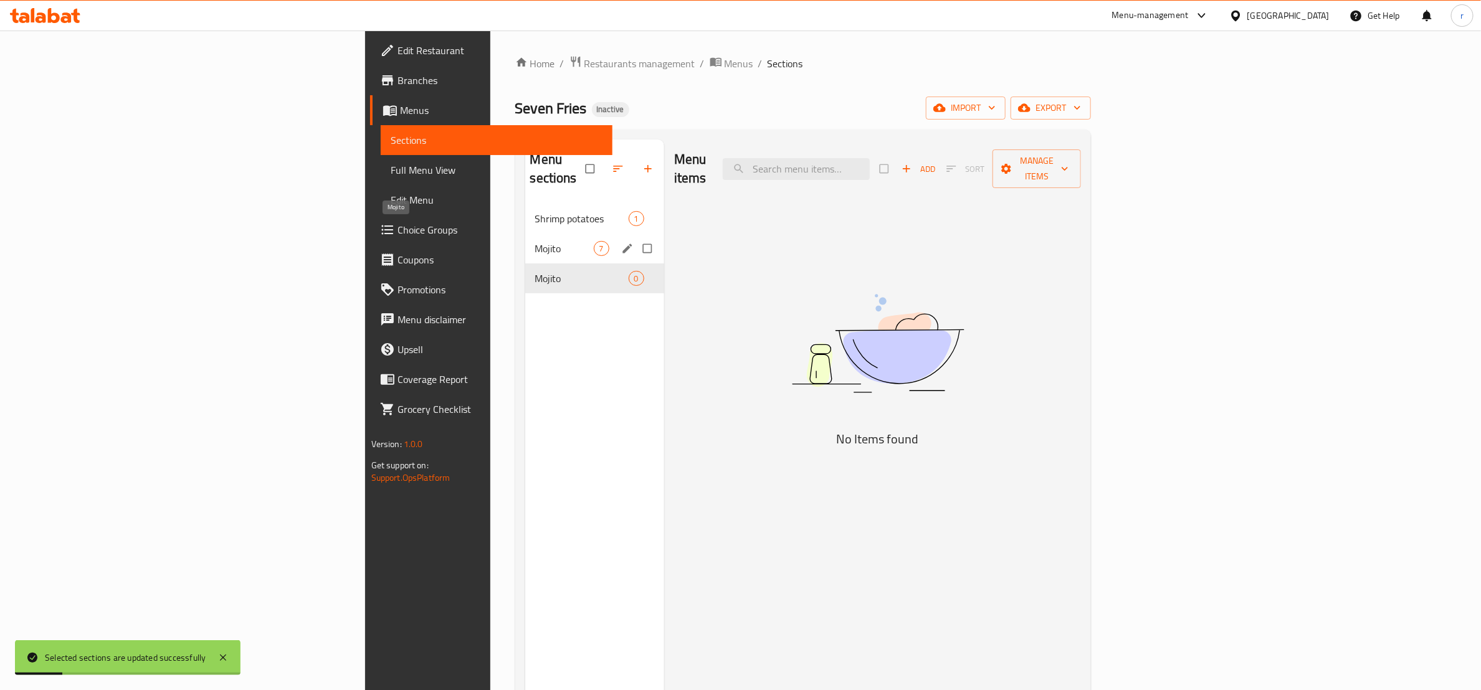
click at [535, 241] on span "Mojito" at bounding box center [564, 248] width 59 height 15
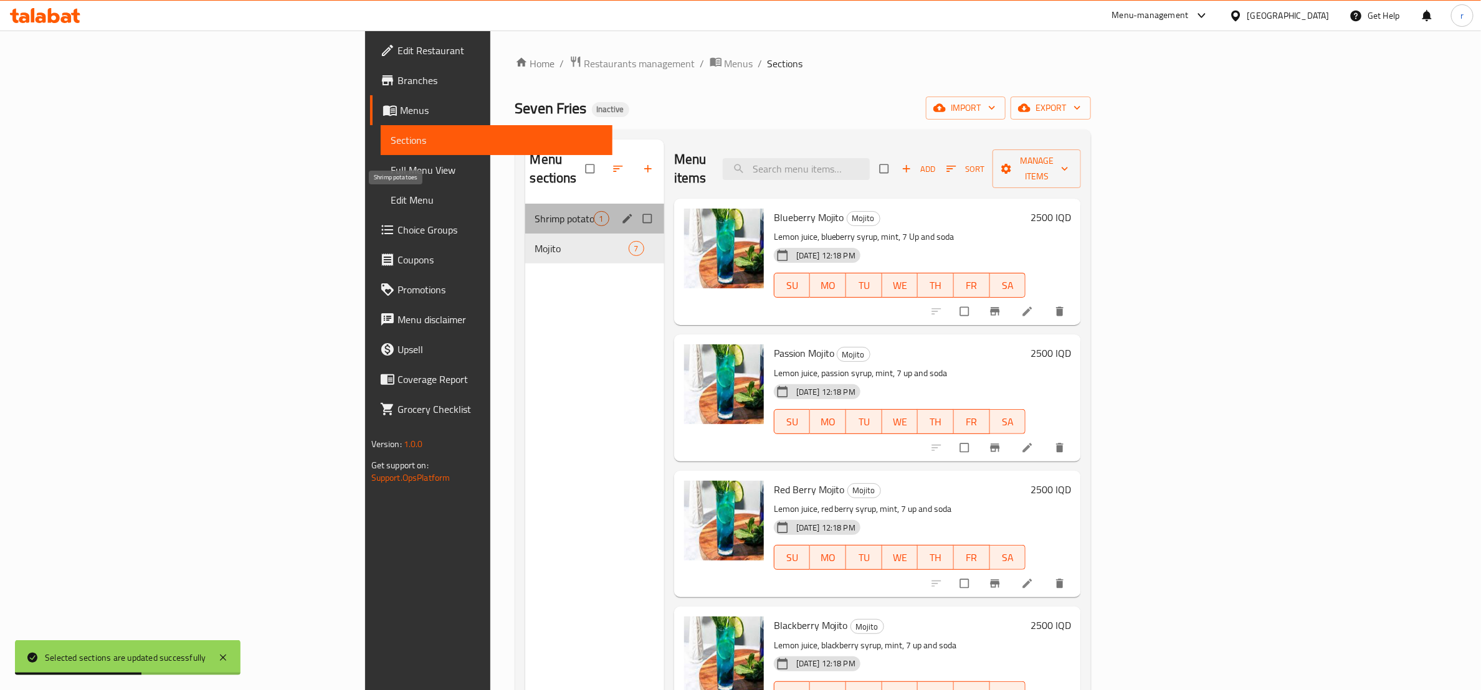
click at [535, 211] on span "Shrimp potatoes" at bounding box center [564, 218] width 59 height 15
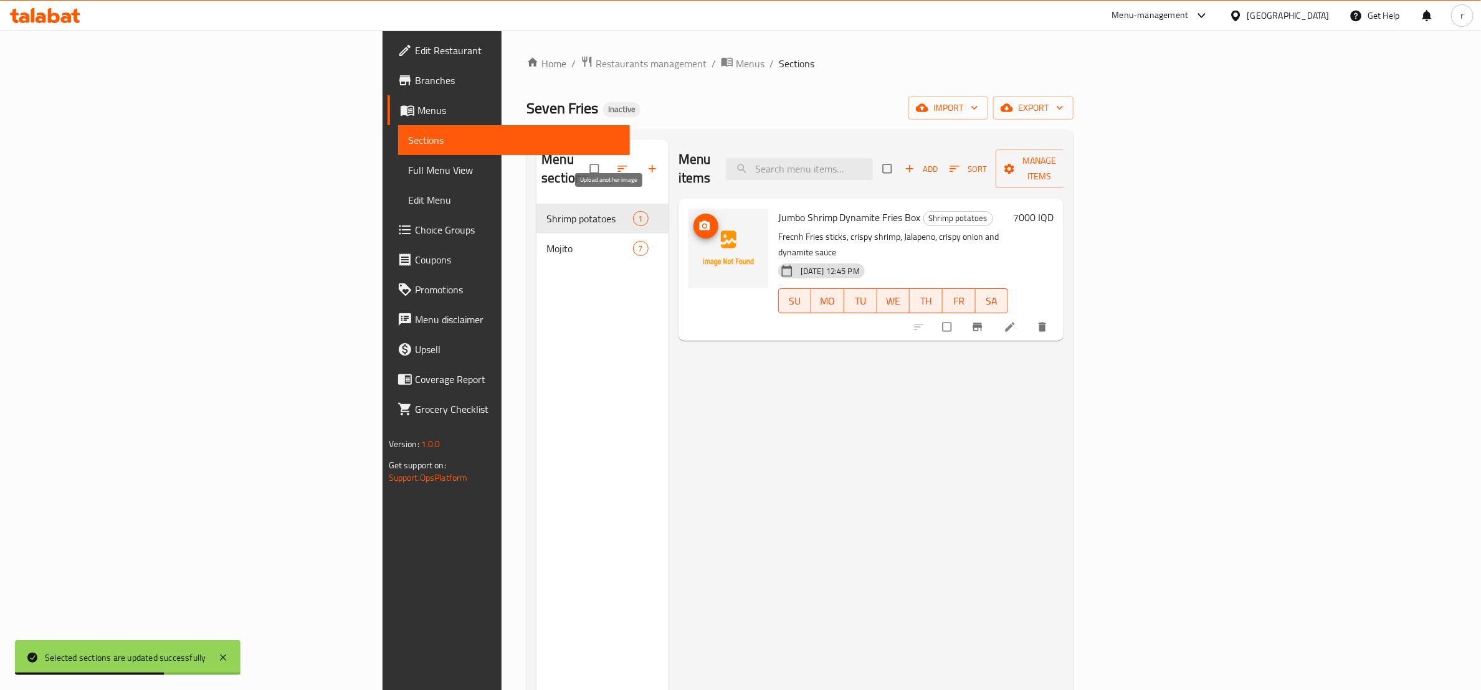
click at [699, 221] on icon "upload picture" at bounding box center [704, 225] width 11 height 9
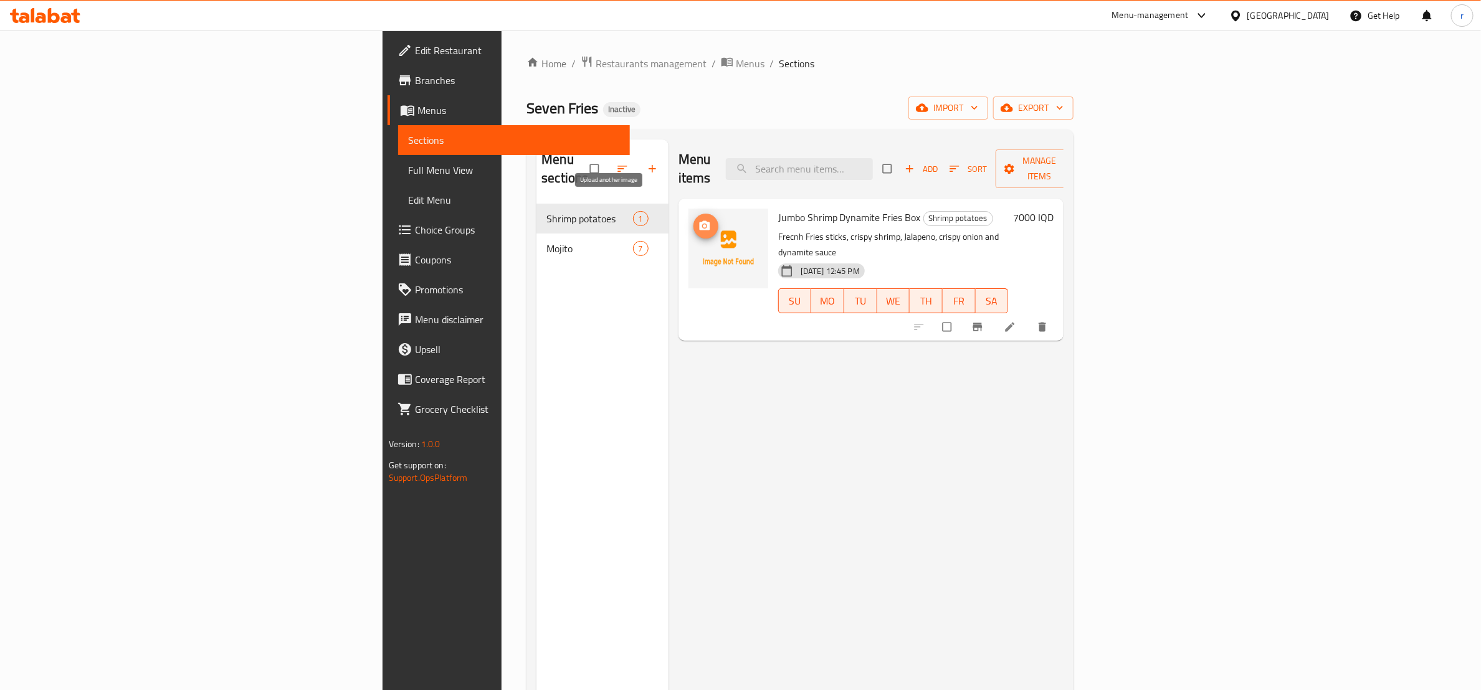
click at [699, 221] on icon "upload picture" at bounding box center [704, 225] width 11 height 9
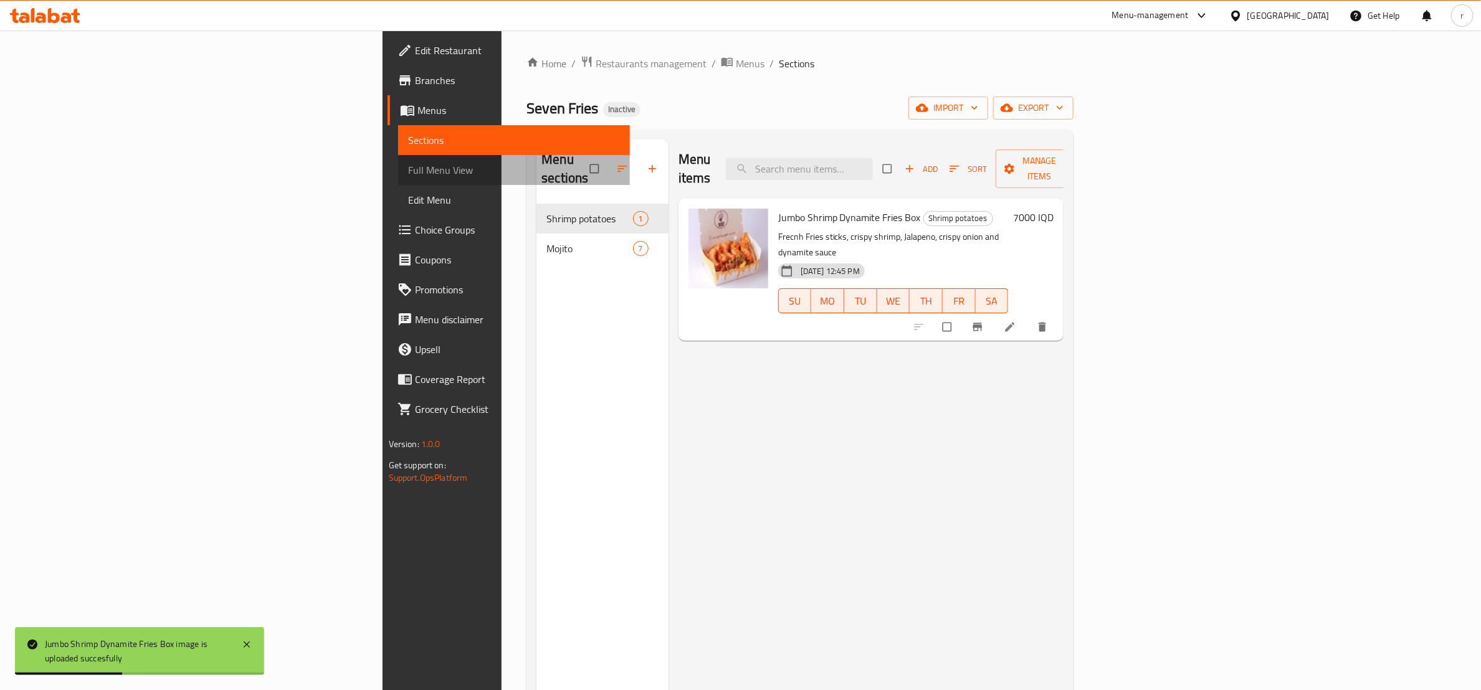
click at [398, 158] on link "Full Menu View" at bounding box center [514, 170] width 232 height 30
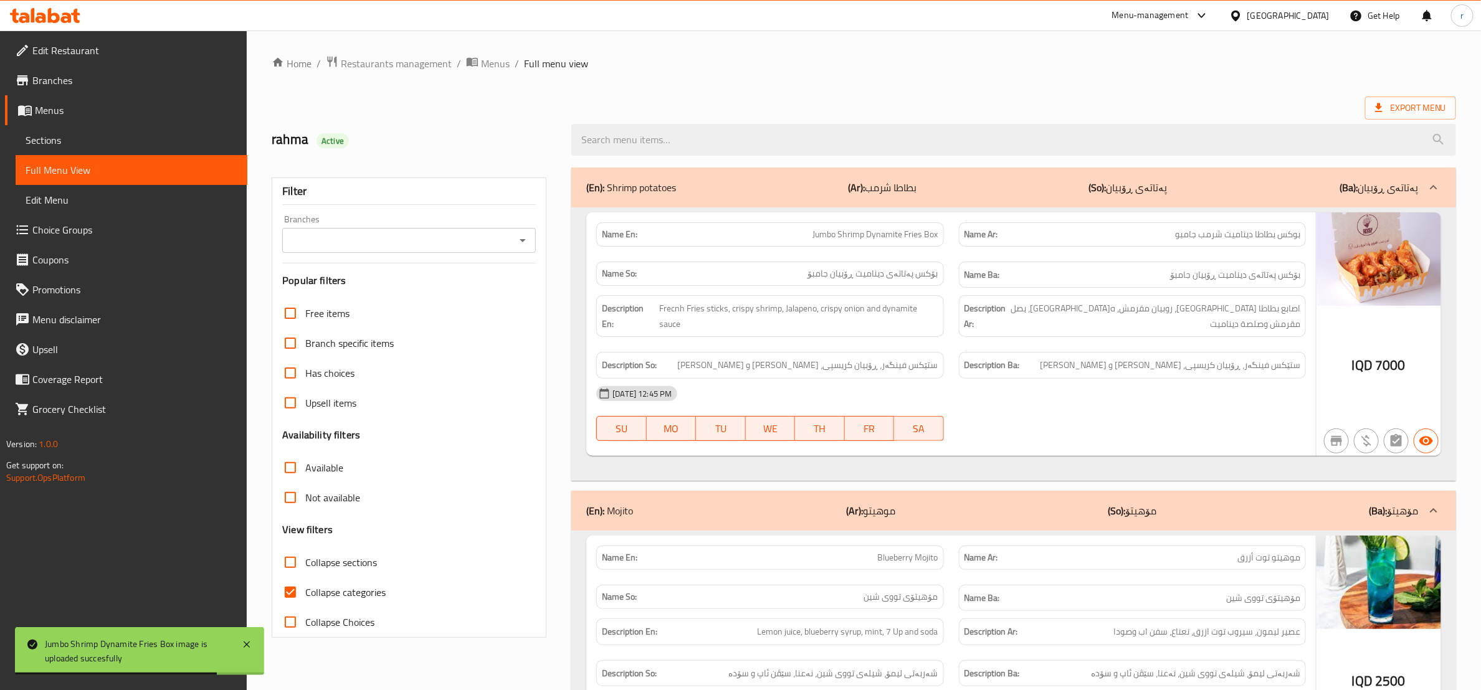
click at [290, 600] on input "Collapse categories" at bounding box center [290, 593] width 30 height 30
checkbox input "false"
click at [294, 568] on input "Collapse sections" at bounding box center [290, 563] width 30 height 30
checkbox input "true"
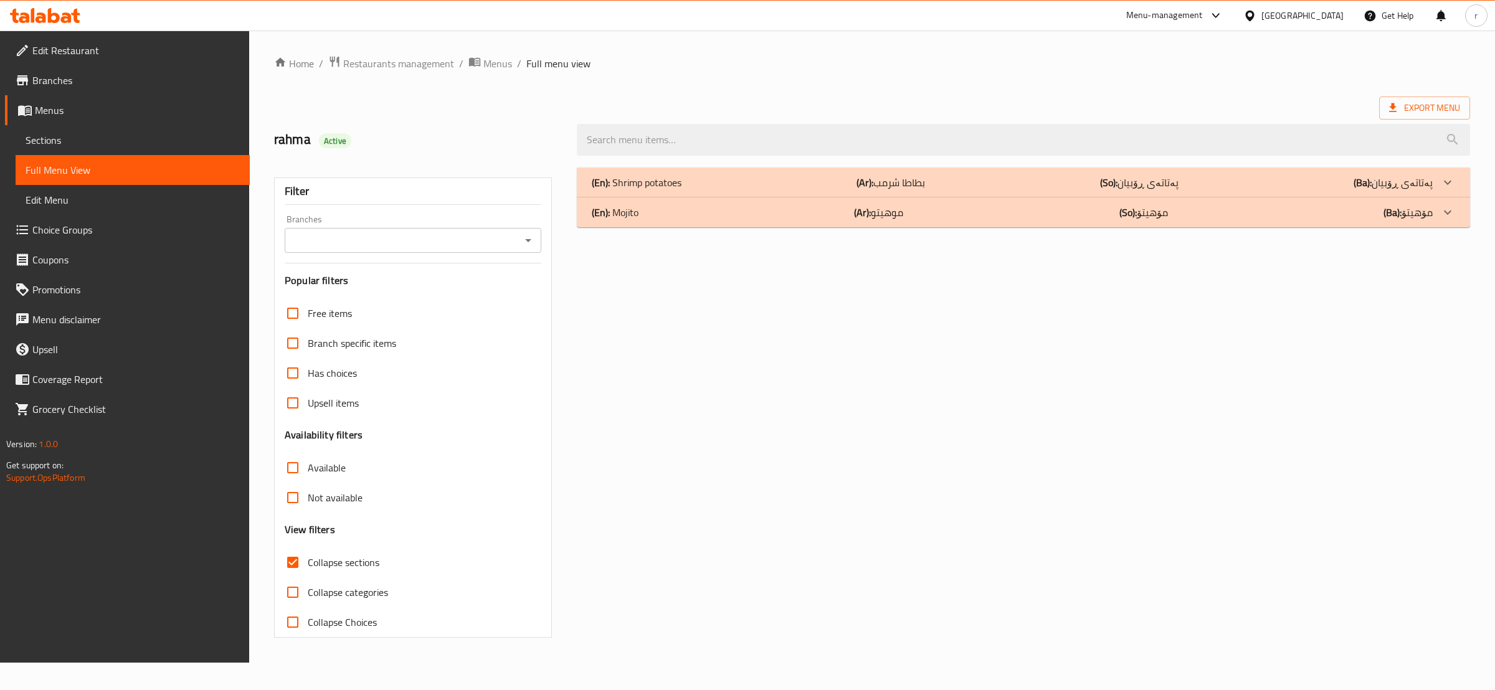
click at [530, 241] on icon "Open" at bounding box center [528, 240] width 6 height 3
click at [447, 300] on li "Seven Fries,Empire" at bounding box center [412, 295] width 256 height 22
type input "Seven Fries,Empire"
click at [924, 221] on div "(En): Mojito (Ar): موهيتو (So): مۆهیتۆ (Ba): مۆهیتۆ" at bounding box center [1024, 213] width 894 height 30
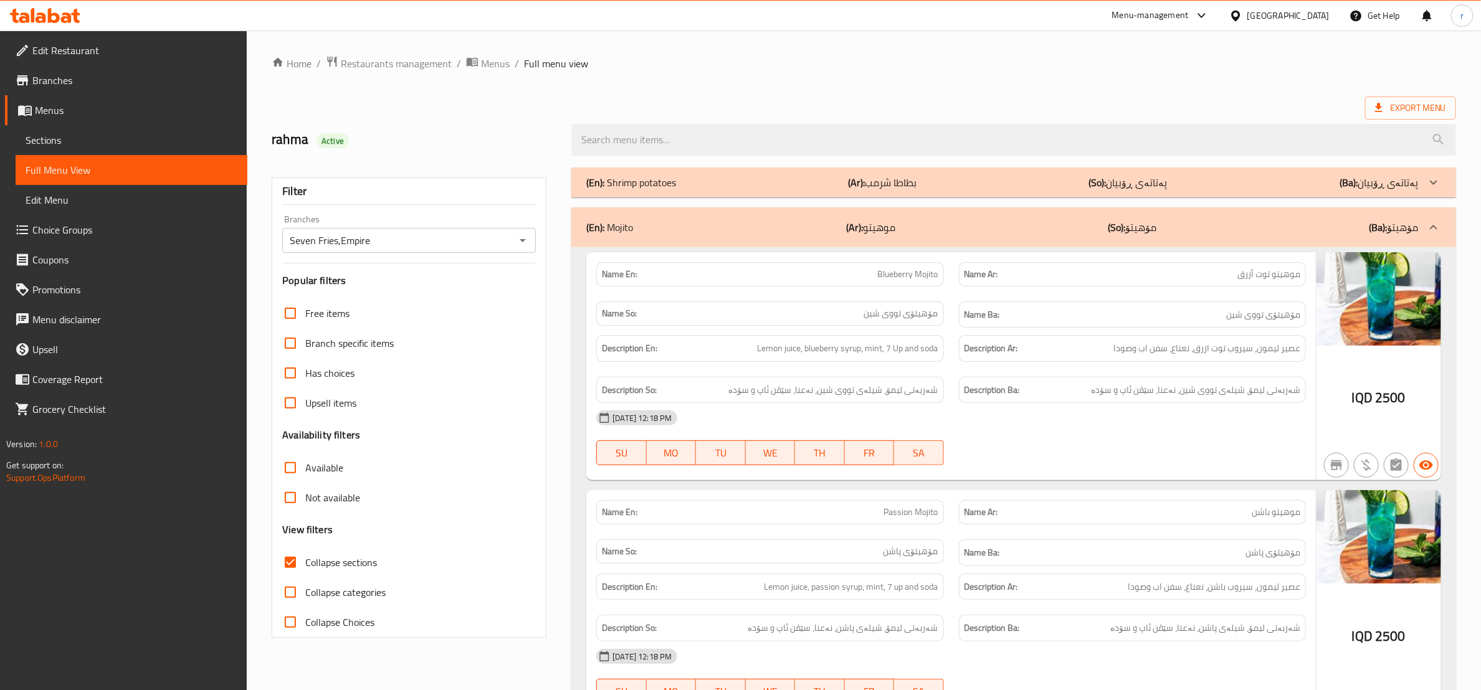
click at [1042, 186] on div "(En): Shrimp potatoes (Ar): بطاطا شرمب (So): پەتاتەی ڕۆبیان (Ba): پەتاتەی ڕۆبیان" at bounding box center [1002, 182] width 832 height 15
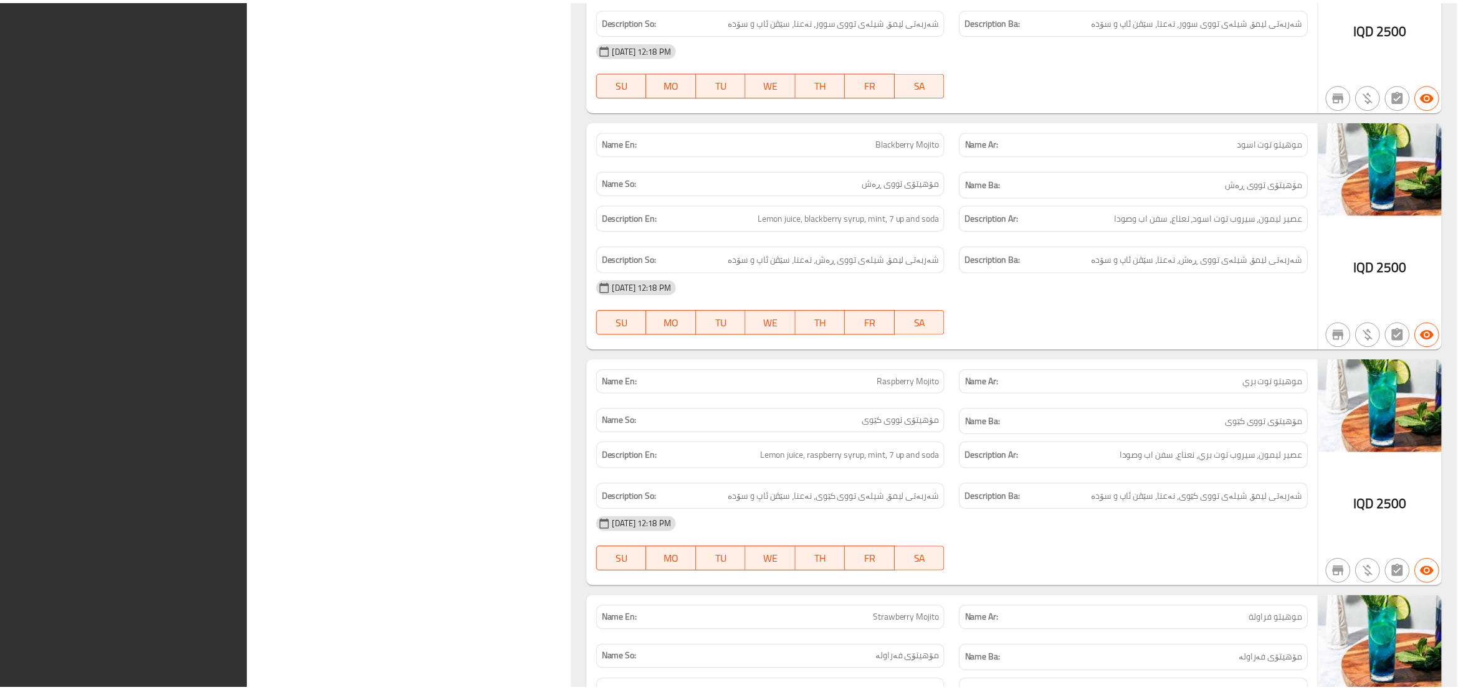
scroll to position [1557, 0]
